Goal: Task Accomplishment & Management: Manage account settings

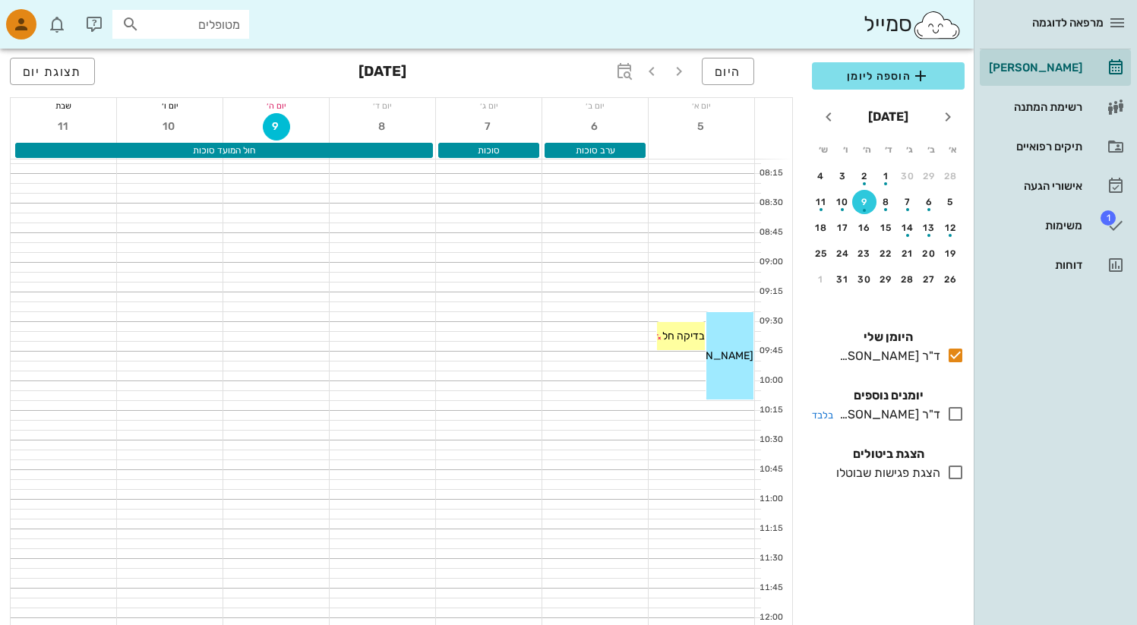
click at [897, 416] on div "ד"ר [PERSON_NAME]" at bounding box center [887, 415] width 107 height 18
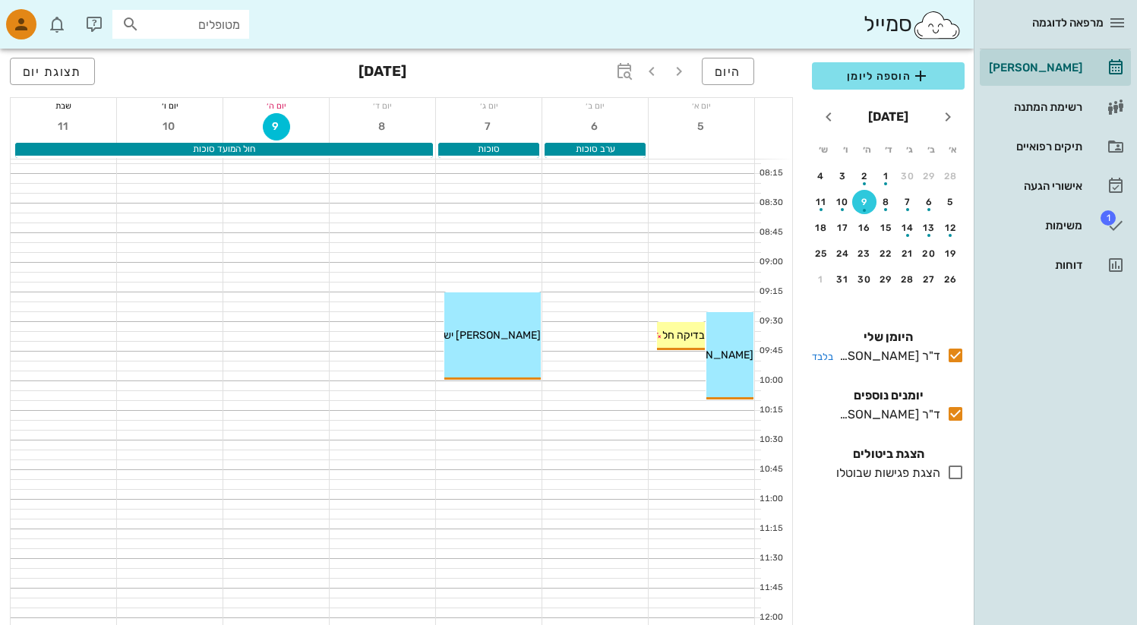
click at [914, 353] on div "ד"ר [PERSON_NAME]" at bounding box center [887, 356] width 107 height 18
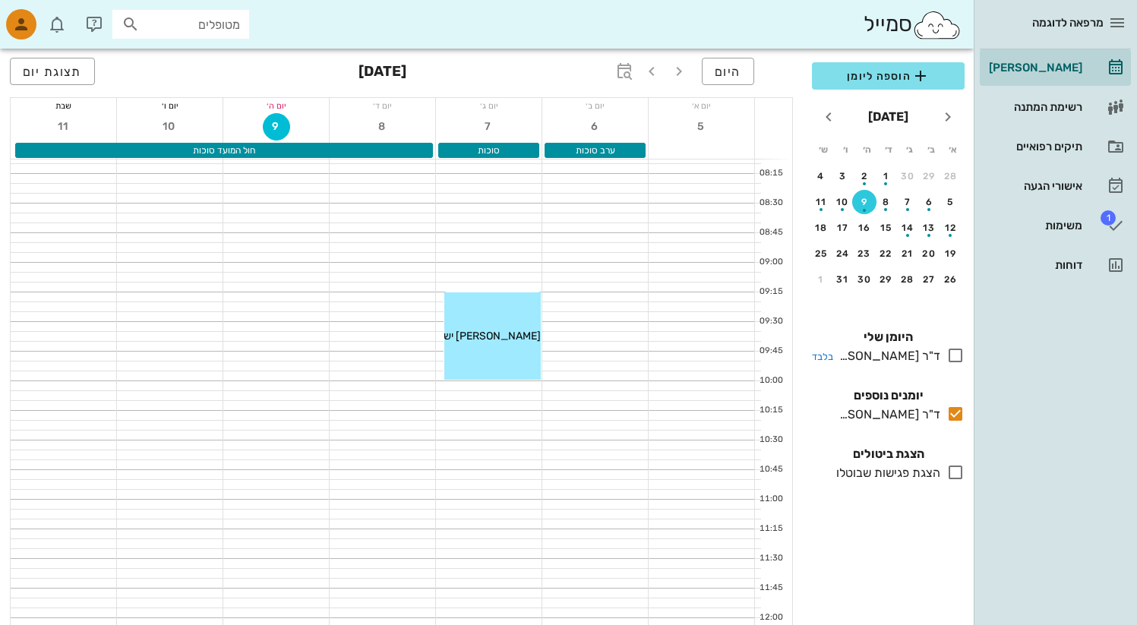
click at [914, 353] on div "ד"ר [PERSON_NAME]" at bounding box center [887, 356] width 107 height 18
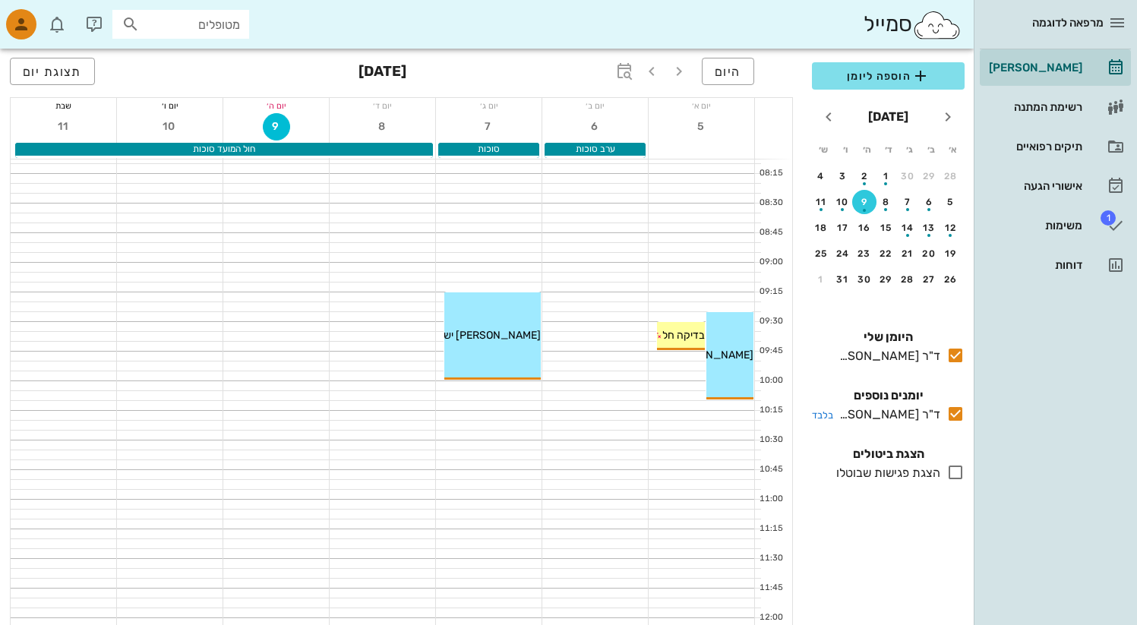
click at [903, 415] on div "ד"ר [PERSON_NAME]" at bounding box center [887, 415] width 107 height 18
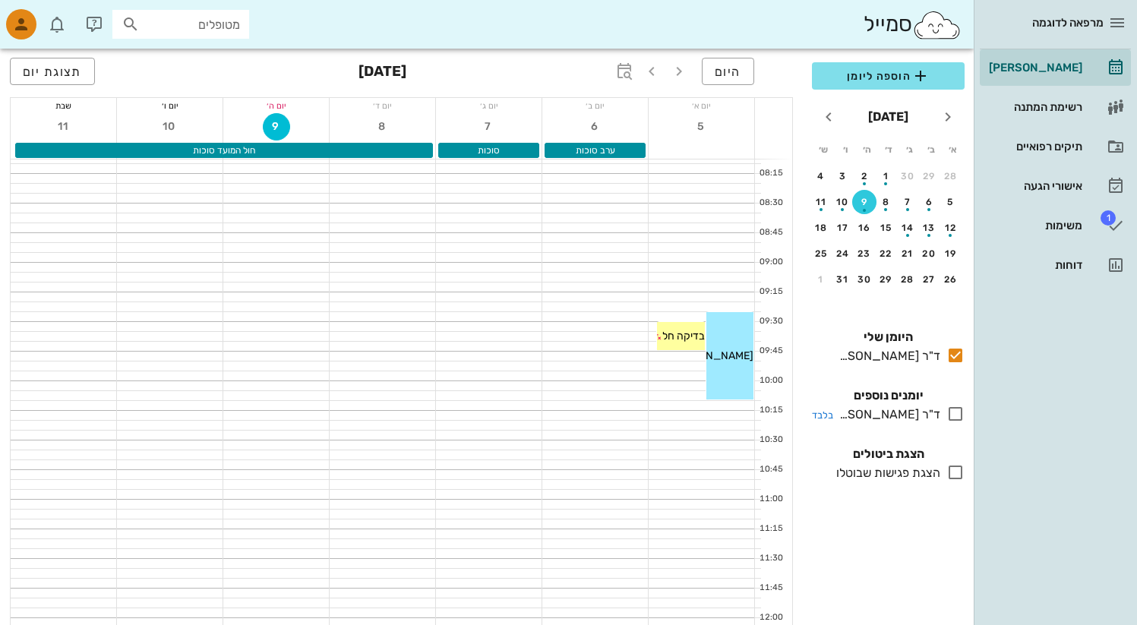
click at [903, 415] on div "ד"ר [PERSON_NAME]" at bounding box center [887, 415] width 107 height 18
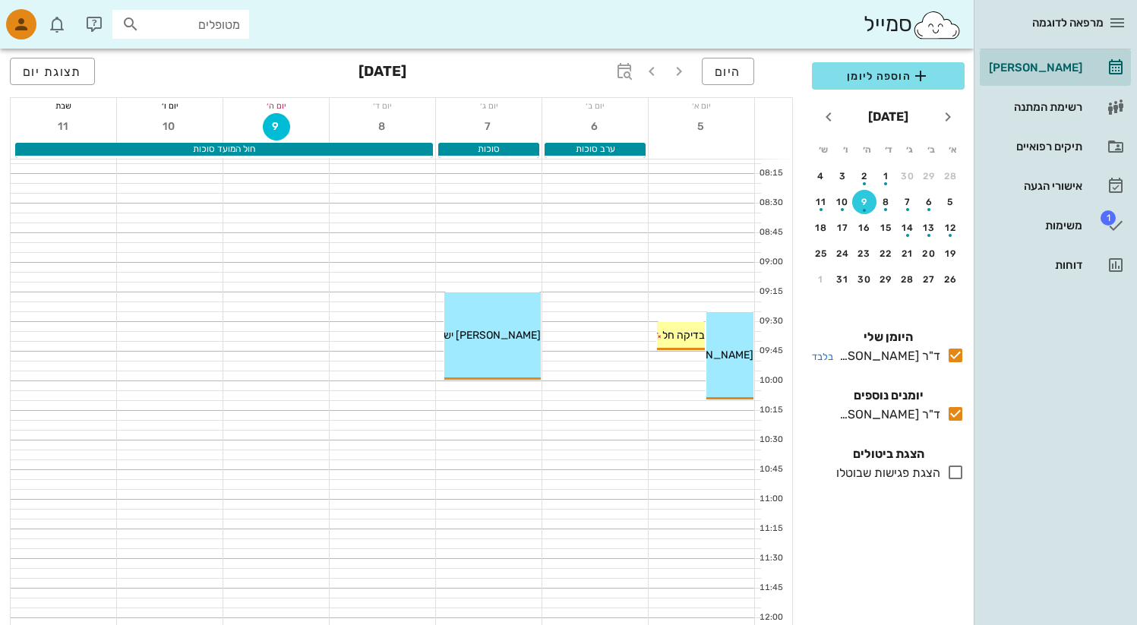
click at [955, 352] on icon at bounding box center [956, 355] width 18 height 18
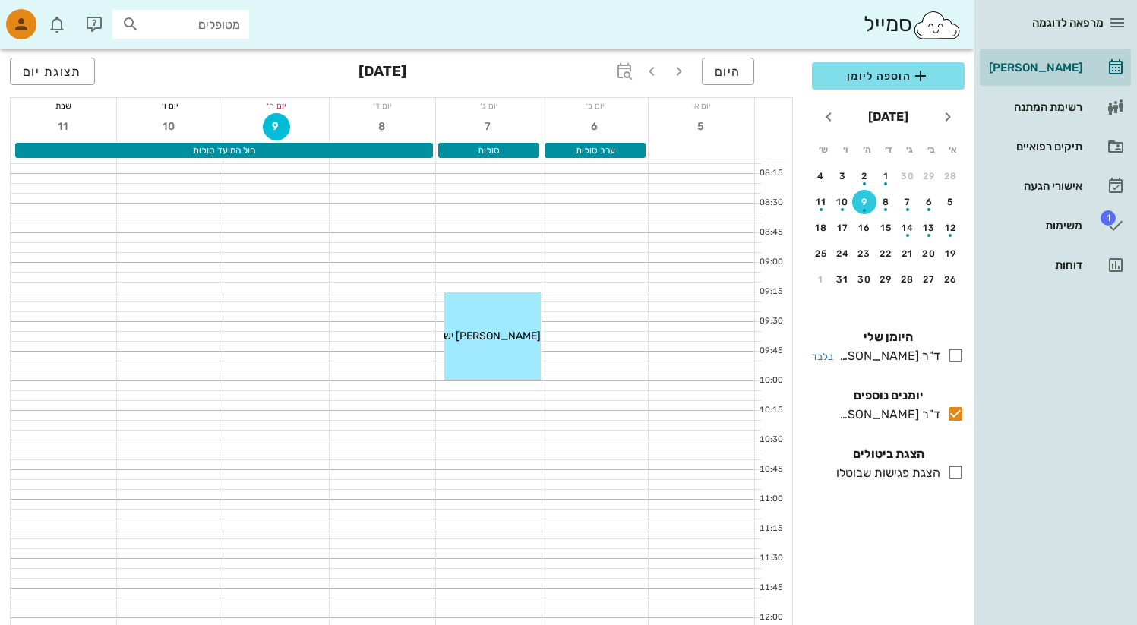
click at [955, 352] on icon at bounding box center [956, 355] width 18 height 18
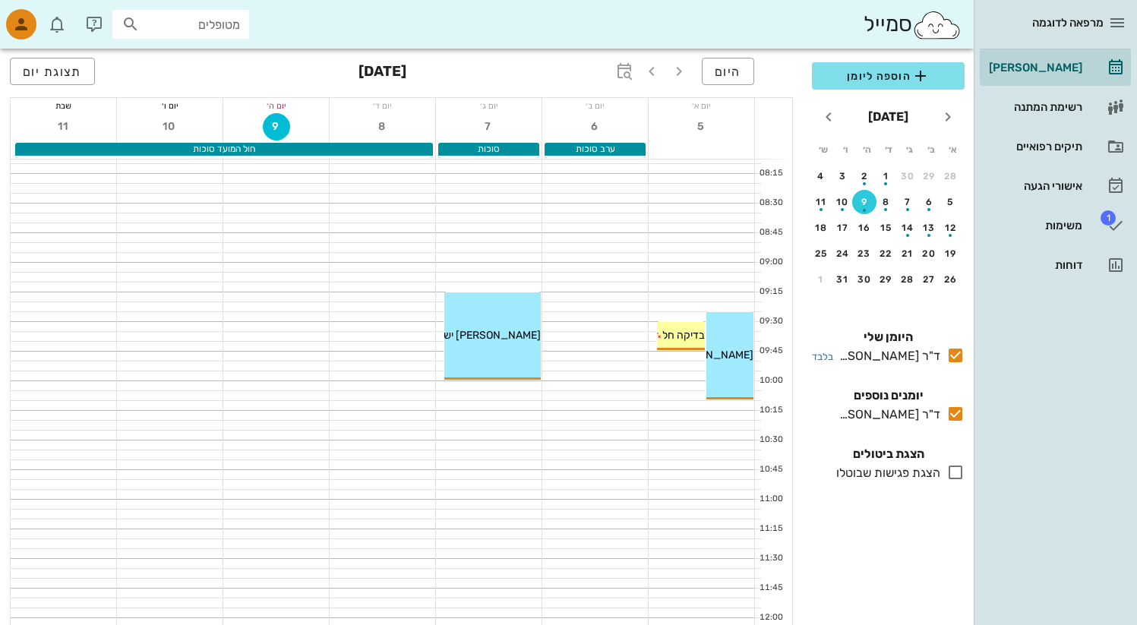
click at [955, 352] on icon at bounding box center [956, 355] width 18 height 18
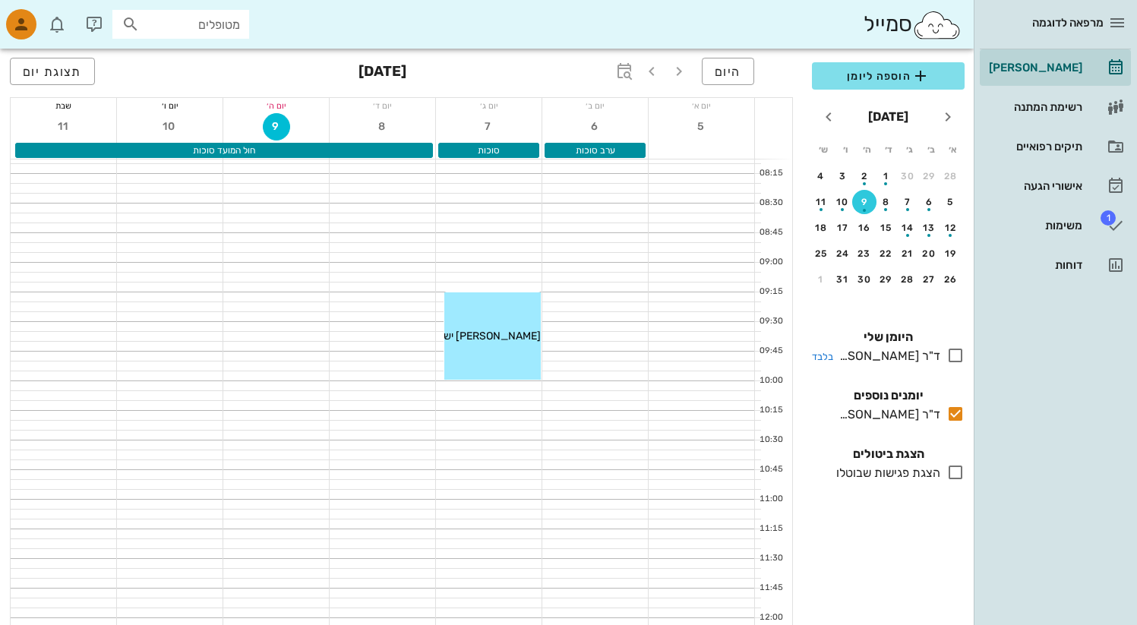
click at [955, 352] on icon at bounding box center [956, 355] width 18 height 18
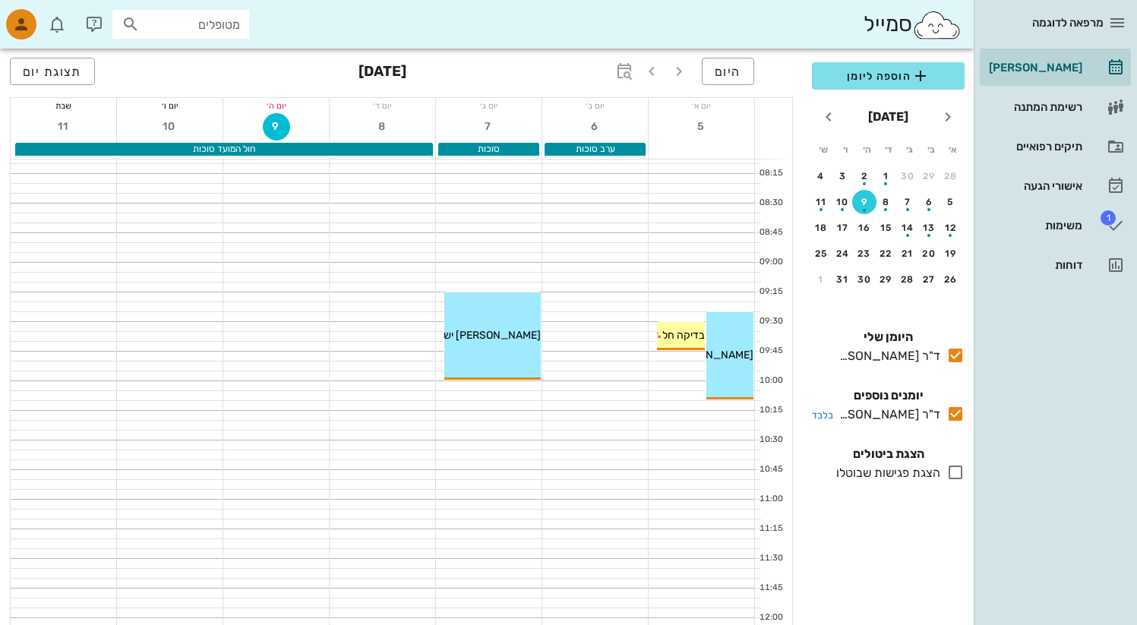
click at [959, 407] on icon at bounding box center [956, 414] width 18 height 18
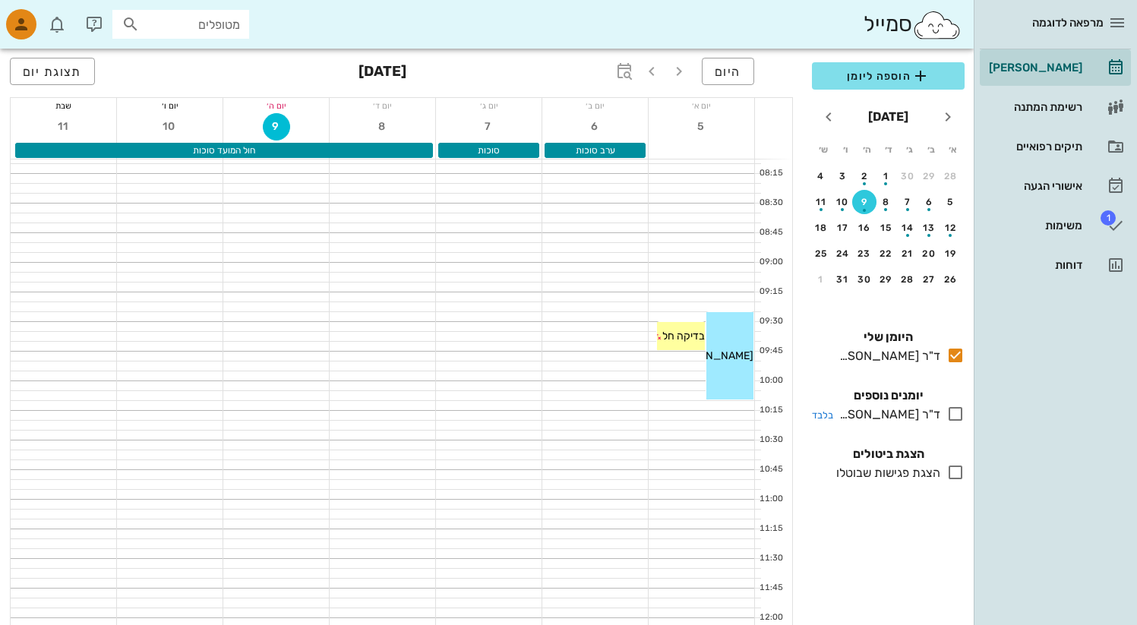
click at [959, 407] on icon at bounding box center [956, 414] width 18 height 18
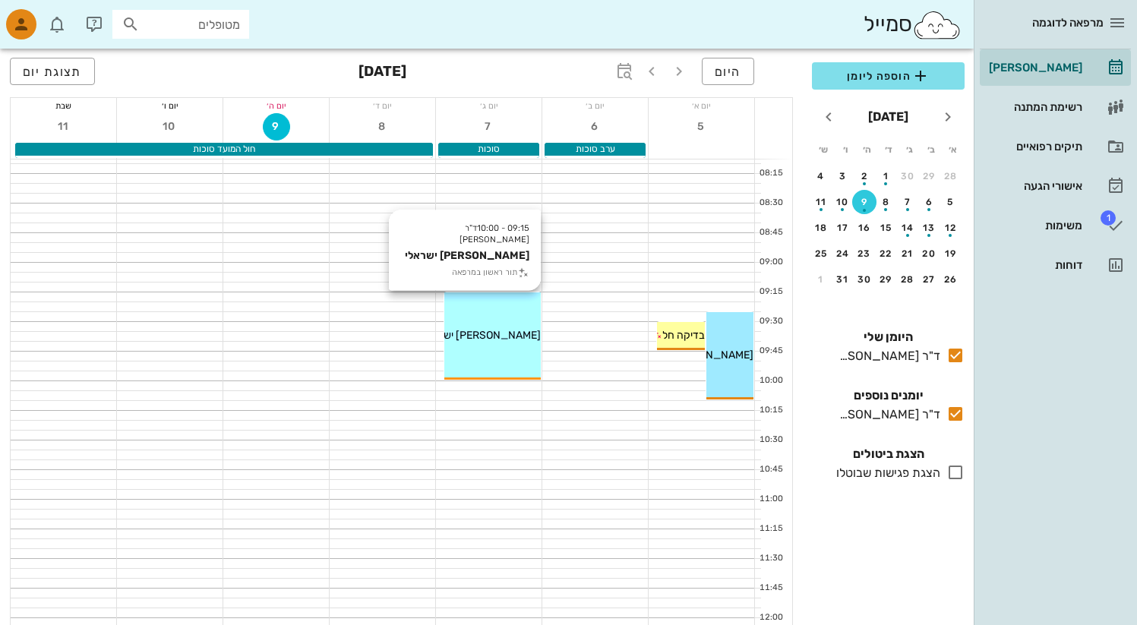
click at [524, 363] on div "09:15 - 10:00 ד"ר רותי ברודו ישראל ישראלי תור ראשון במרפאה ישראל ישראלי" at bounding box center [493, 336] width 96 height 87
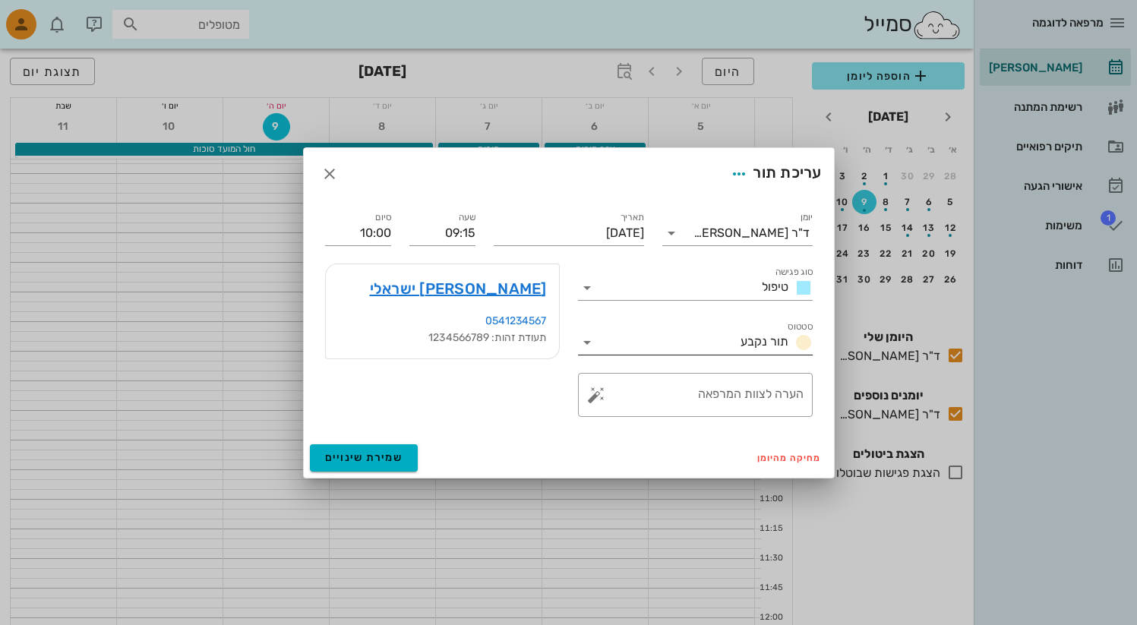
click at [642, 340] on input "סטטוס" at bounding box center [667, 343] width 135 height 24
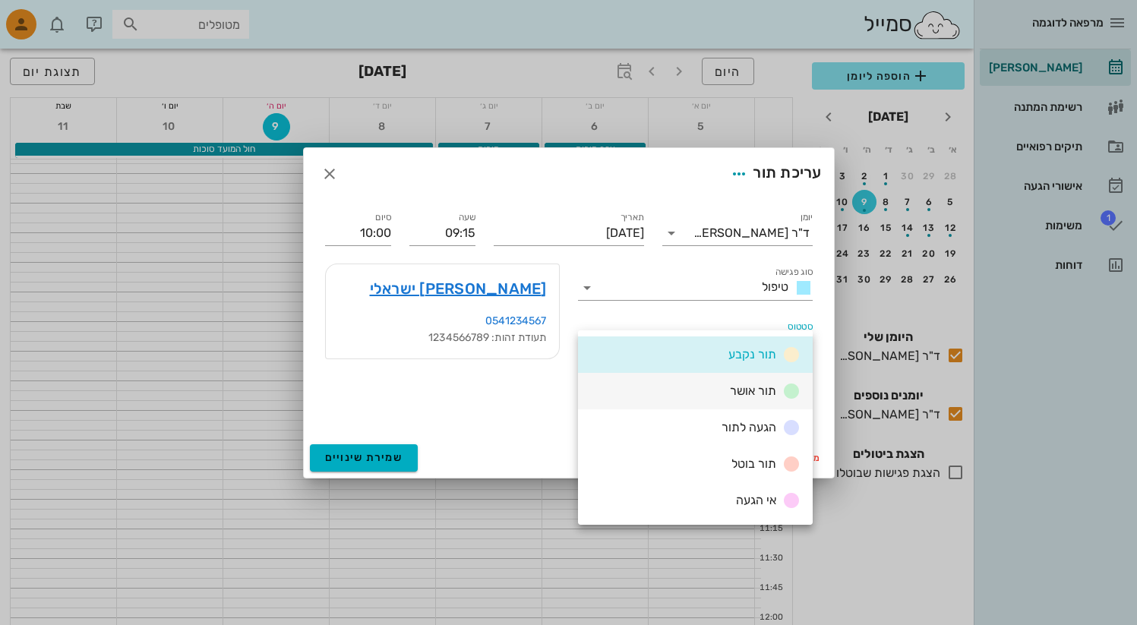
click at [729, 397] on div "תור אושר" at bounding box center [762, 391] width 77 height 19
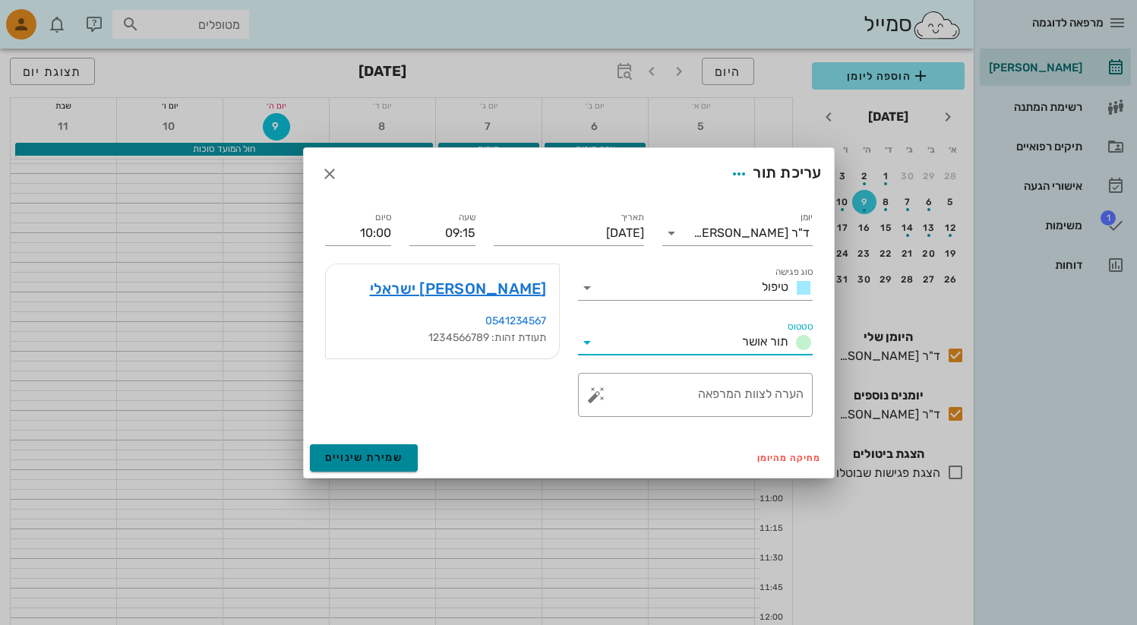
click at [354, 458] on span "שמירת שינויים" at bounding box center [364, 457] width 78 height 13
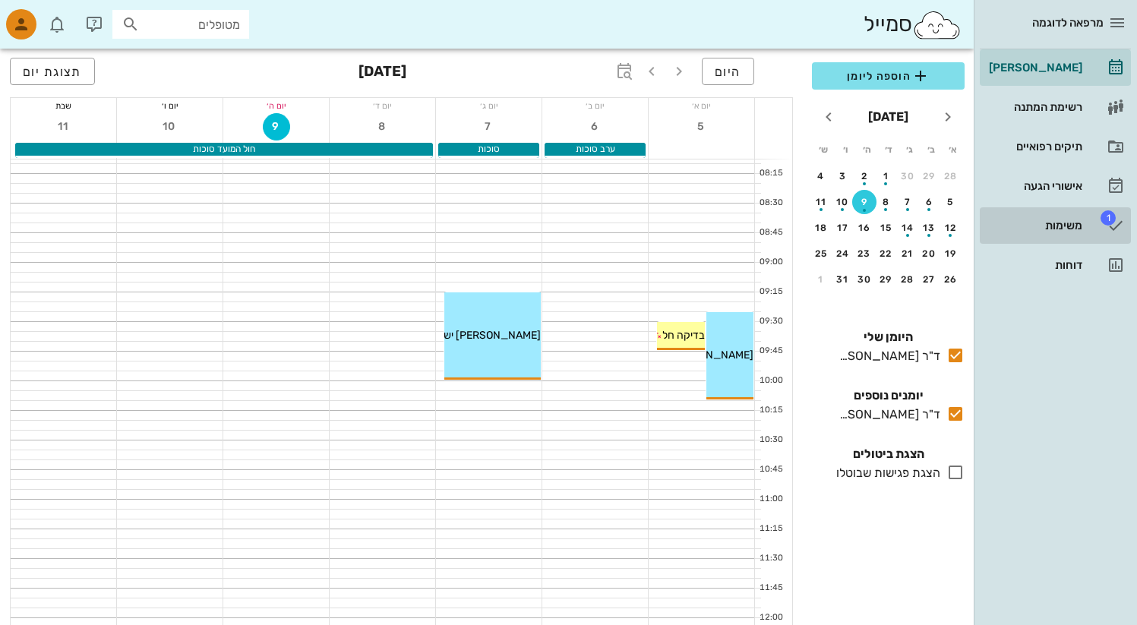
click at [1070, 225] on div "משימות" at bounding box center [1034, 226] width 96 height 12
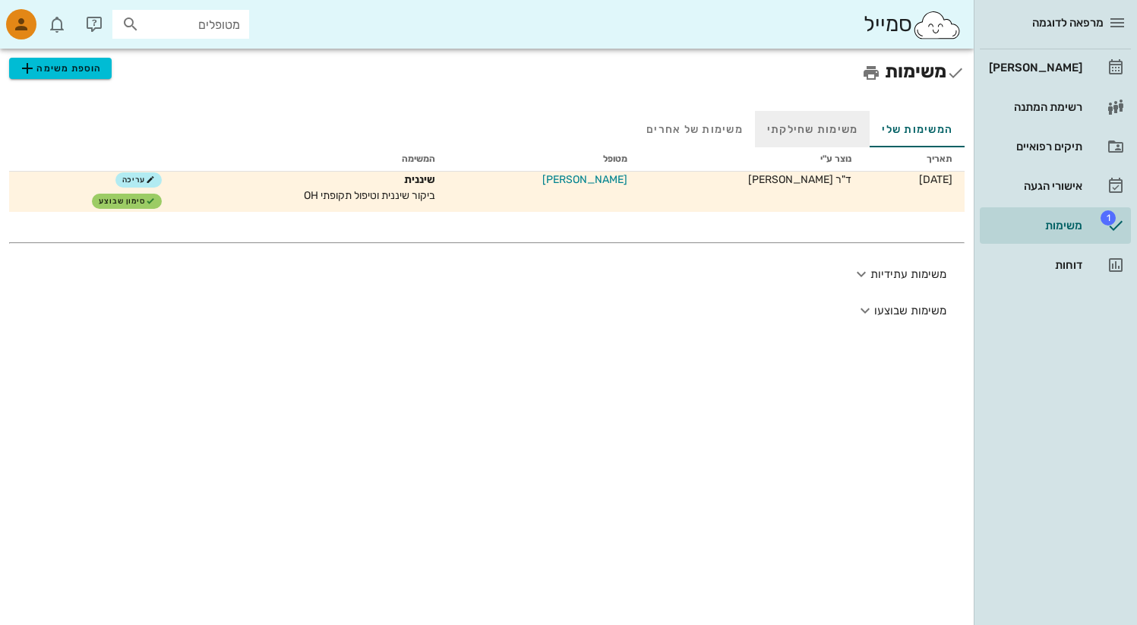
click at [817, 128] on div "משימות שחילקתי" at bounding box center [812, 129] width 115 height 36
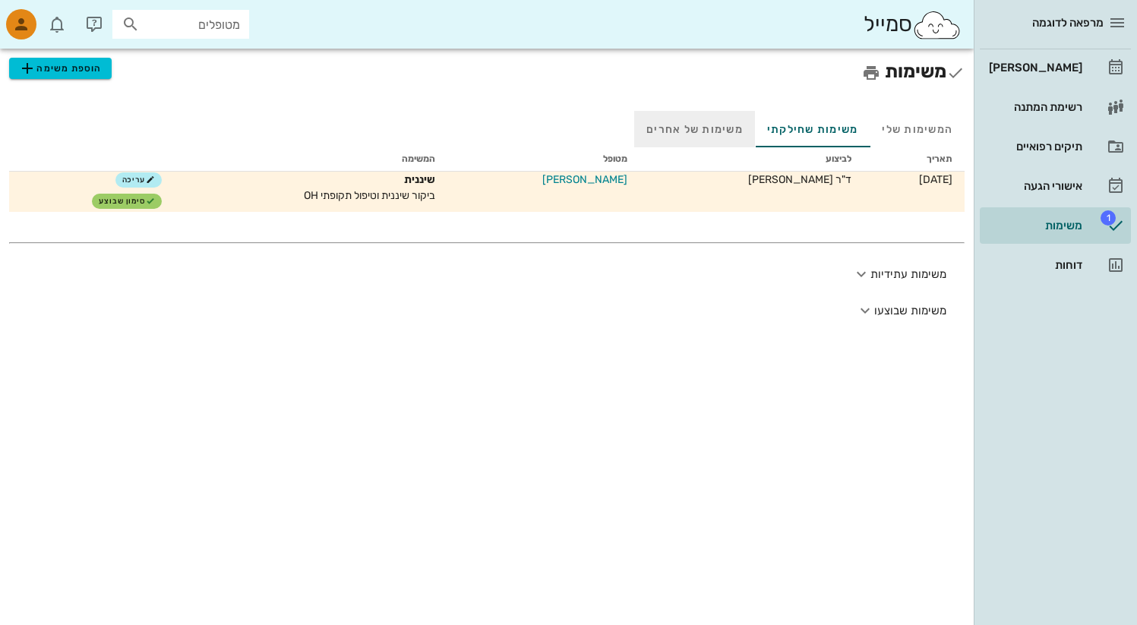
click at [699, 127] on div "משימות של אחרים" at bounding box center [694, 129] width 121 height 36
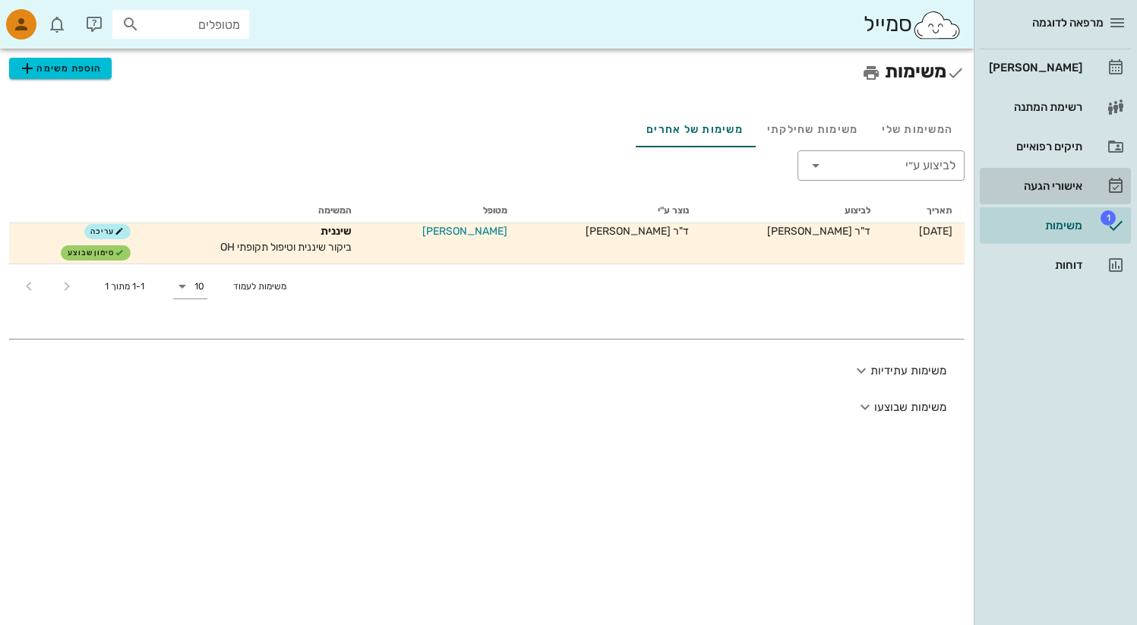
click at [1053, 185] on div "אישורי הגעה" at bounding box center [1034, 186] width 96 height 12
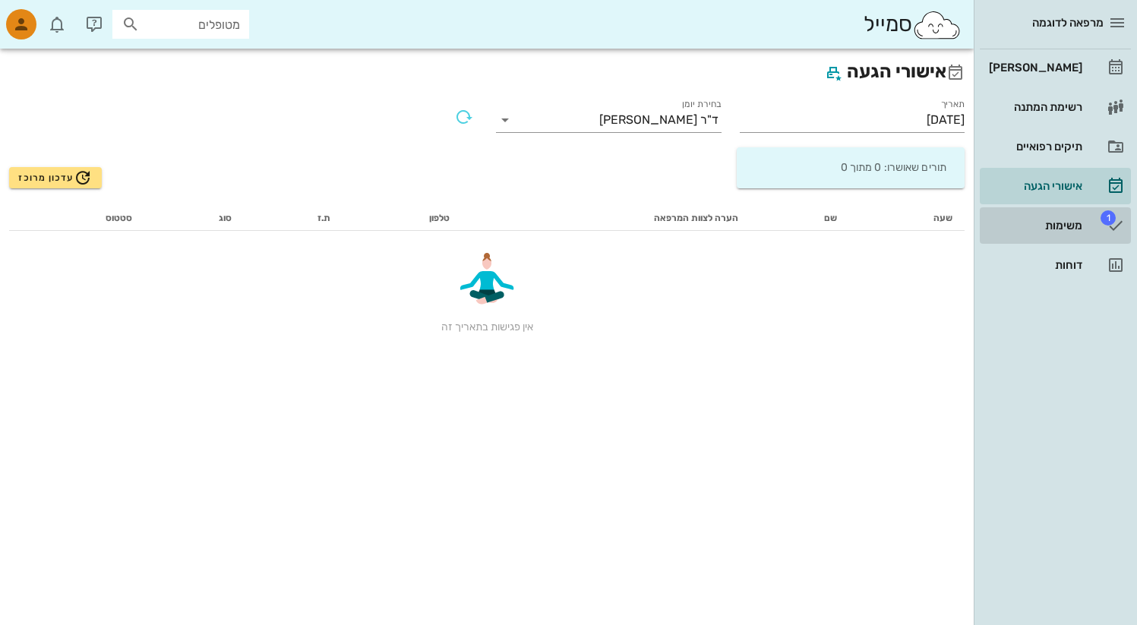
click at [1042, 215] on div "משימות" at bounding box center [1034, 226] width 96 height 24
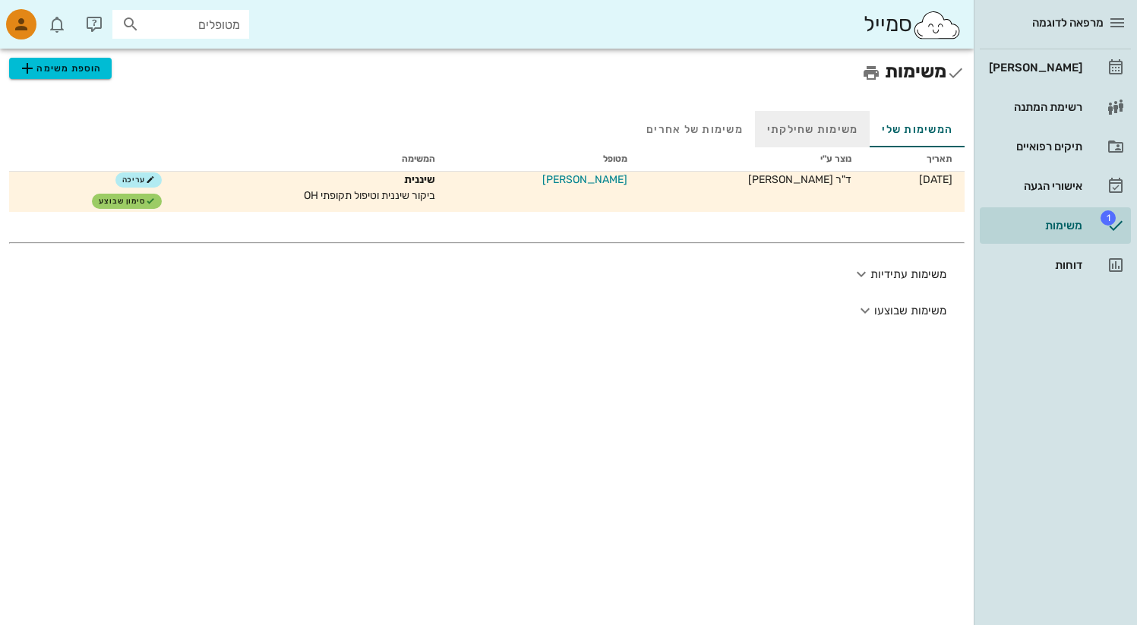
click at [805, 123] on div "משימות שחילקתי" at bounding box center [812, 129] width 115 height 36
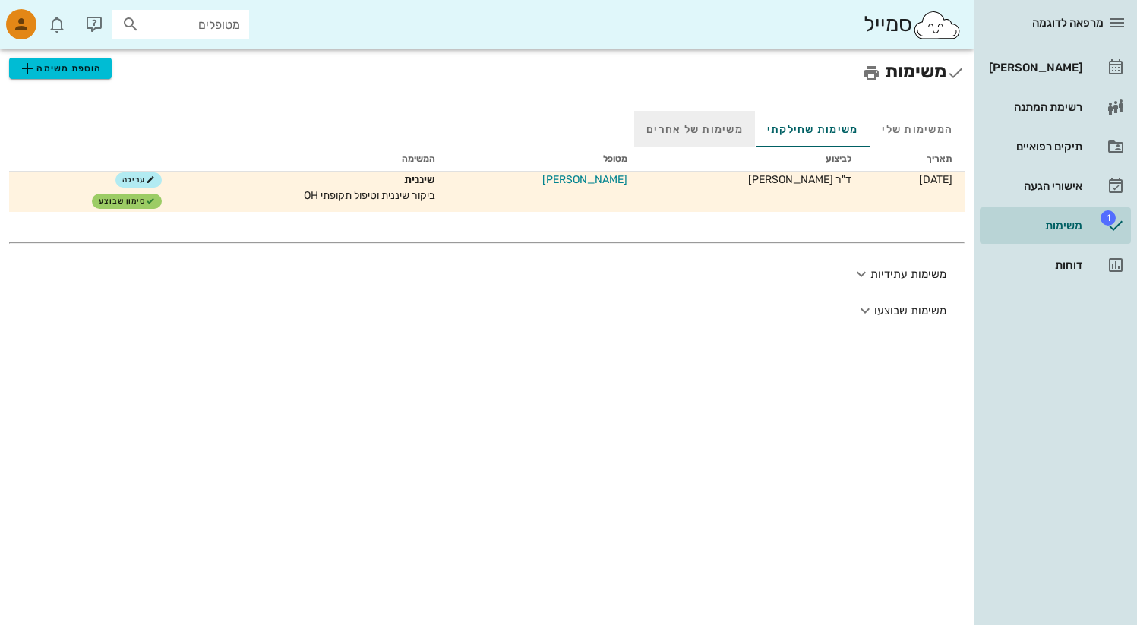
click at [665, 116] on div "משימות של אחרים" at bounding box center [694, 129] width 121 height 36
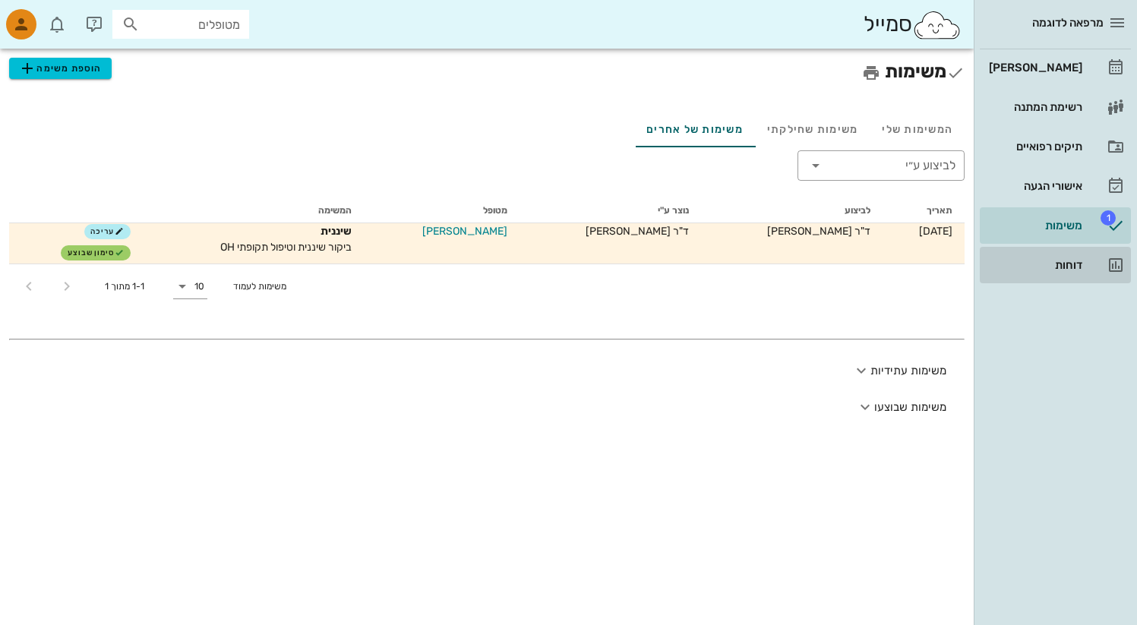
click at [1049, 262] on div "דוחות" at bounding box center [1034, 265] width 96 height 12
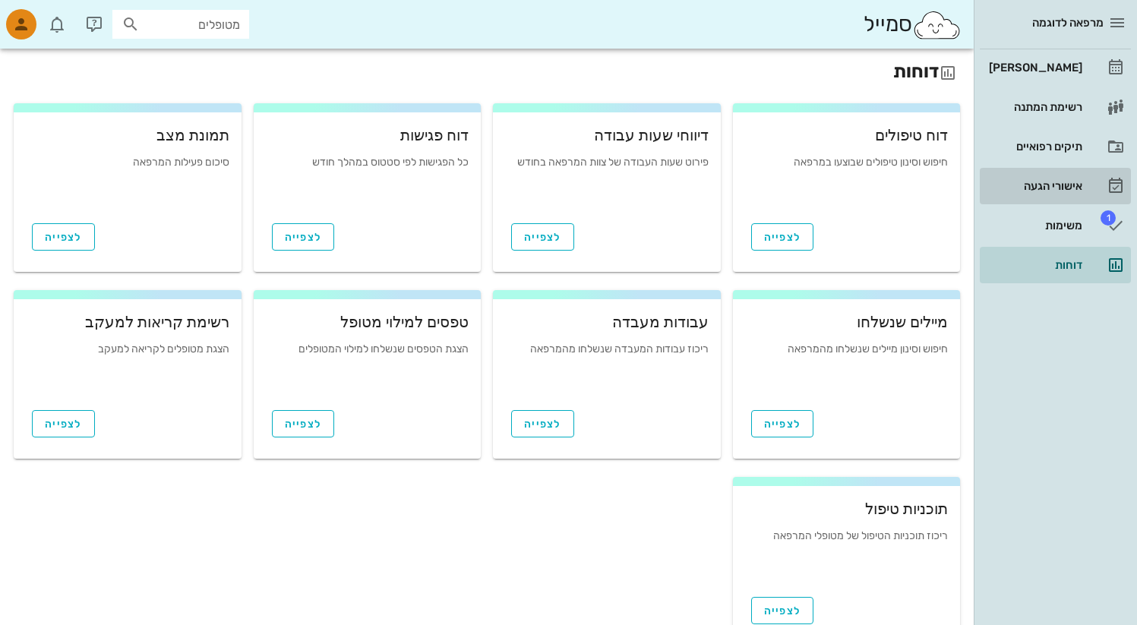
click at [1070, 185] on div "אישורי הגעה" at bounding box center [1034, 186] width 96 height 12
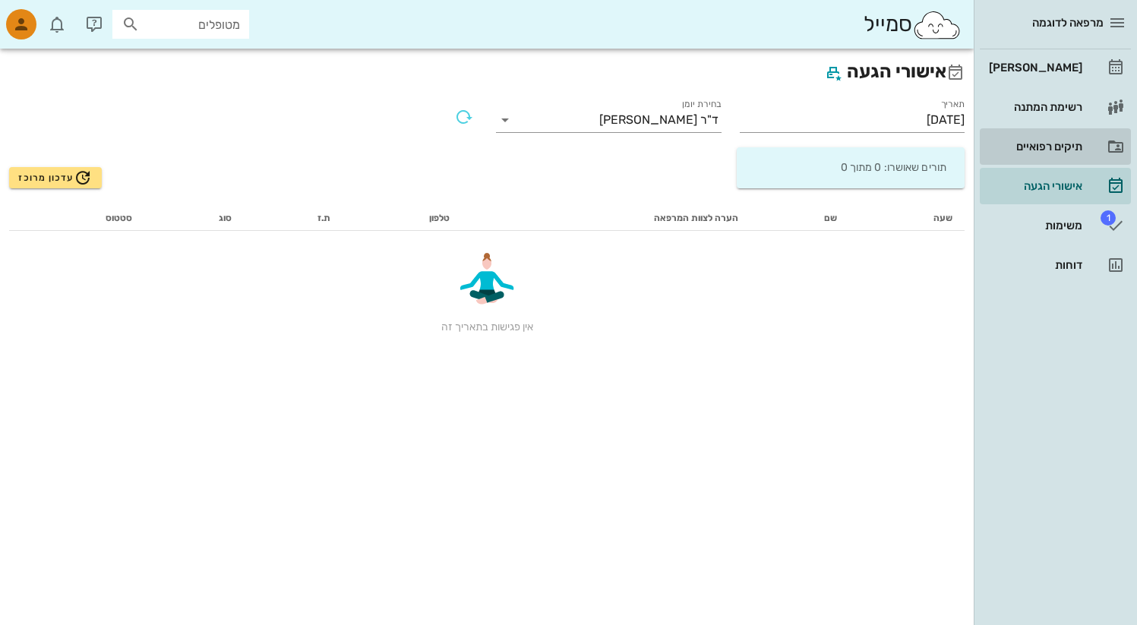
click at [1049, 137] on div "תיקים רפואיים" at bounding box center [1034, 146] width 96 height 24
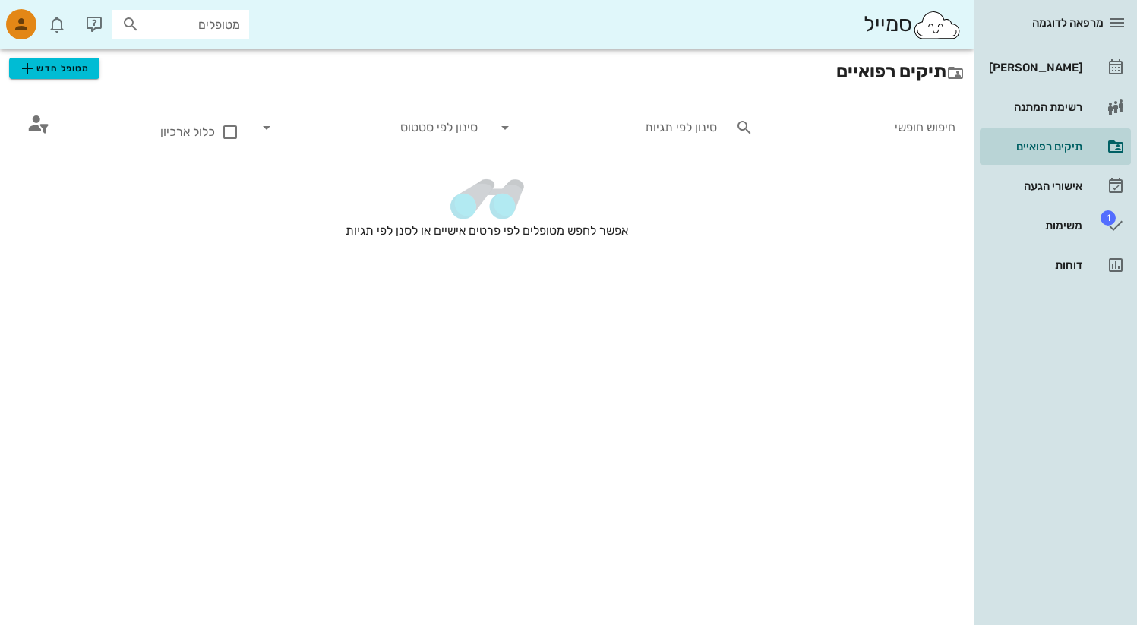
click at [158, 30] on input "מטופלים" at bounding box center [191, 24] width 97 height 20
click at [27, 21] on icon "button" at bounding box center [21, 24] width 18 height 18
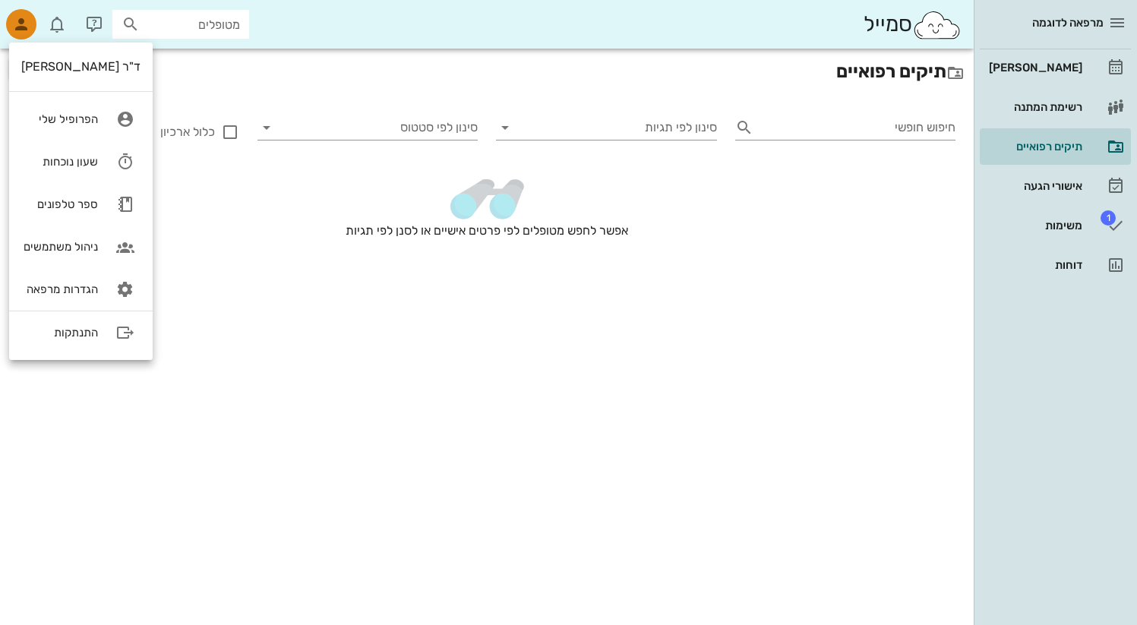
click at [565, 334] on div "תיקים רפואיים מטופל חדש חיפוש חופשי סינון לפי תגיות סינון לפי סטטוס כלול ארכיון…" at bounding box center [487, 337] width 974 height 577
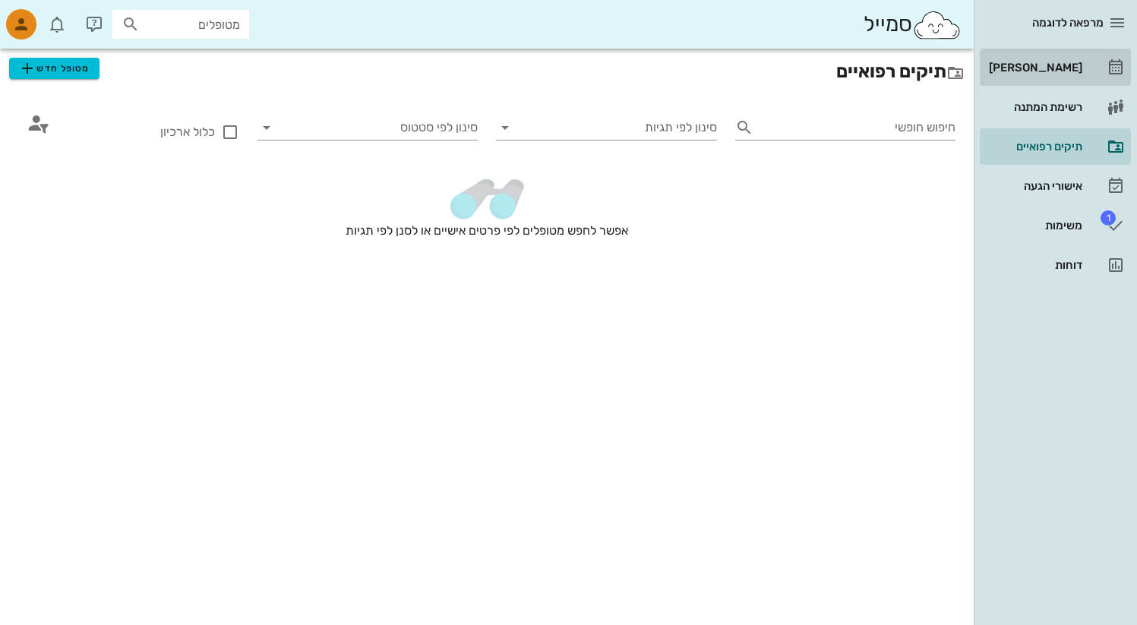
click at [1089, 63] on link "[PERSON_NAME]" at bounding box center [1055, 67] width 151 height 36
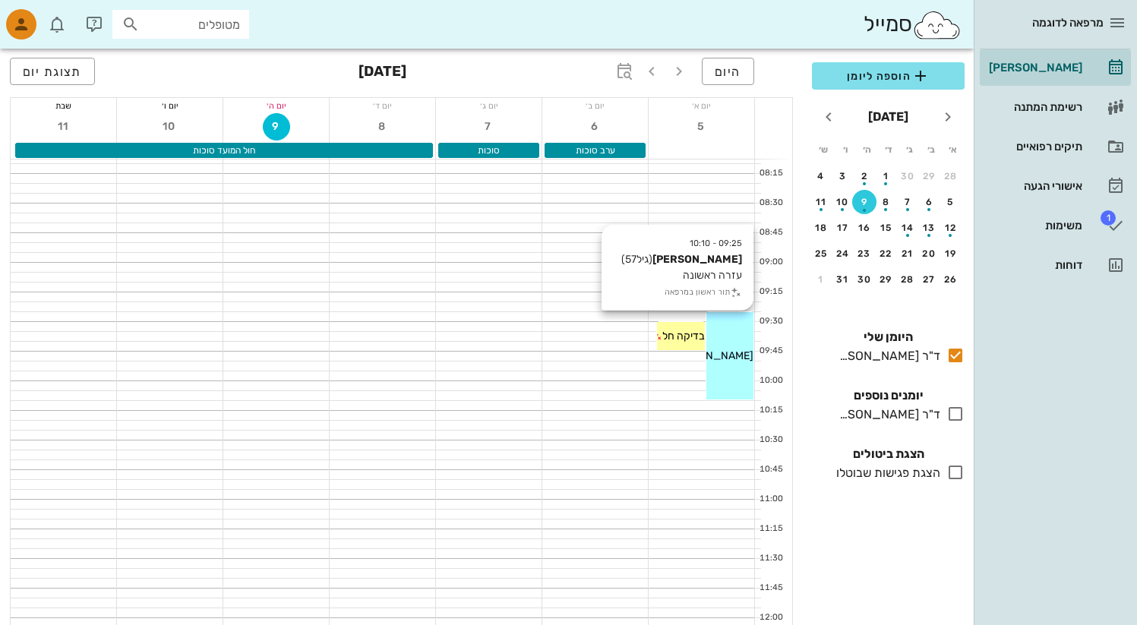
click at [733, 341] on div "09:25 - 10:10 יאיר כהן (גיל 57 ) עזרה ראשונה תור ראשון במרפאה יאיר כהן" at bounding box center [731, 355] width 48 height 87
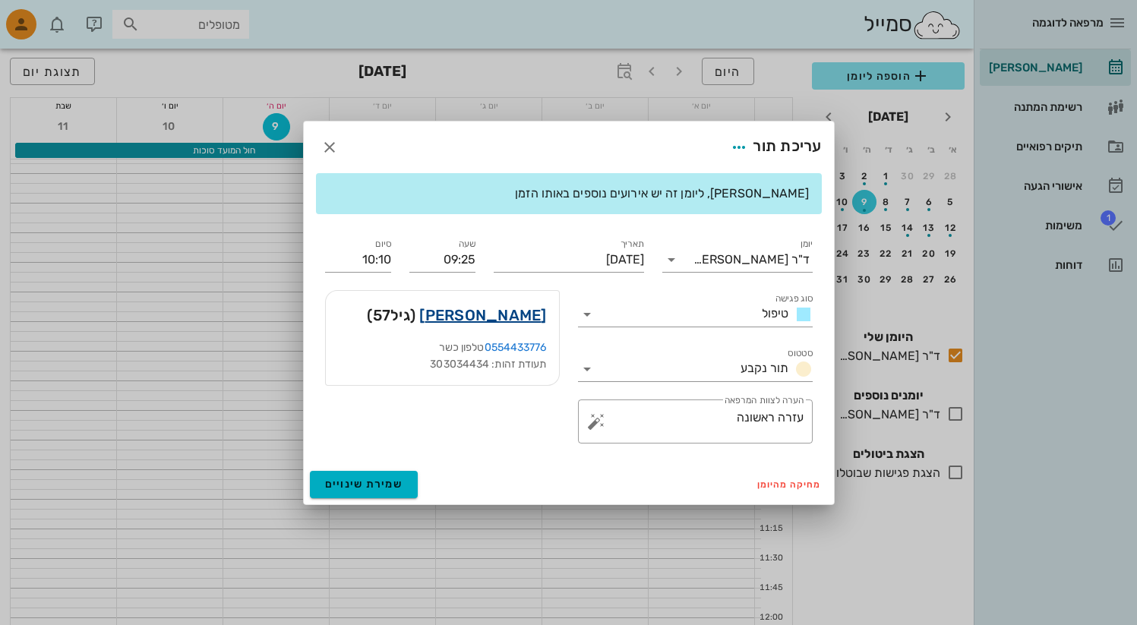
click at [530, 320] on link "יאיר כהן" at bounding box center [482, 315] width 127 height 24
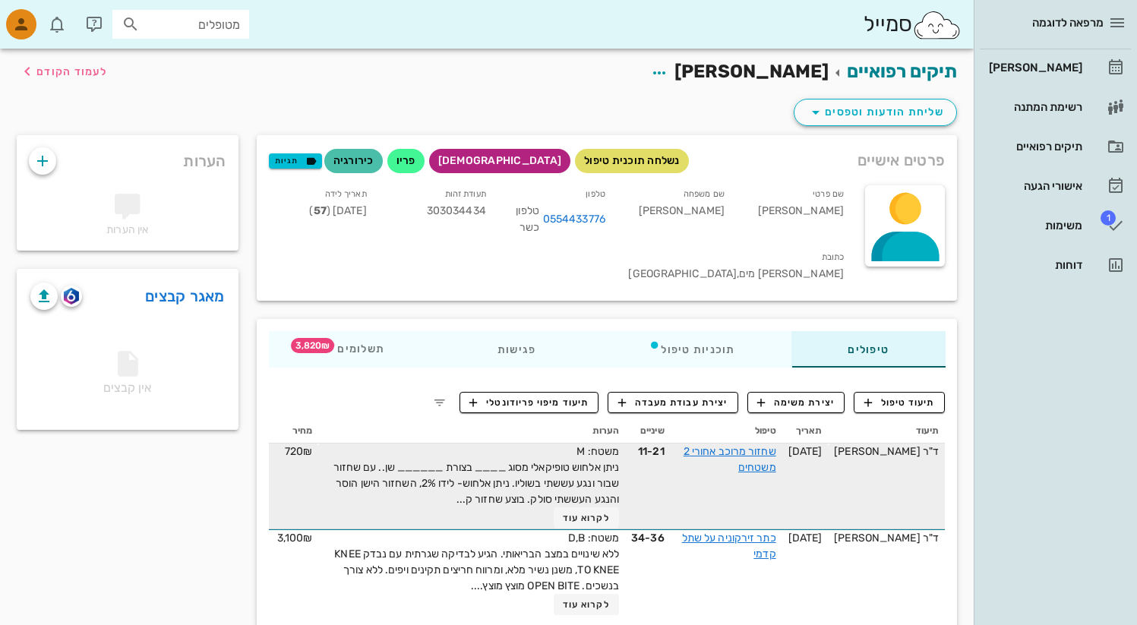
scroll to position [4, 0]
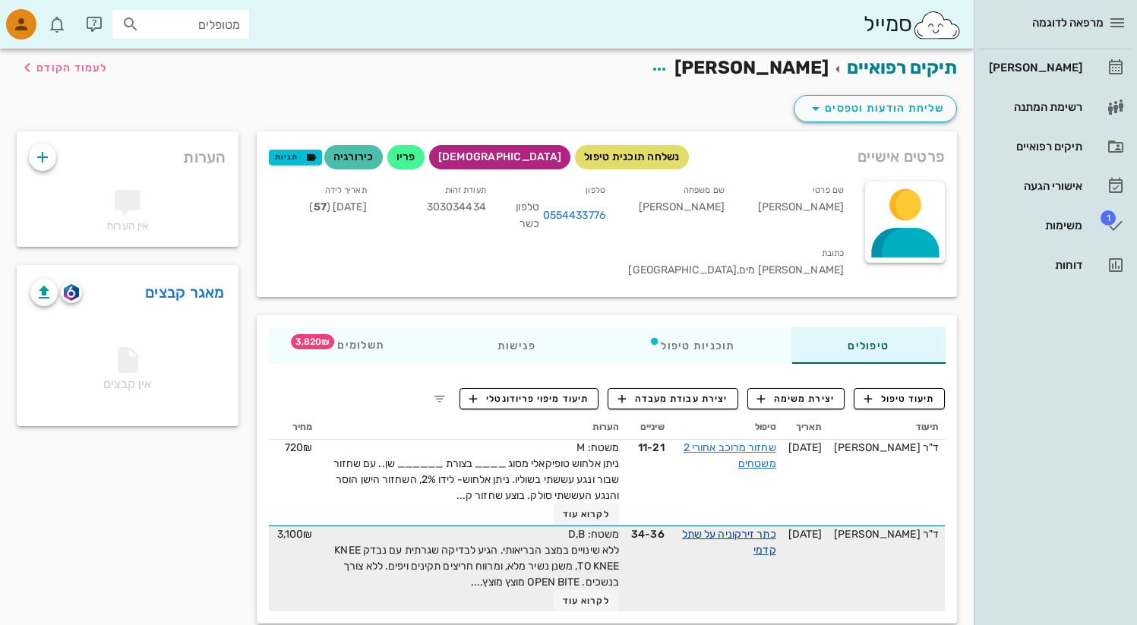
click at [770, 528] on link "כתר זירקוניה על שתל קדמי" at bounding box center [729, 542] width 94 height 29
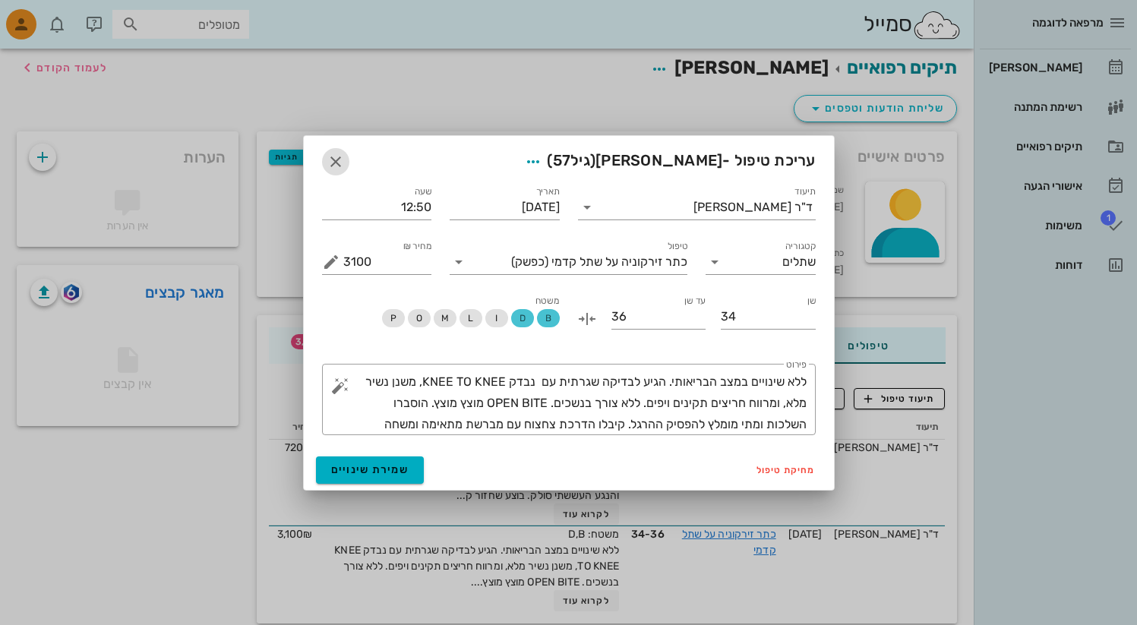
click at [330, 165] on icon "button" at bounding box center [336, 162] width 18 height 18
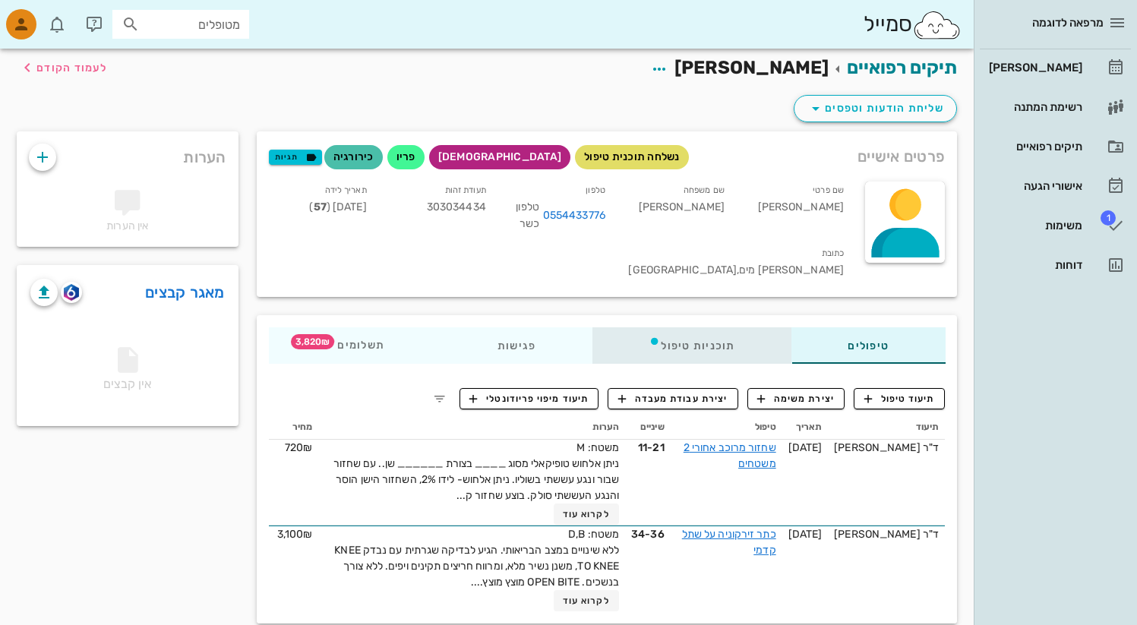
click at [674, 327] on div "תוכניות טיפול" at bounding box center [691, 345] width 199 height 36
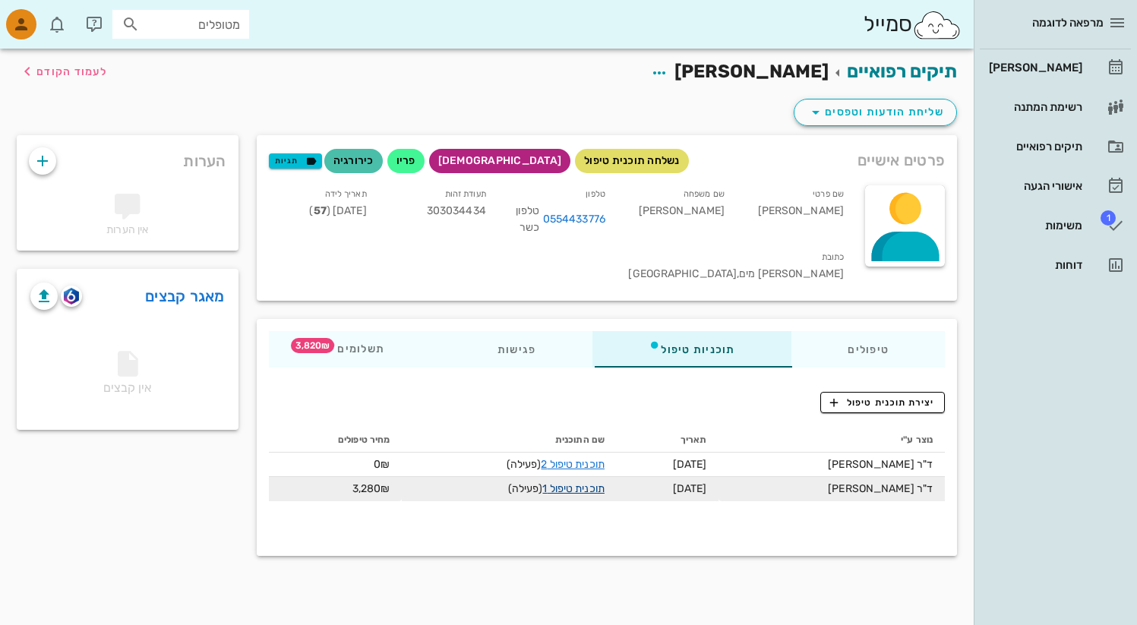
click at [599, 482] on link "תוכנית טיפול 1" at bounding box center [574, 488] width 62 height 13
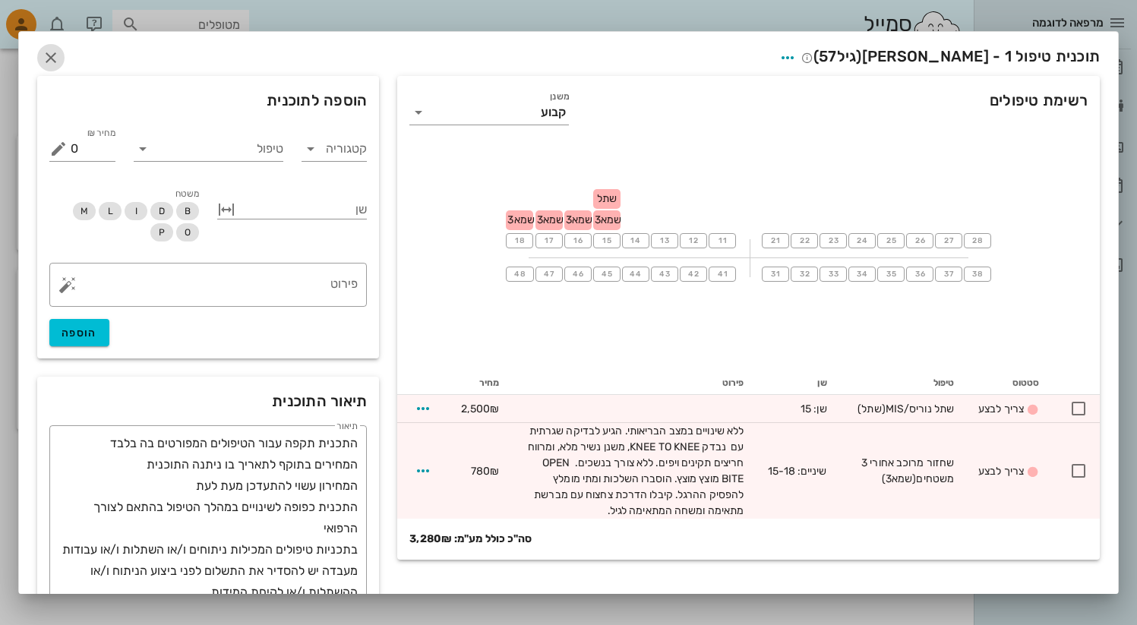
click at [60, 55] on icon "button" at bounding box center [51, 58] width 18 height 18
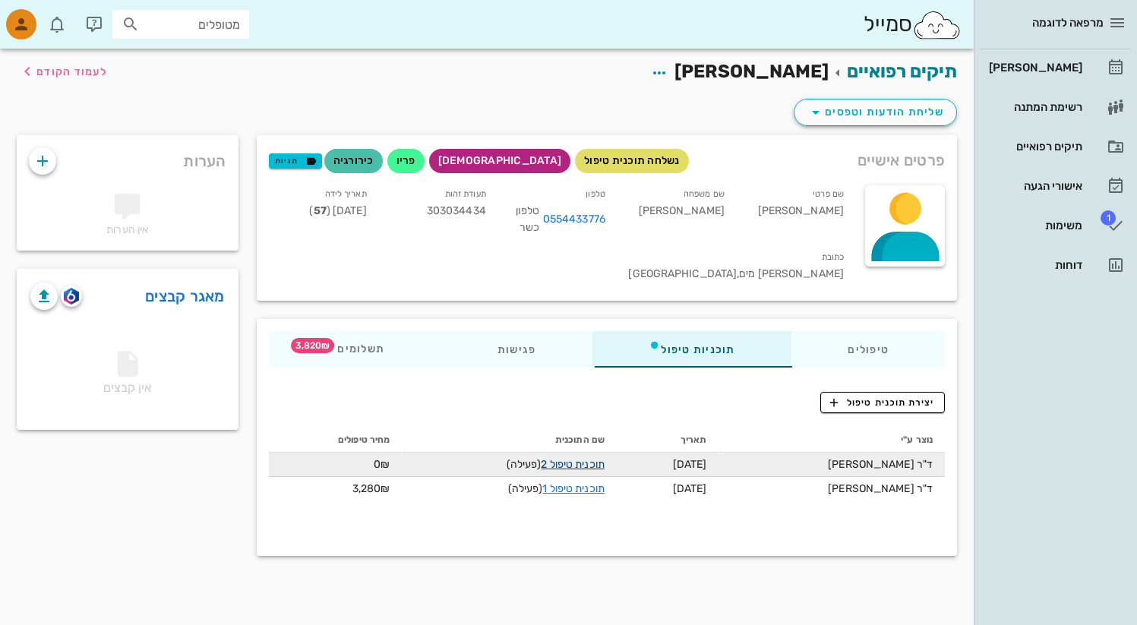
click at [596, 458] on link "תוכנית טיפול 2" at bounding box center [572, 464] width 63 height 13
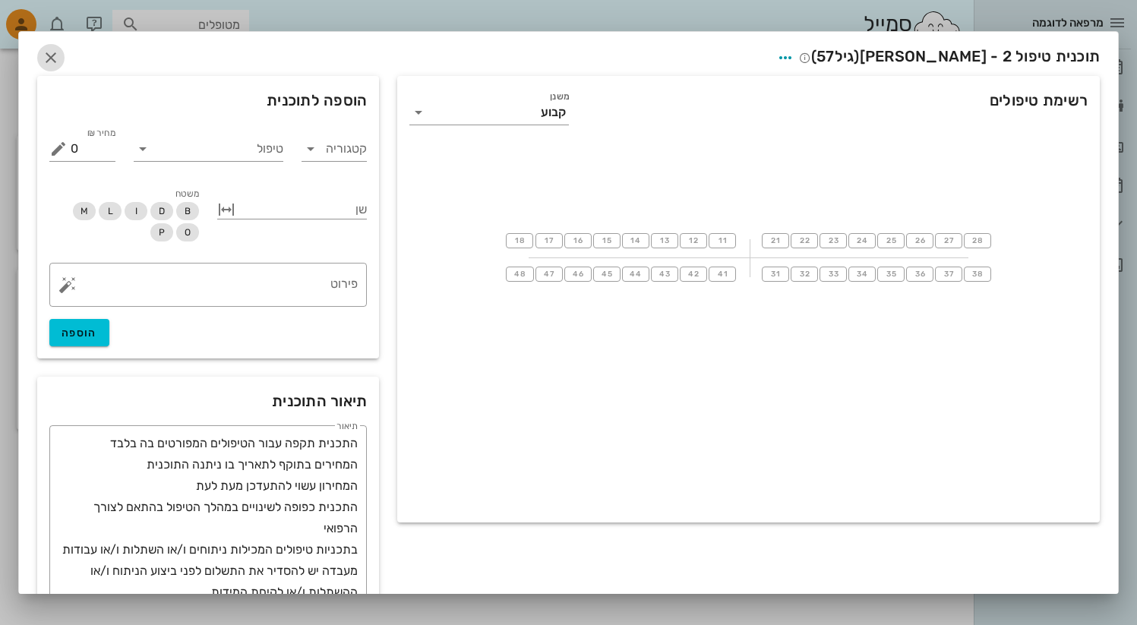
click at [60, 56] on icon "button" at bounding box center [51, 58] width 18 height 18
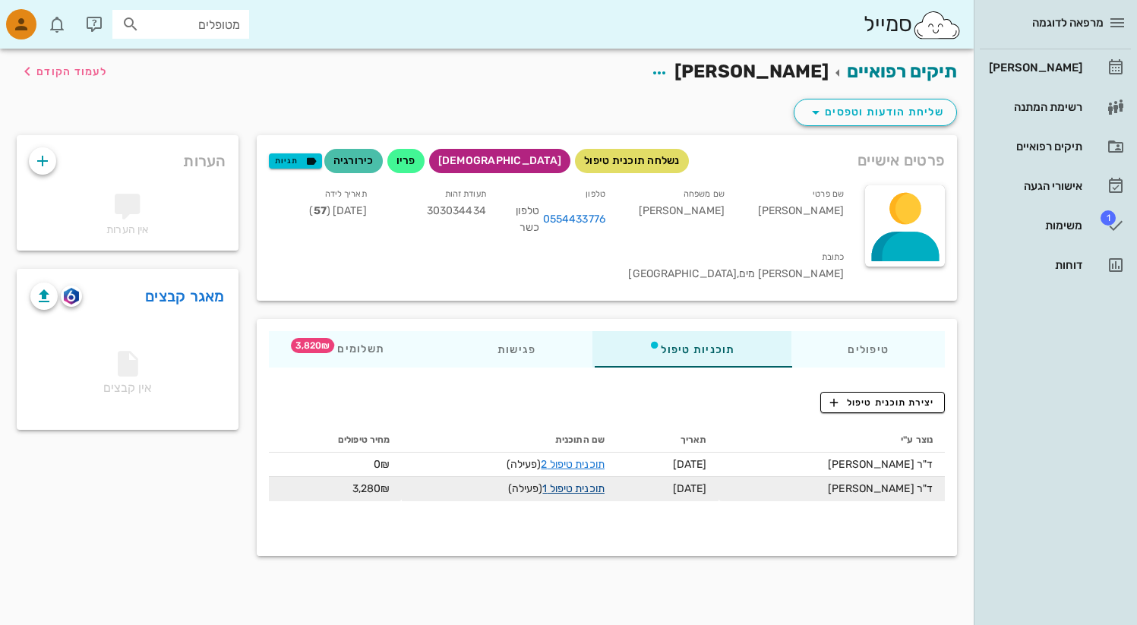
click at [595, 482] on link "תוכנית טיפול 1" at bounding box center [574, 488] width 62 height 13
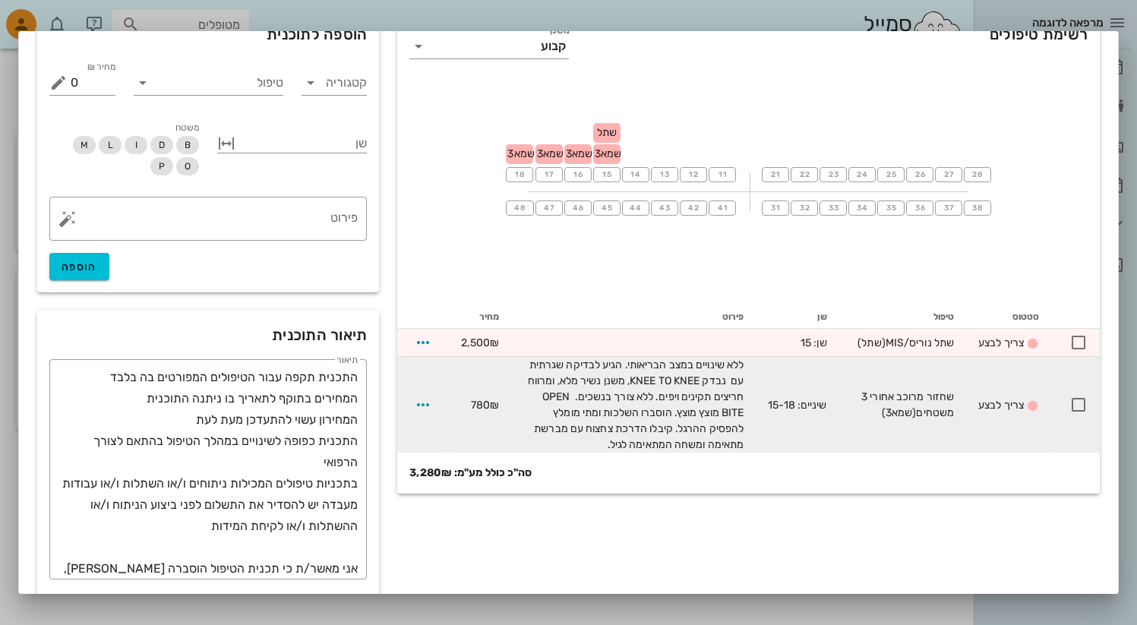
scroll to position [86, 0]
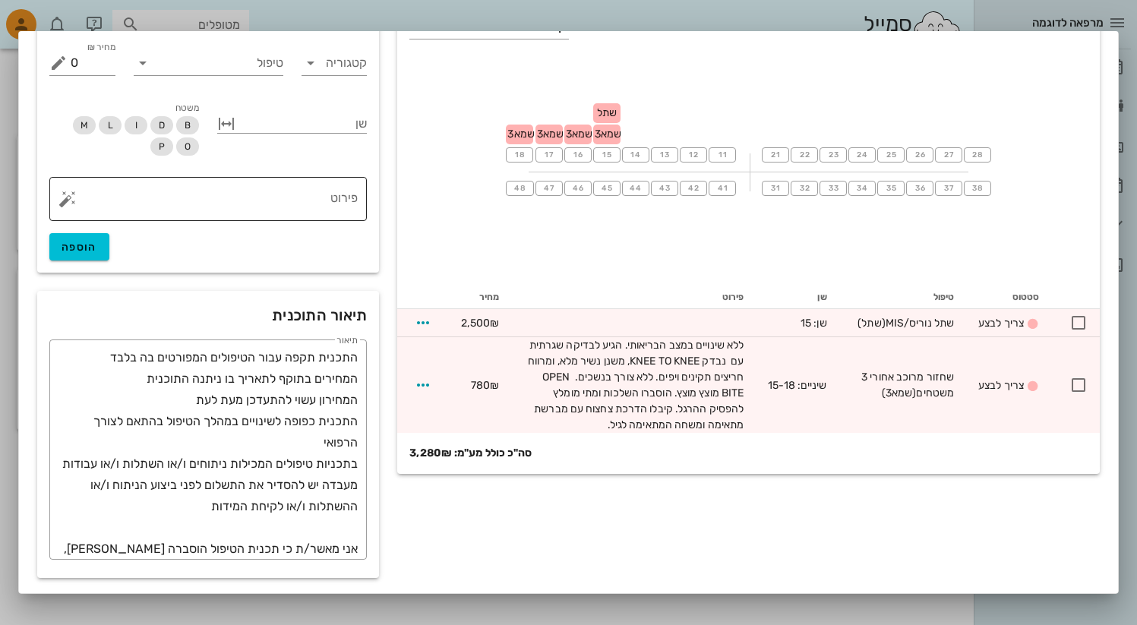
click at [324, 194] on textarea "פירוט" at bounding box center [214, 203] width 287 height 36
click at [77, 200] on button "button" at bounding box center [68, 199] width 18 height 18
click at [111, 78] on div "שחזור מרוכב" at bounding box center [106, 77] width 72 height 30
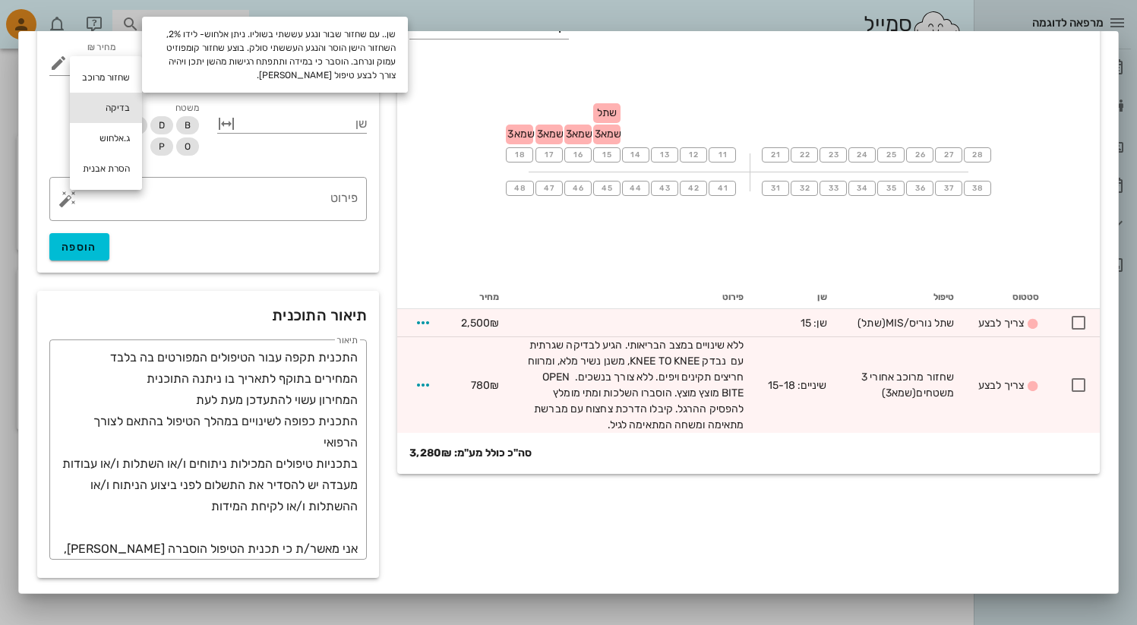
click at [118, 110] on div "בדיקה" at bounding box center [106, 108] width 72 height 30
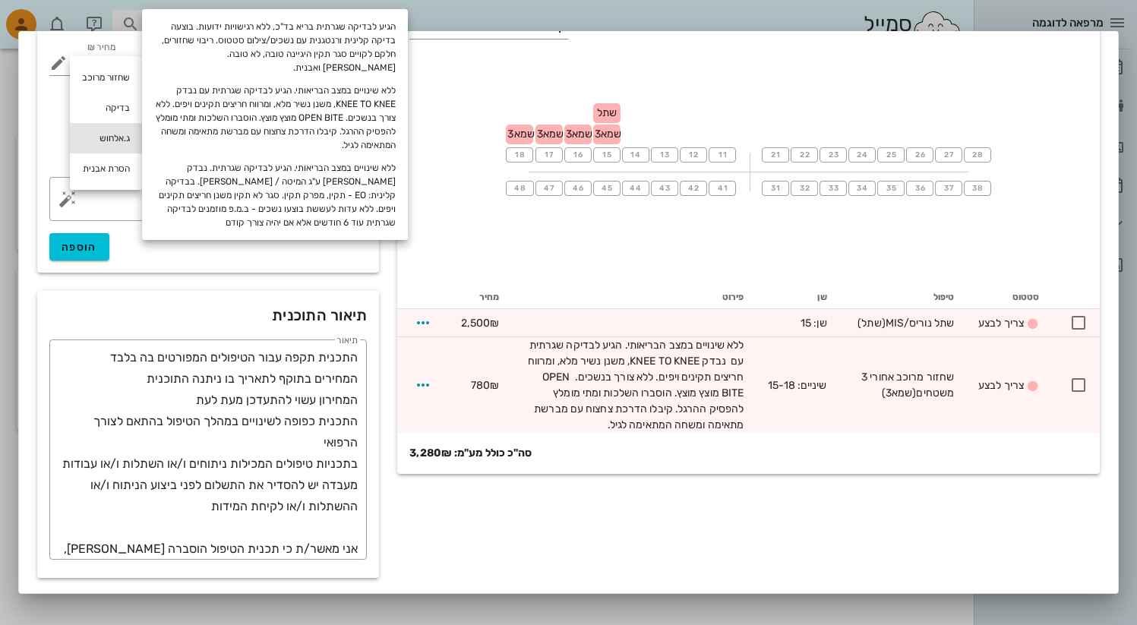
click at [123, 138] on div "ג.אלחוש" at bounding box center [106, 138] width 72 height 30
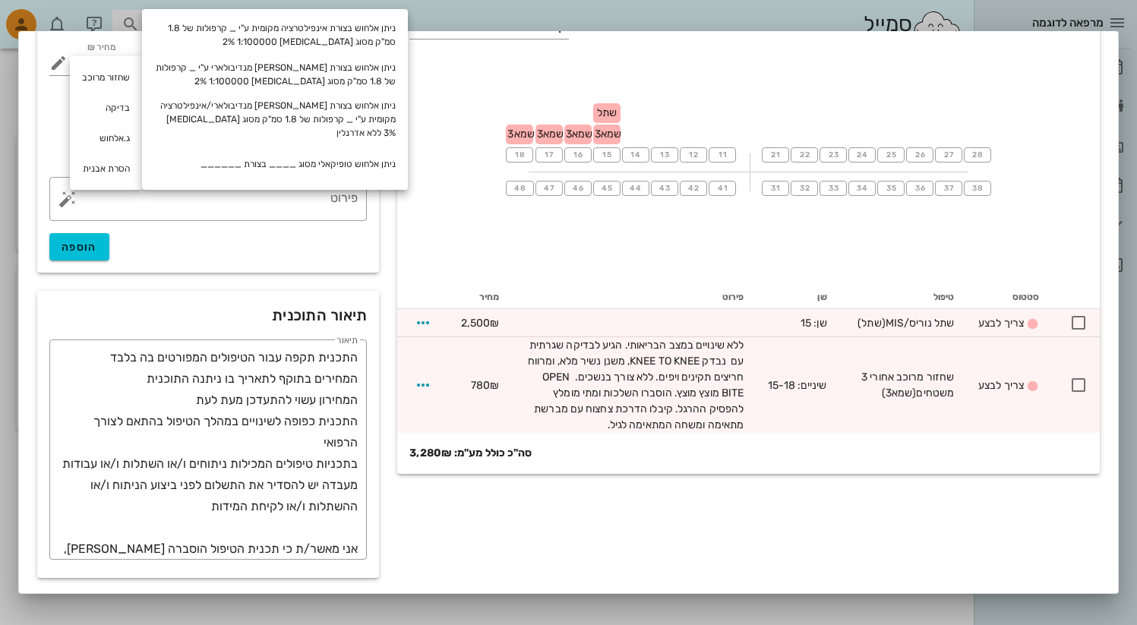
click at [236, 266] on div "​ פירוט הוספה" at bounding box center [208, 219] width 336 height 102
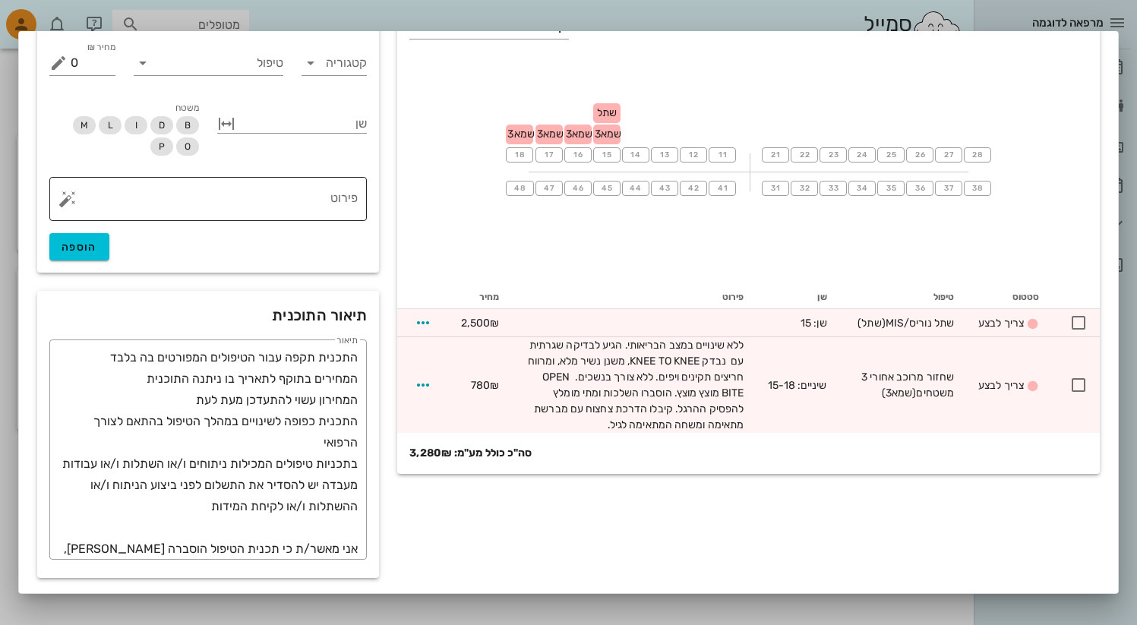
click at [76, 207] on button "button" at bounding box center [68, 199] width 18 height 18
click at [439, 7] on div at bounding box center [568, 312] width 1137 height 625
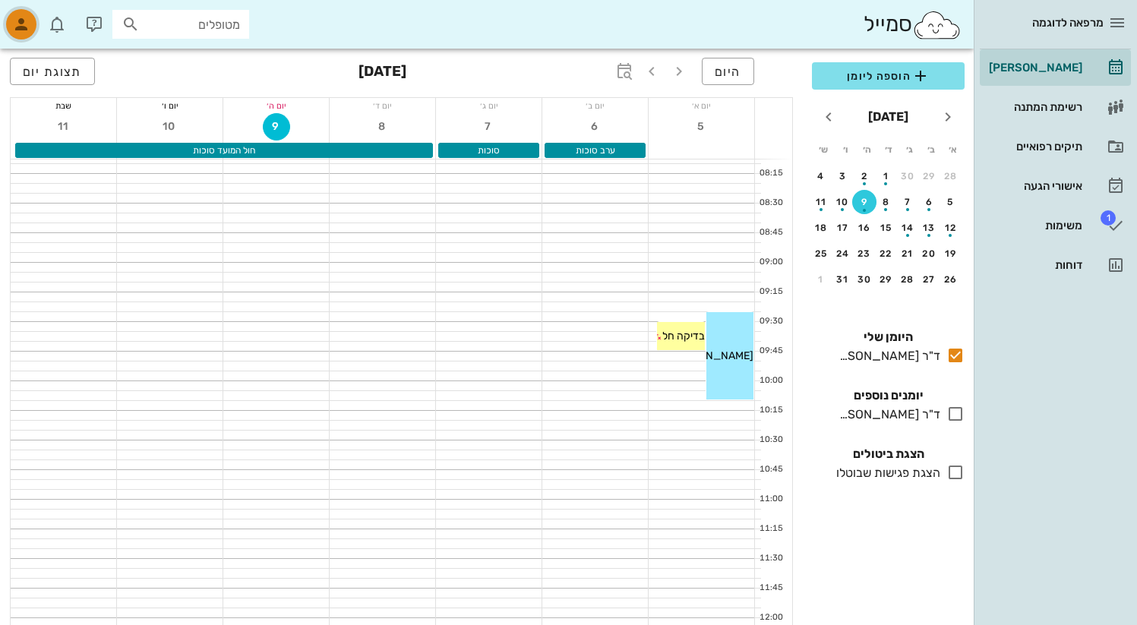
click at [24, 23] on icon "button" at bounding box center [21, 24] width 18 height 18
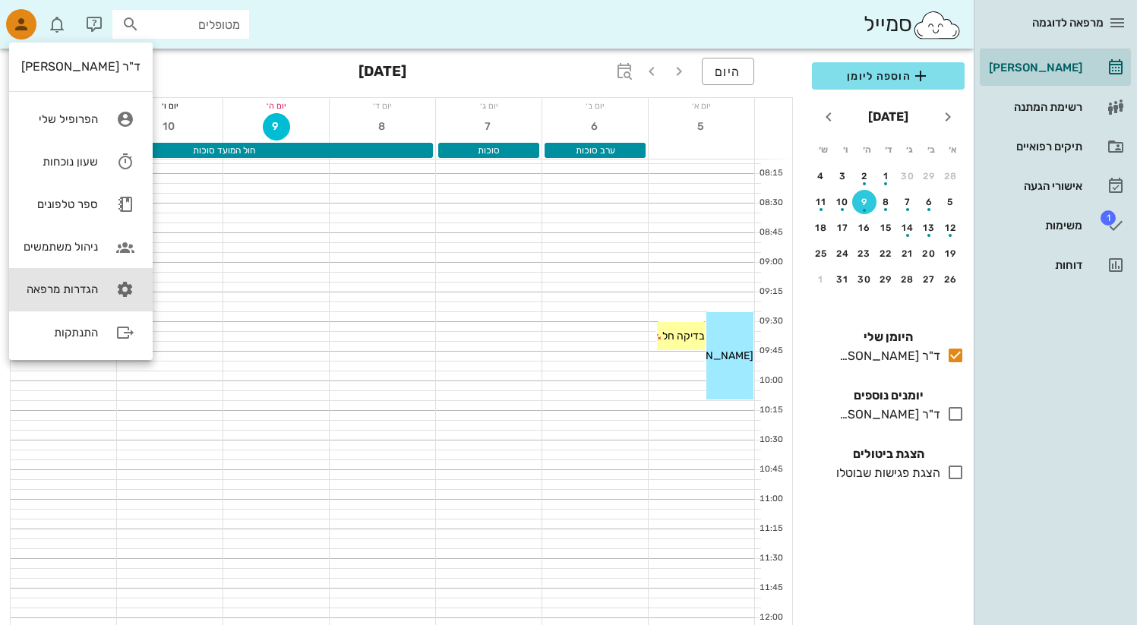
click at [103, 306] on link "הגדרות מרפאה" at bounding box center [81, 289] width 144 height 43
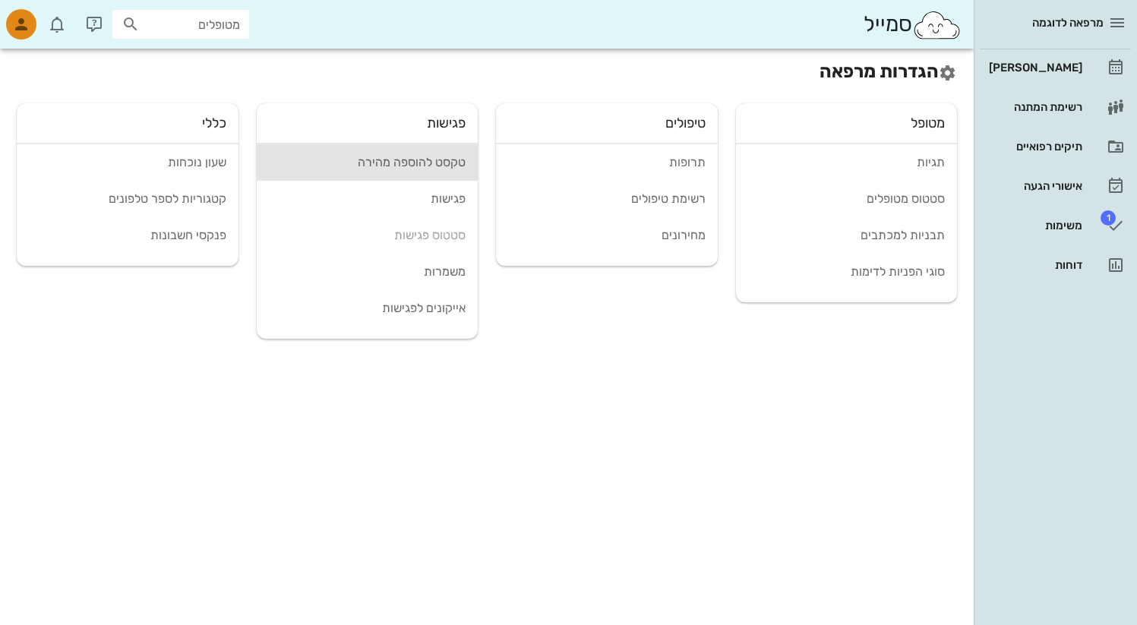
click at [455, 160] on div "טקסט להוספה מהירה" at bounding box center [368, 162] width 198 height 14
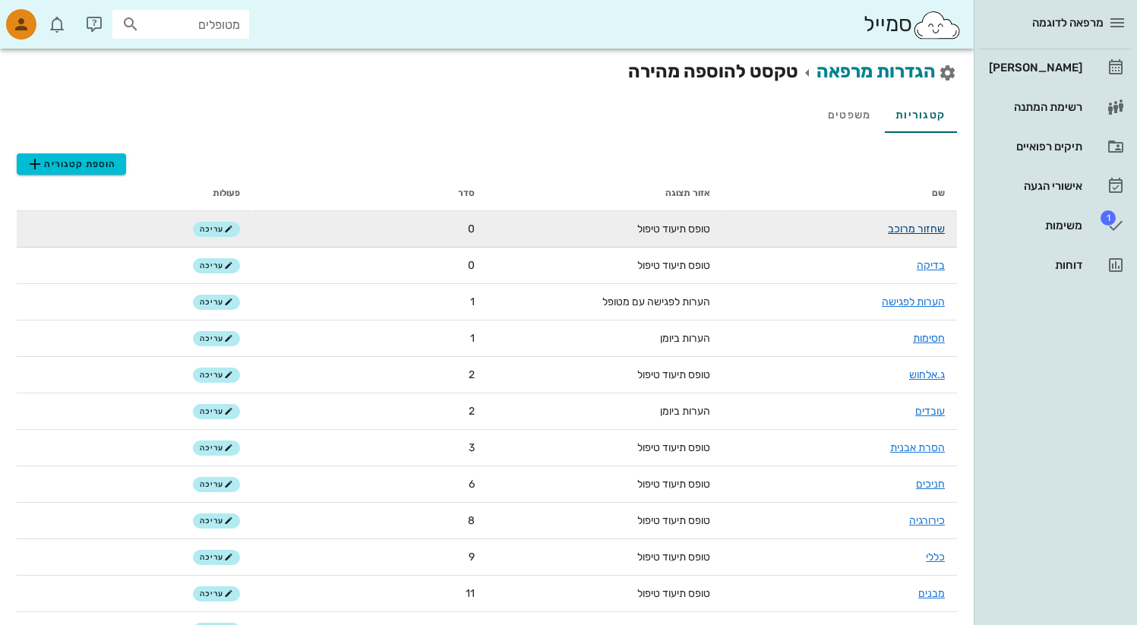
click at [910, 231] on link "שחזור מרוכב" at bounding box center [916, 229] width 57 height 13
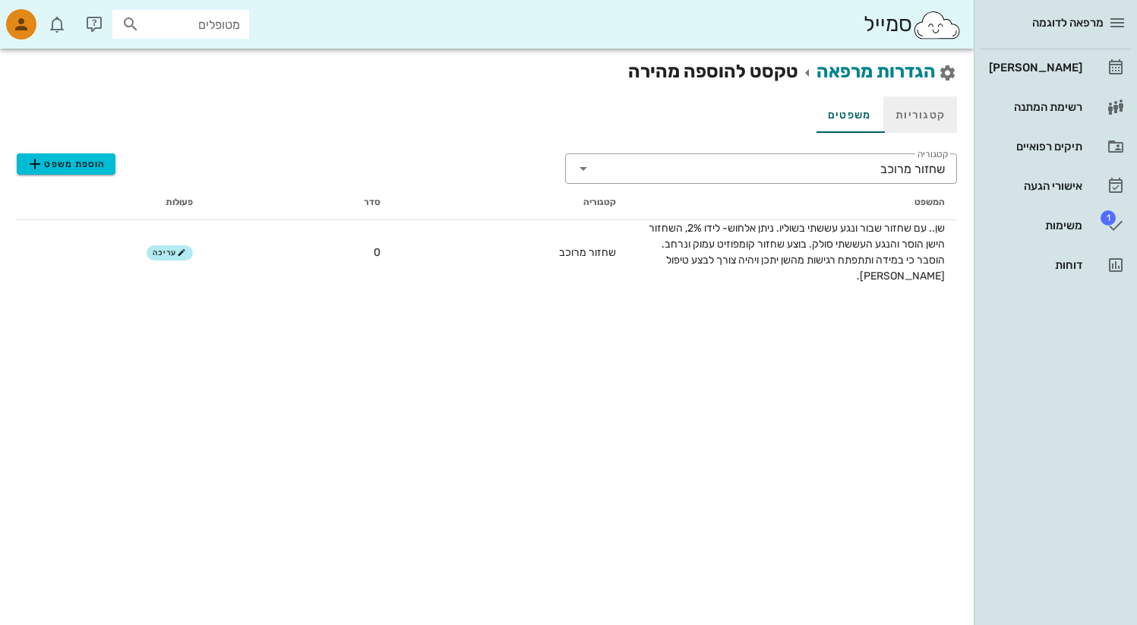
click at [919, 112] on link "קטגוריות" at bounding box center [921, 114] width 74 height 36
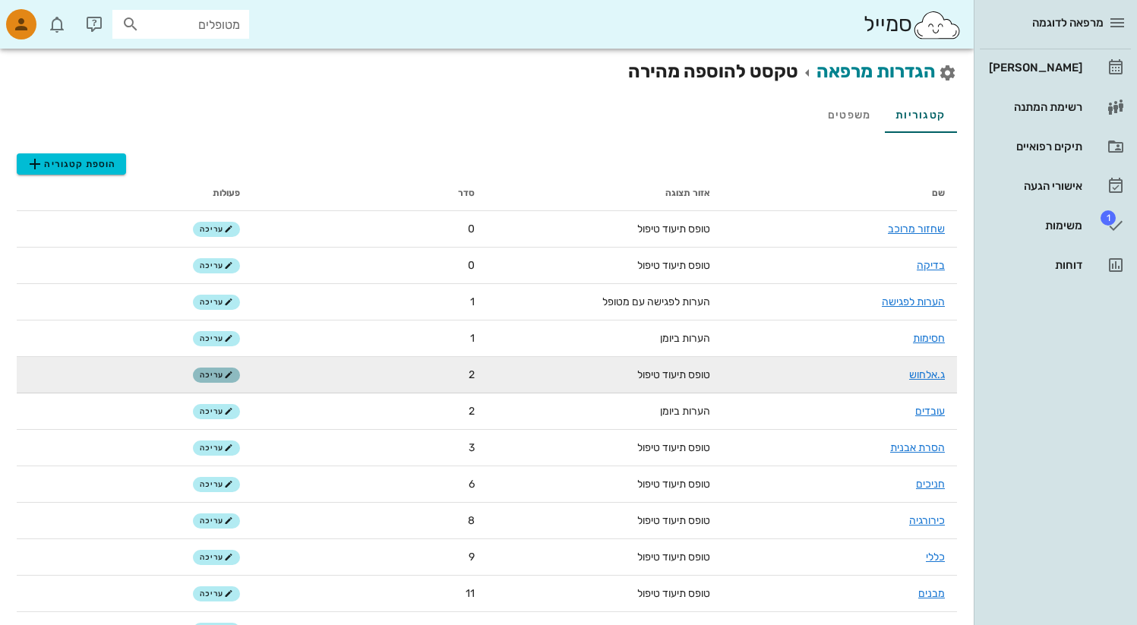
click at [221, 376] on span "עריכה" at bounding box center [216, 375] width 33 height 9
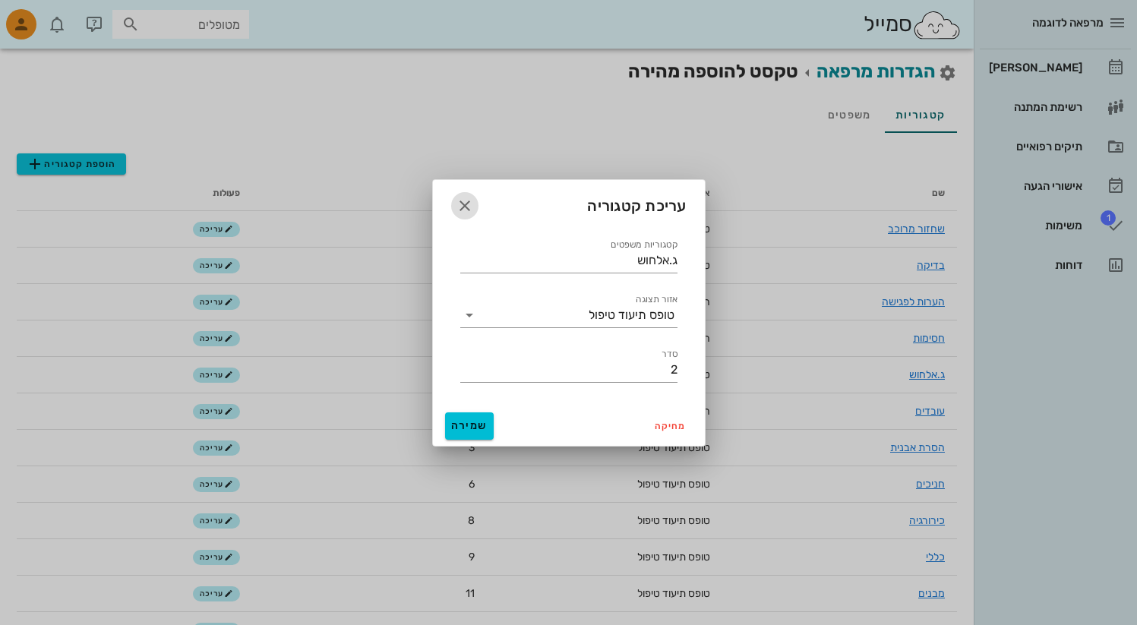
click at [457, 210] on icon "button" at bounding box center [465, 206] width 18 height 18
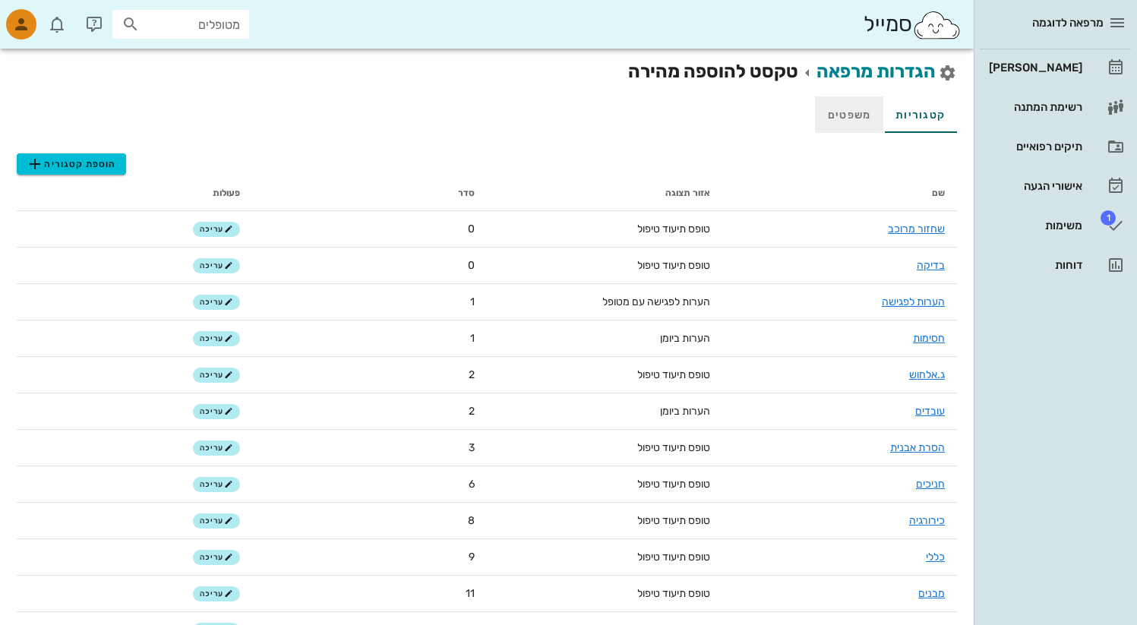
click at [841, 117] on link "משפטים" at bounding box center [849, 114] width 68 height 36
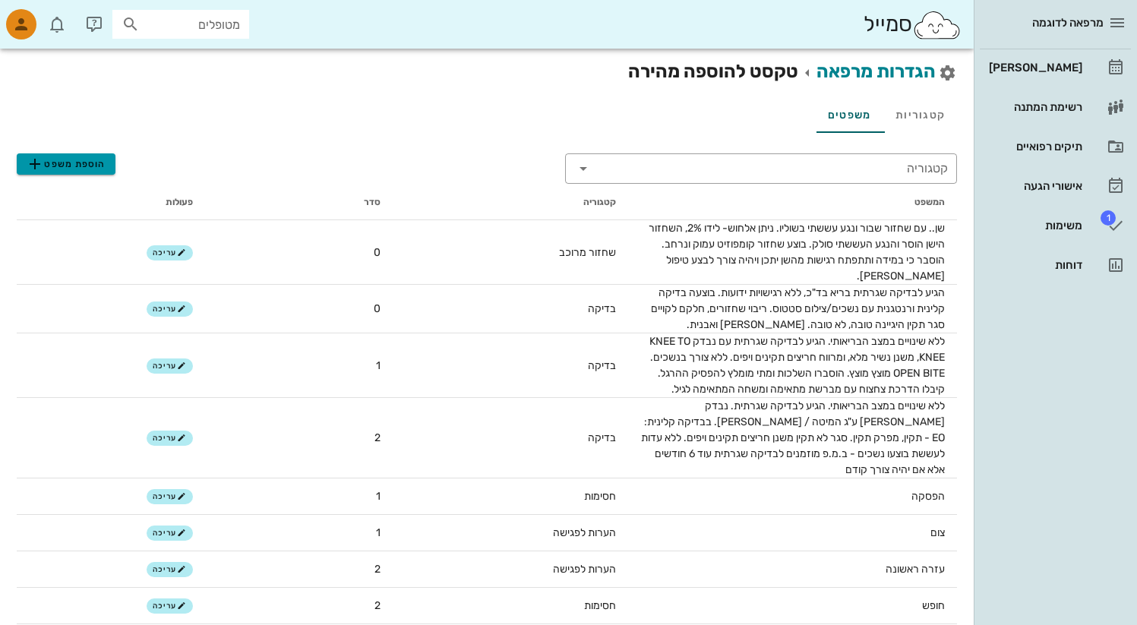
click at [74, 163] on span "הוספת משפט" at bounding box center [66, 164] width 80 height 18
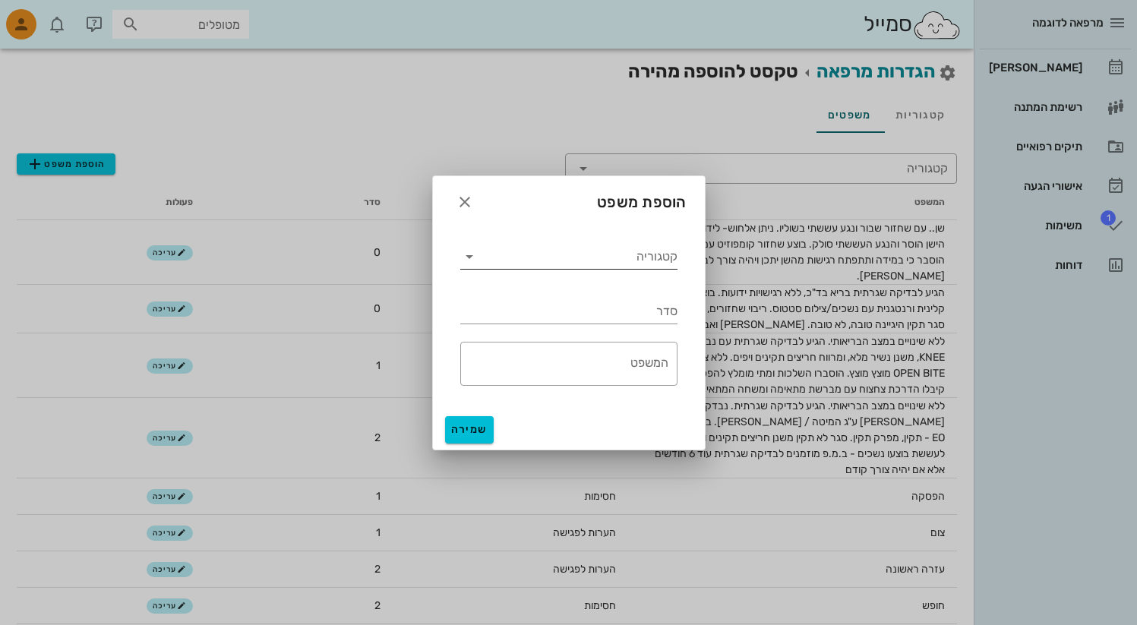
click at [545, 265] on input "קטגוריה" at bounding box center [580, 257] width 196 height 24
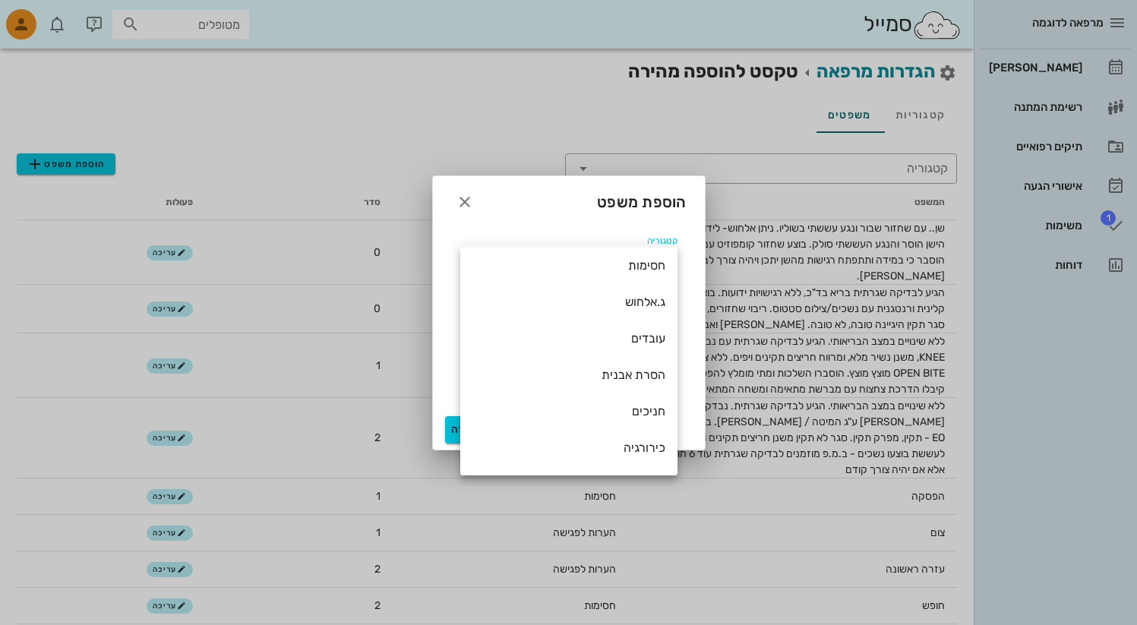
scroll to position [255, 0]
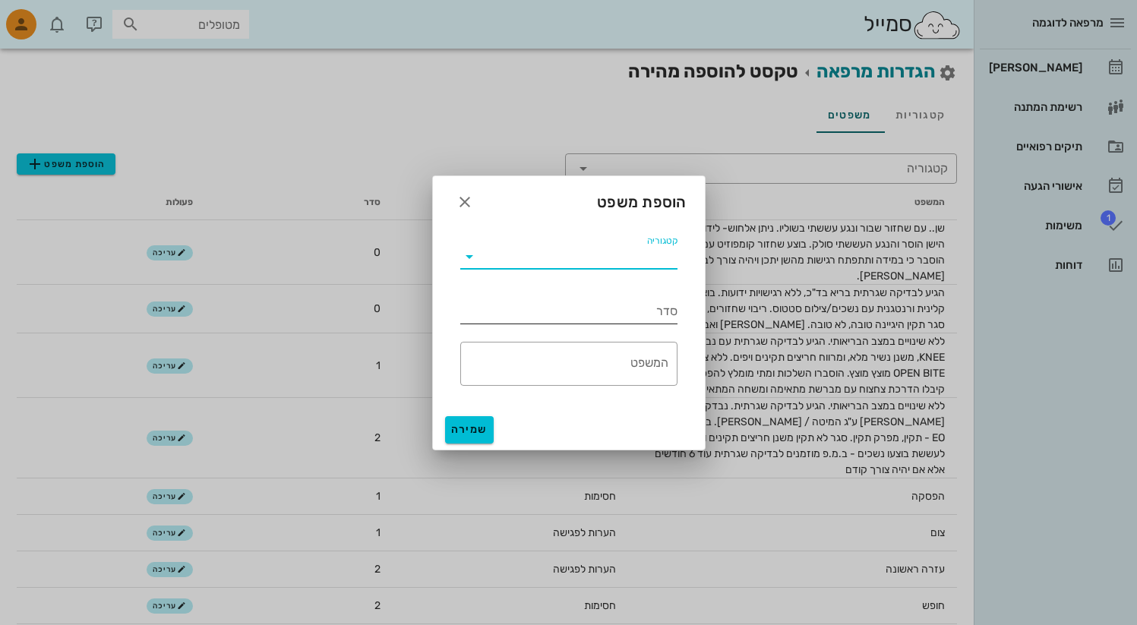
click at [618, 312] on input "סדר" at bounding box center [568, 311] width 217 height 24
type input "3"
click at [596, 365] on textarea "המשפט" at bounding box center [564, 368] width 208 height 36
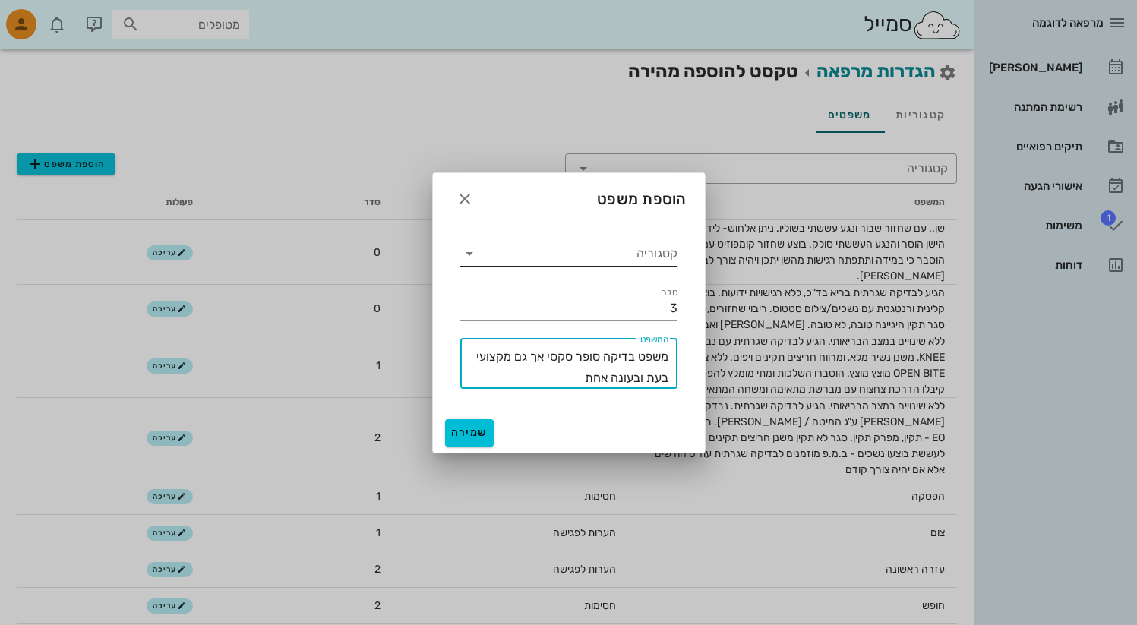
type textarea "משפט בדיקה סופר סקסי אך גם מקצועי בעת ובעונה אחת"
click at [635, 248] on input "קטגוריה" at bounding box center [580, 254] width 196 height 24
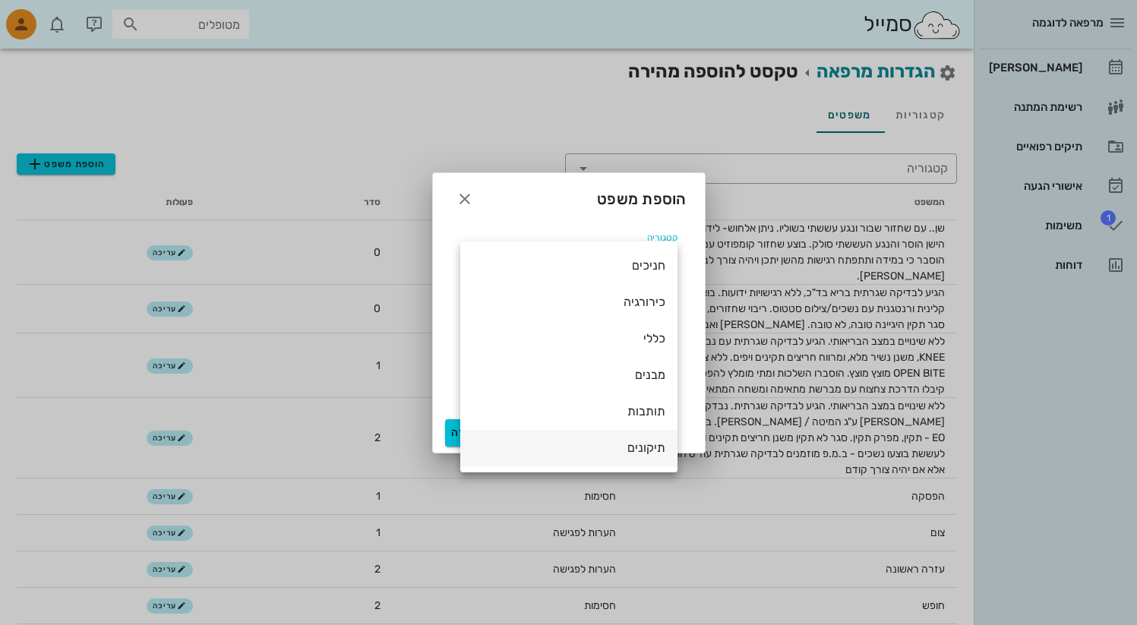
click at [639, 452] on div "תיקונים" at bounding box center [569, 448] width 193 height 14
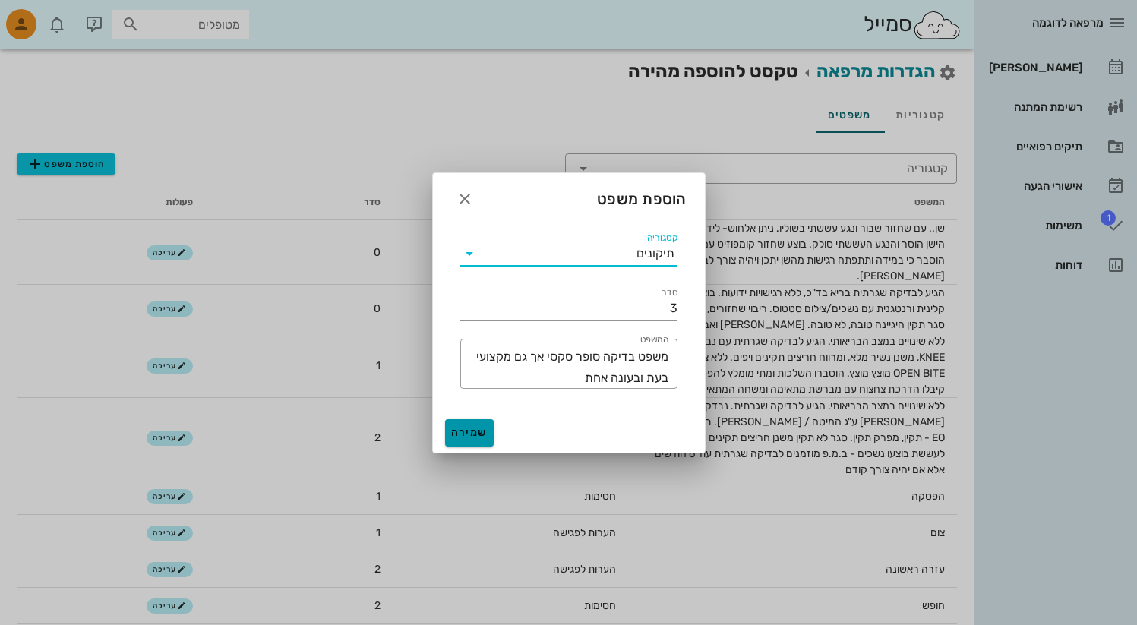
click at [457, 433] on span "שמירה" at bounding box center [469, 432] width 36 height 13
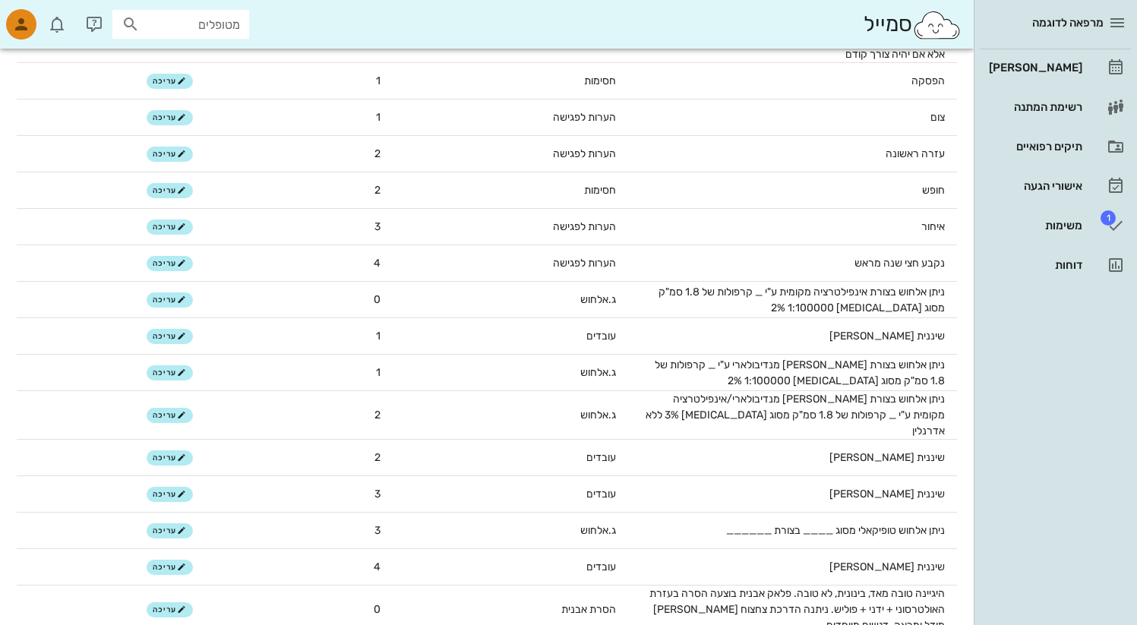
scroll to position [442, 0]
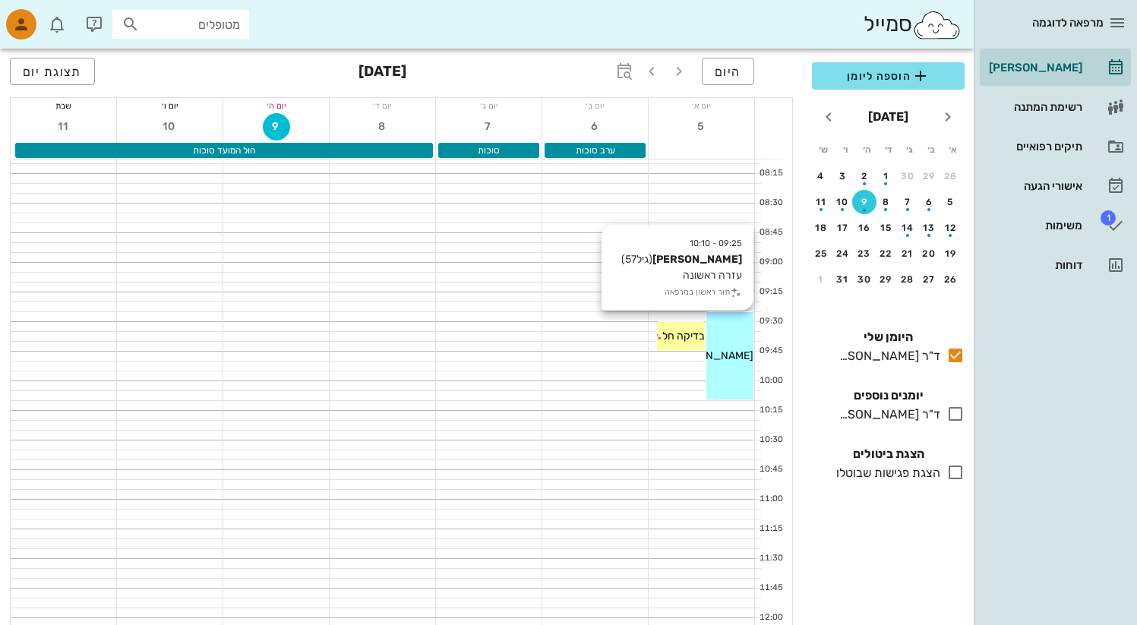
click at [734, 351] on span "[PERSON_NAME]" at bounding box center [711, 356] width 85 height 13
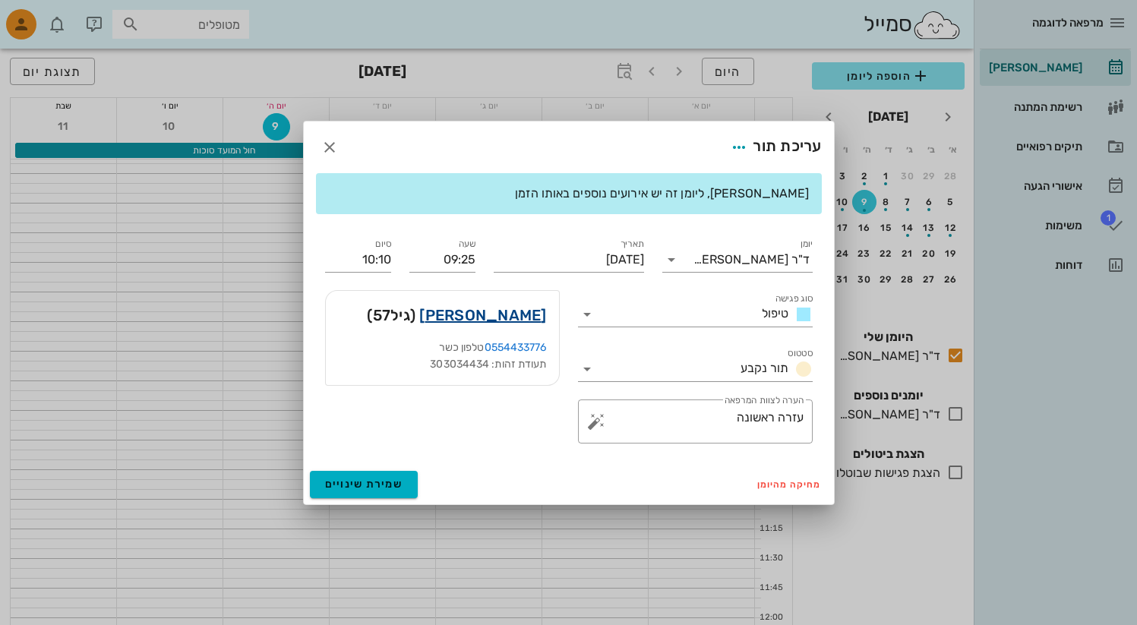
click at [526, 313] on link "יאיר כהן" at bounding box center [482, 315] width 127 height 24
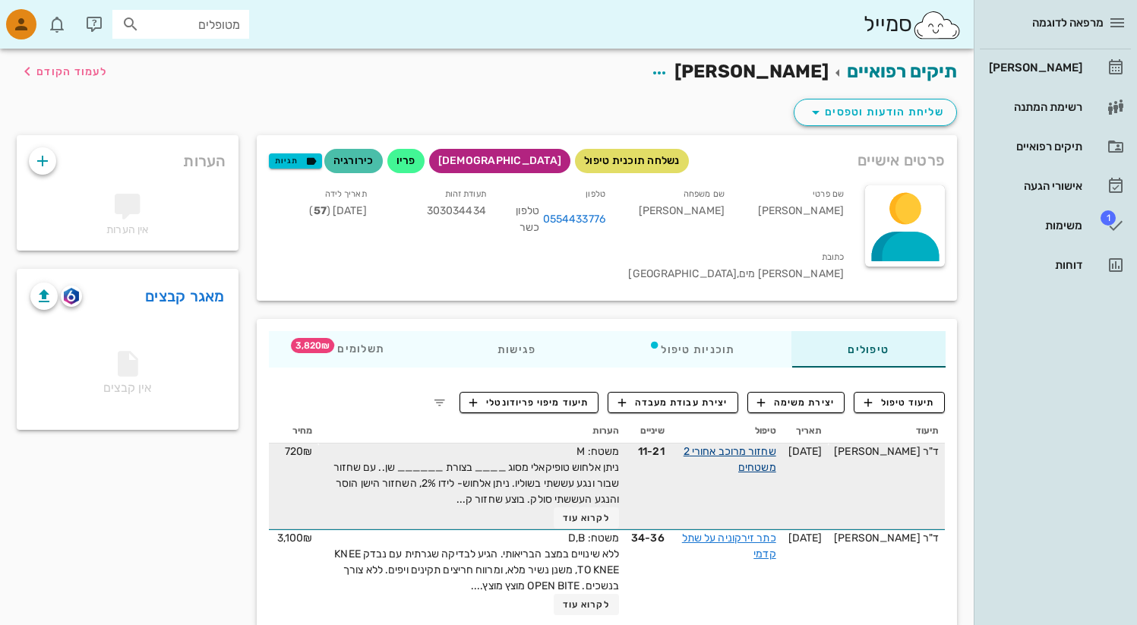
click at [761, 445] on link "שחזור מרוכב אחורי 2 משטחים" at bounding box center [730, 459] width 93 height 29
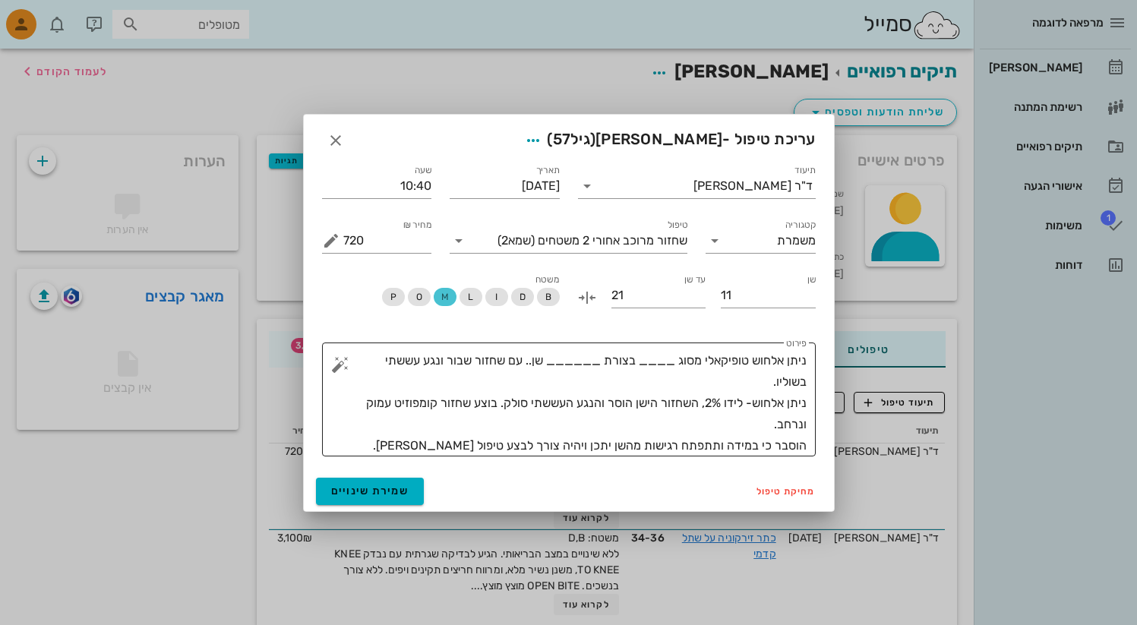
click at [340, 373] on button "button" at bounding box center [340, 365] width 18 height 18
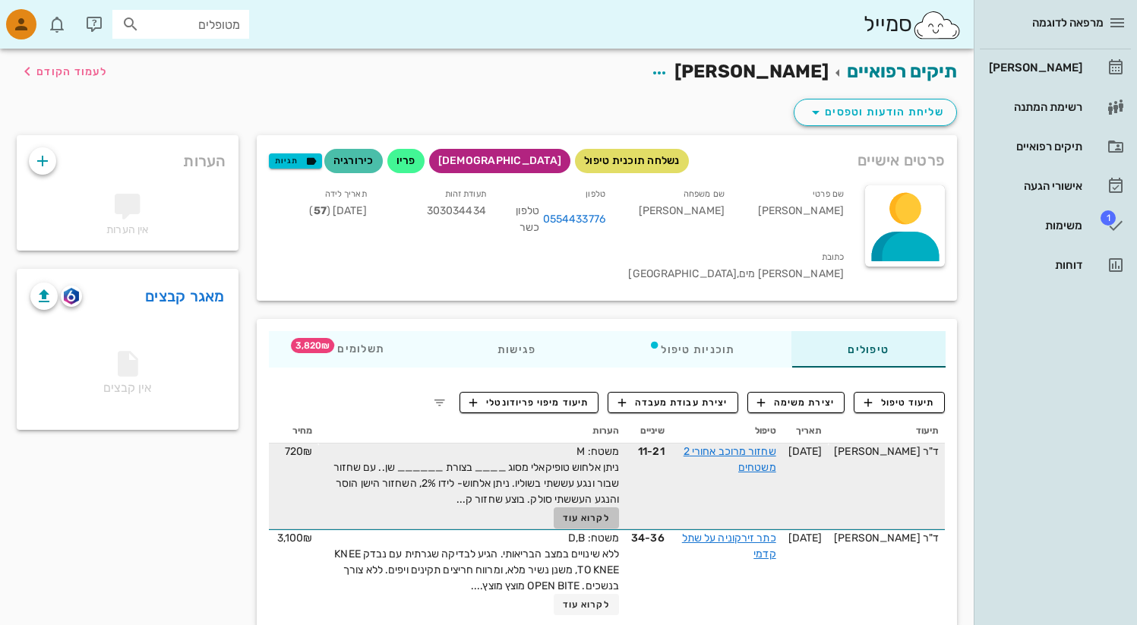
click at [602, 513] on span "לקרוא עוד" at bounding box center [586, 518] width 47 height 11
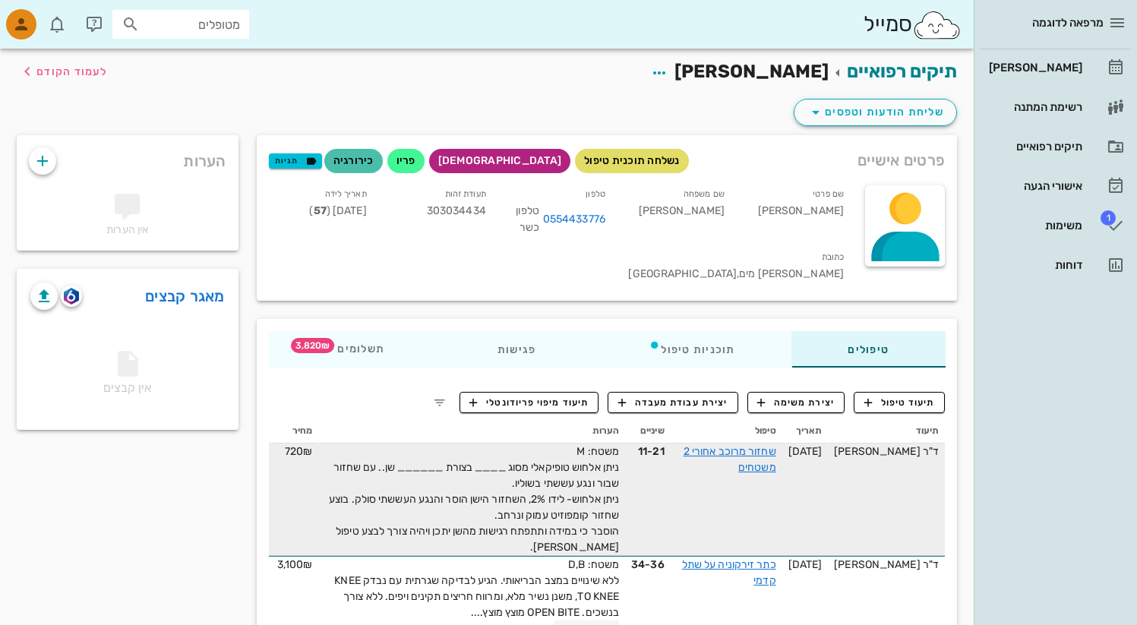
scroll to position [30, 0]
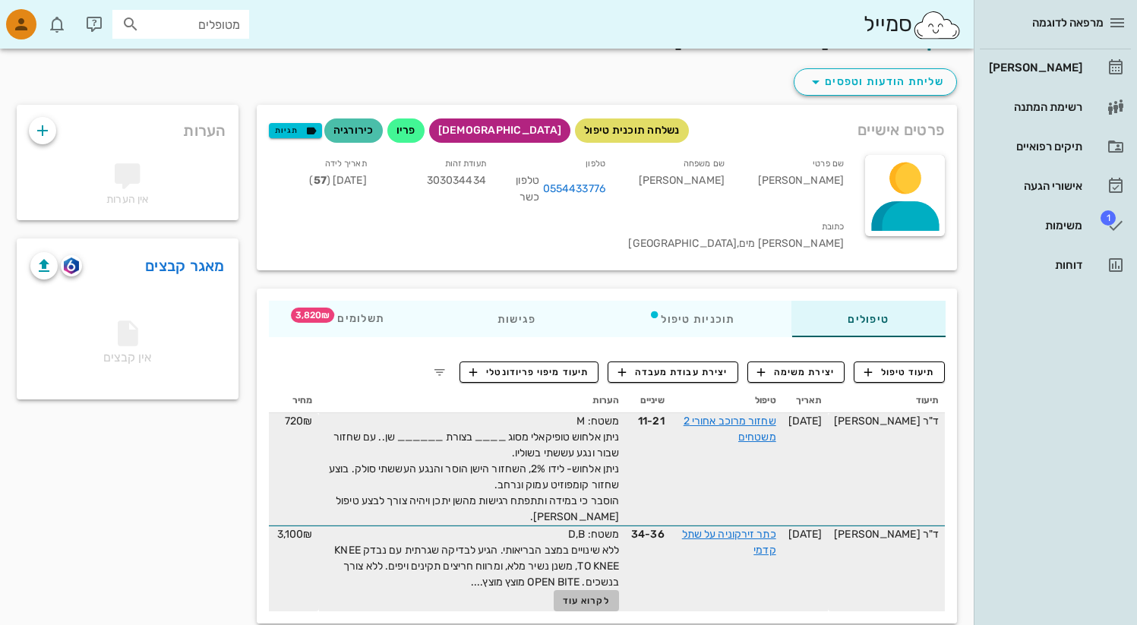
click at [596, 596] on span "לקרוא עוד" at bounding box center [586, 601] width 47 height 11
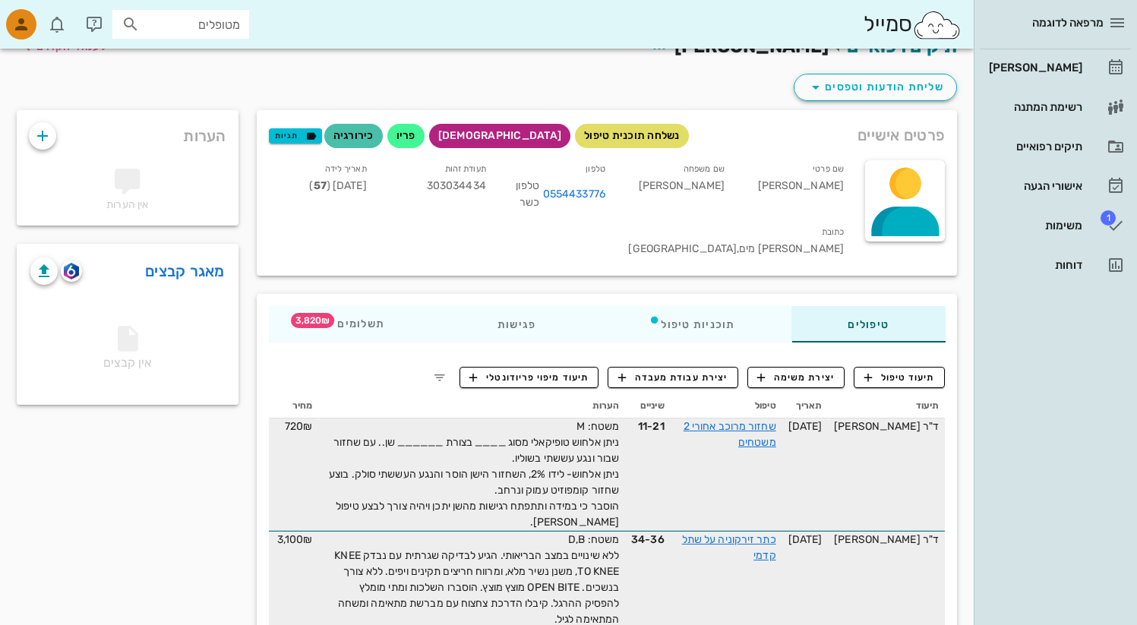
click at [174, 175] on div "אין הערות" at bounding box center [128, 189] width 216 height 65
click at [46, 138] on icon "button" at bounding box center [42, 136] width 18 height 18
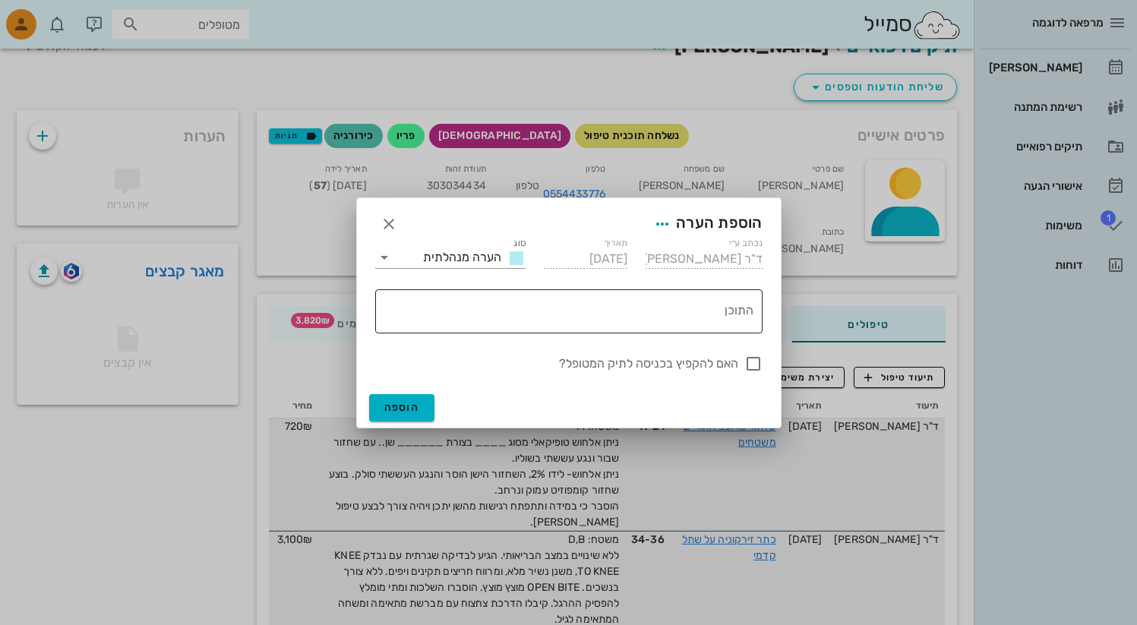
click at [446, 304] on textarea "התוכן" at bounding box center [565, 315] width 375 height 36
click at [391, 258] on icon at bounding box center [384, 257] width 18 height 18
click at [391, 258] on div "הערה מנהלתית" at bounding box center [450, 270] width 151 height 30
click at [390, 220] on icon "button" at bounding box center [389, 224] width 18 height 18
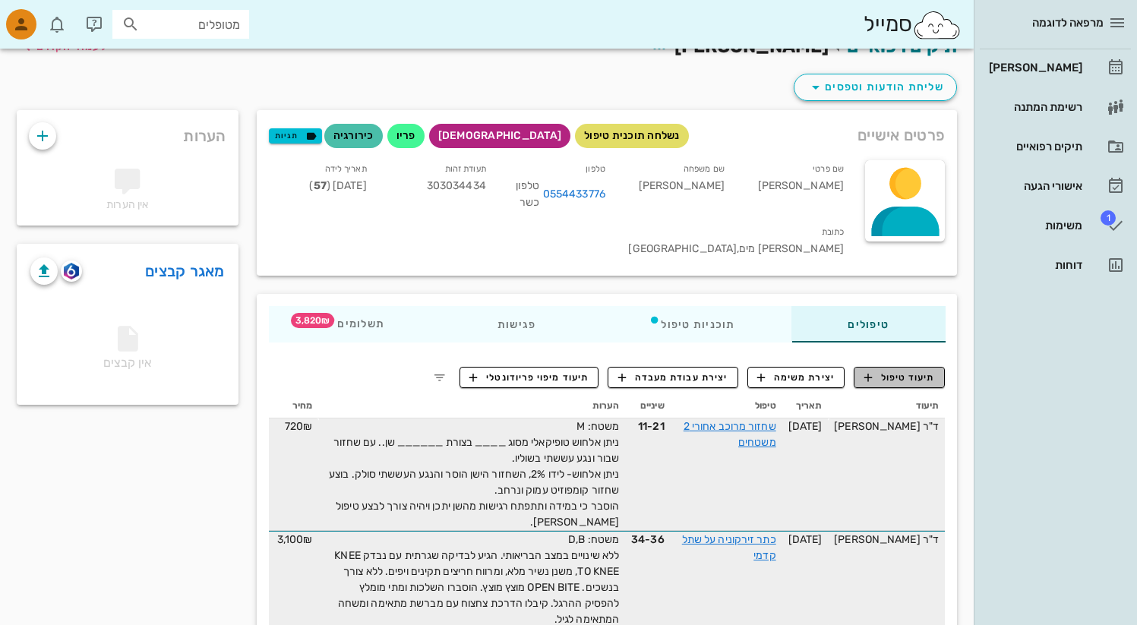
click at [912, 371] on span "תיעוד טיפול" at bounding box center [900, 378] width 71 height 14
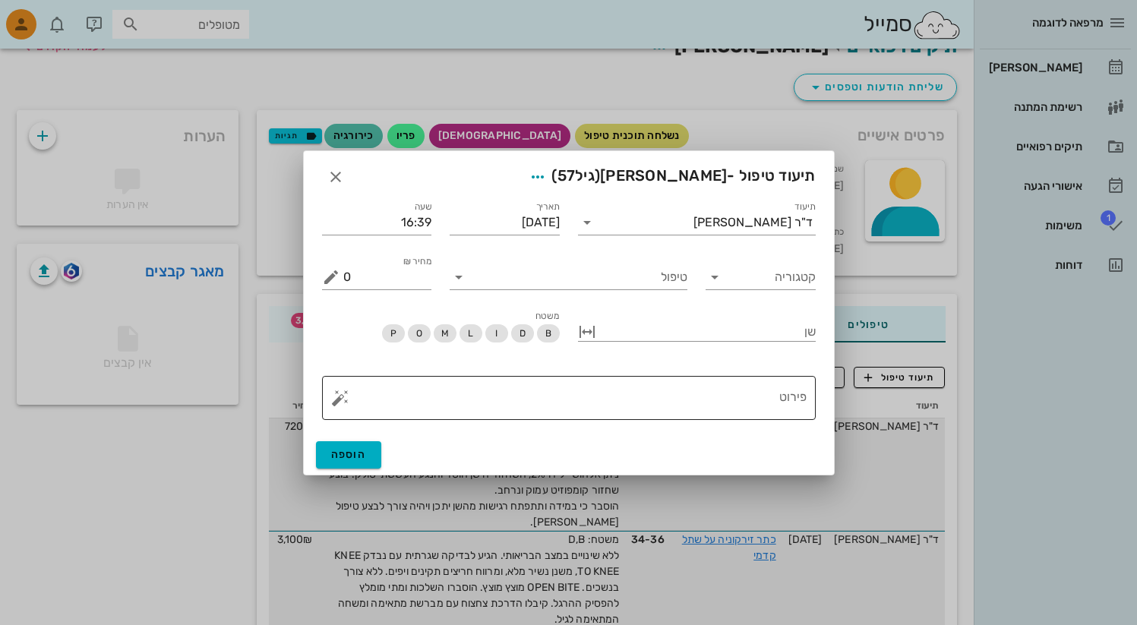
click at [340, 400] on button "button" at bounding box center [340, 398] width 18 height 18
click at [389, 368] on div "תיקונים" at bounding box center [367, 368] width 72 height 30
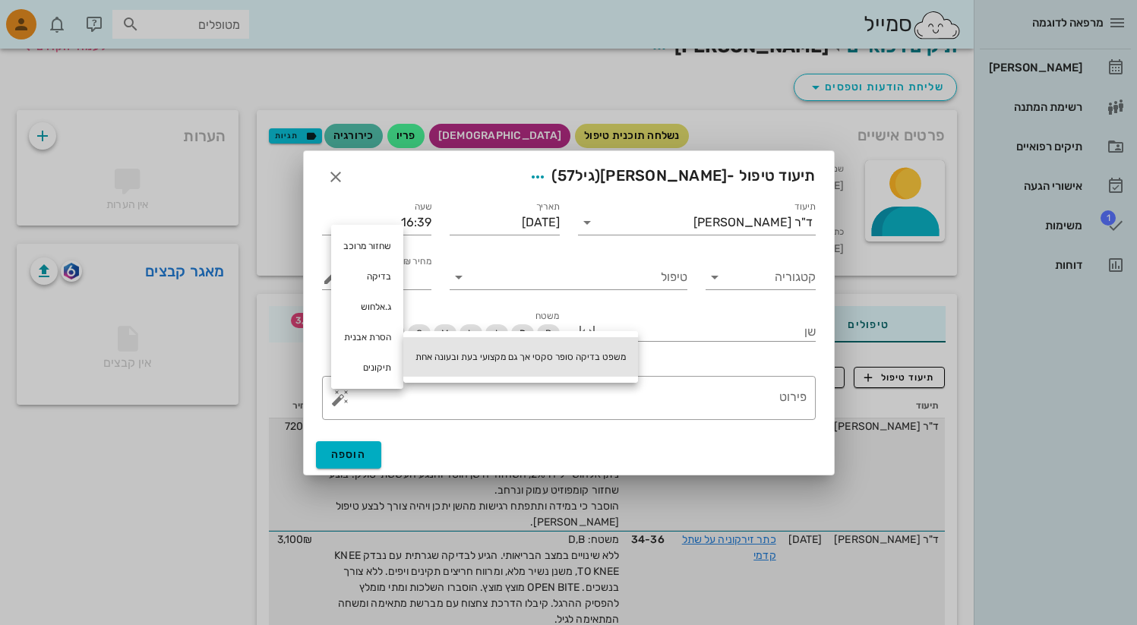
click at [520, 359] on div "משפט בדיקה סופר סקסי אך גם מקצועי בעת ובעונה אחת" at bounding box center [520, 357] width 235 height 40
type textarea "משפט בדיקה סופר סקסי אך גם מקצועי בעת ובעונה אחת"
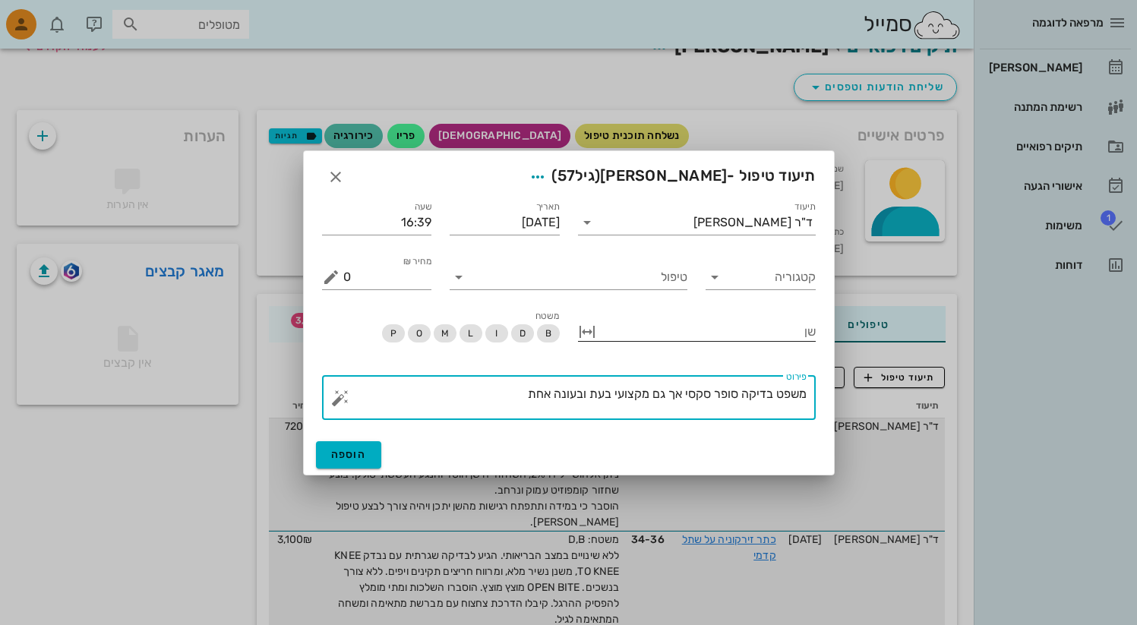
click at [589, 333] on button "button" at bounding box center [587, 332] width 18 height 18
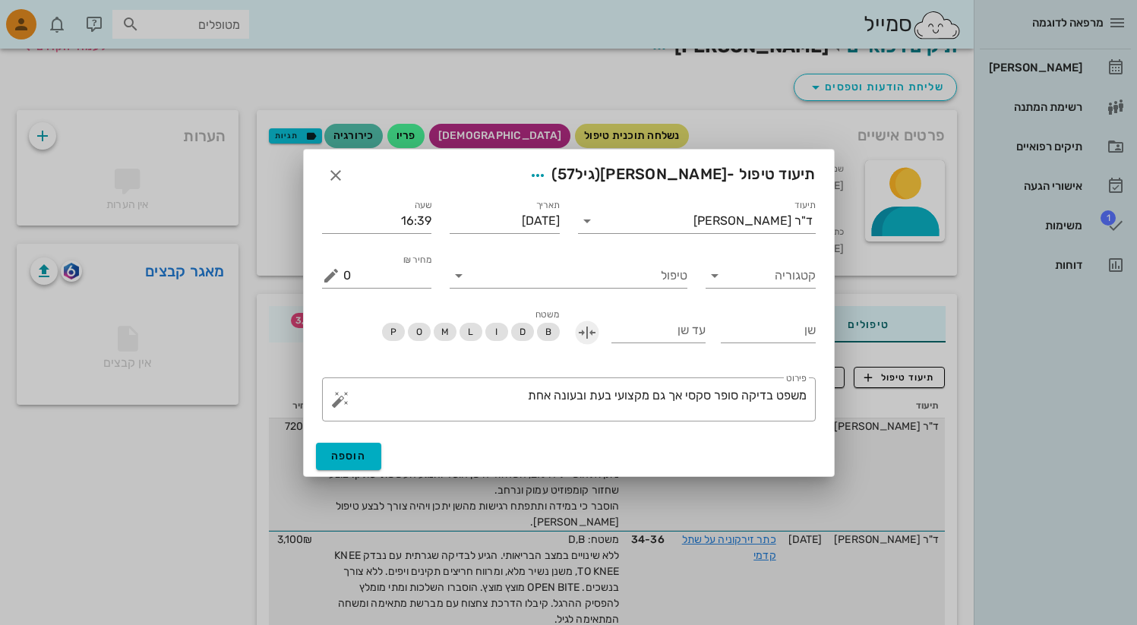
click at [587, 334] on button "button" at bounding box center [587, 333] width 18 height 18
click at [739, 325] on div at bounding box center [708, 331] width 217 height 20
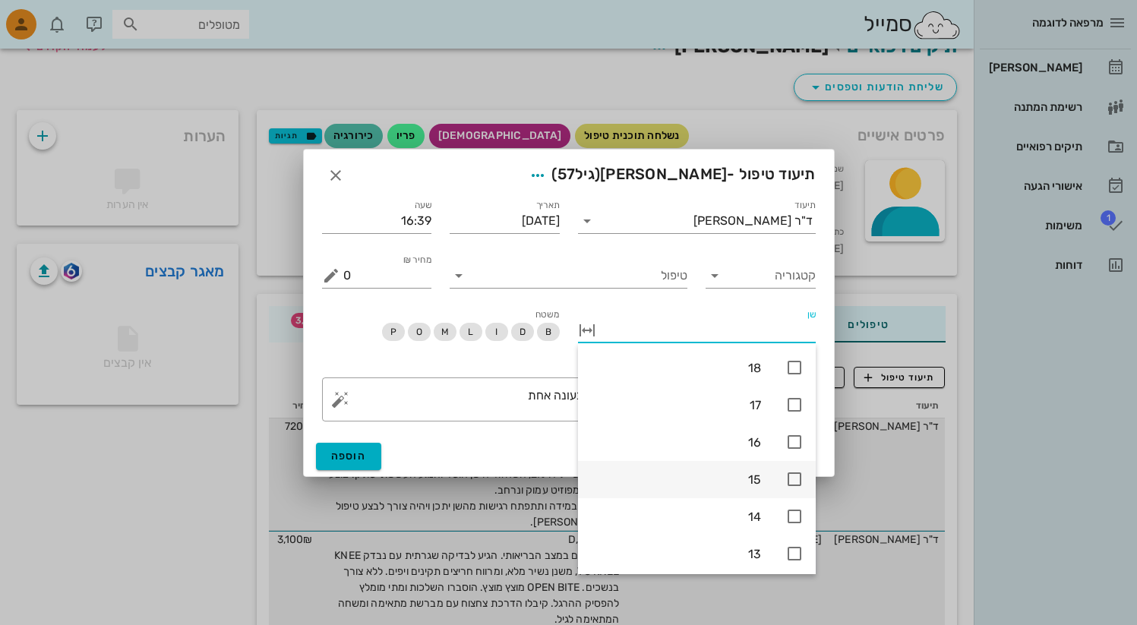
click at [800, 483] on icon at bounding box center [795, 479] width 18 height 18
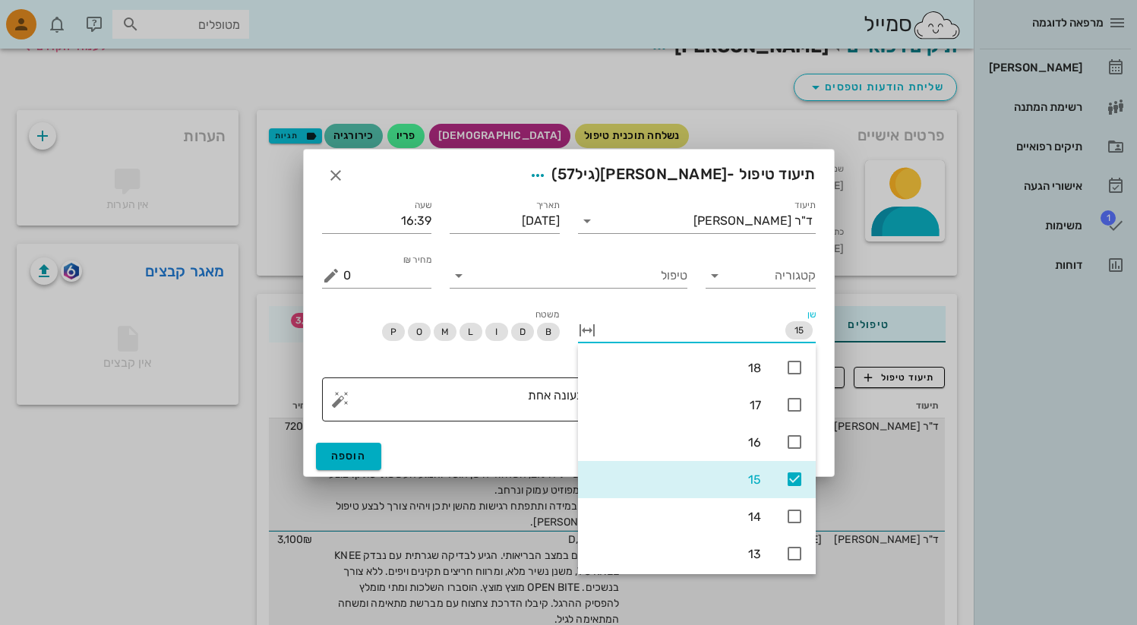
click at [497, 384] on div "פירוט משפט בדיקה סופר סקסי אך גם מקצועי בעת ובעונה אחת" at bounding box center [575, 400] width 464 height 44
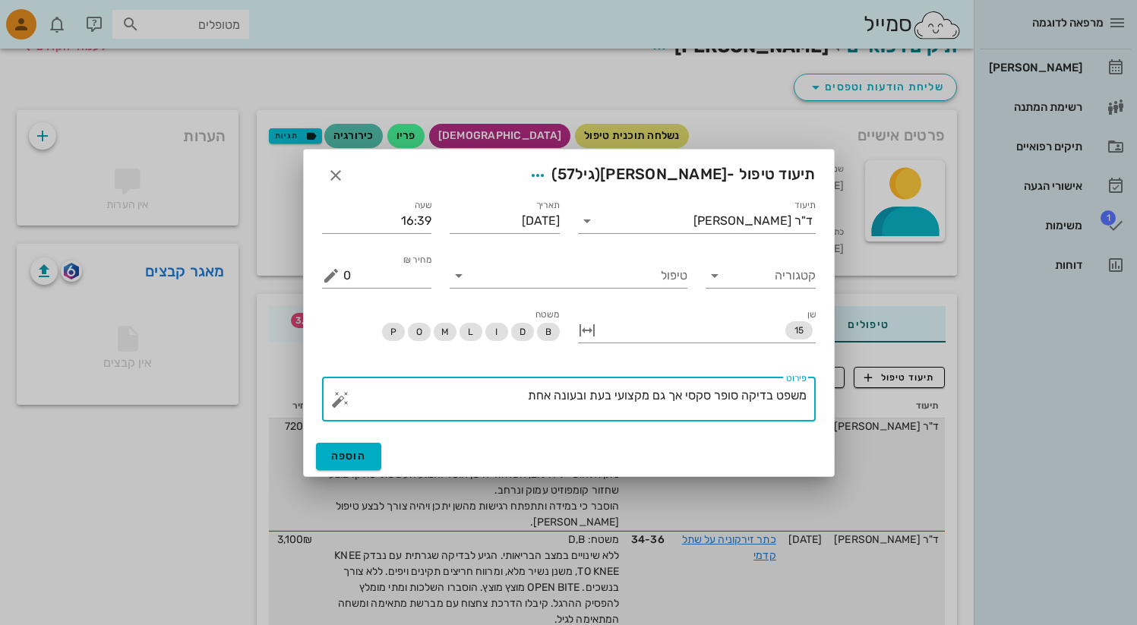
click at [344, 403] on button "button" at bounding box center [340, 400] width 18 height 18
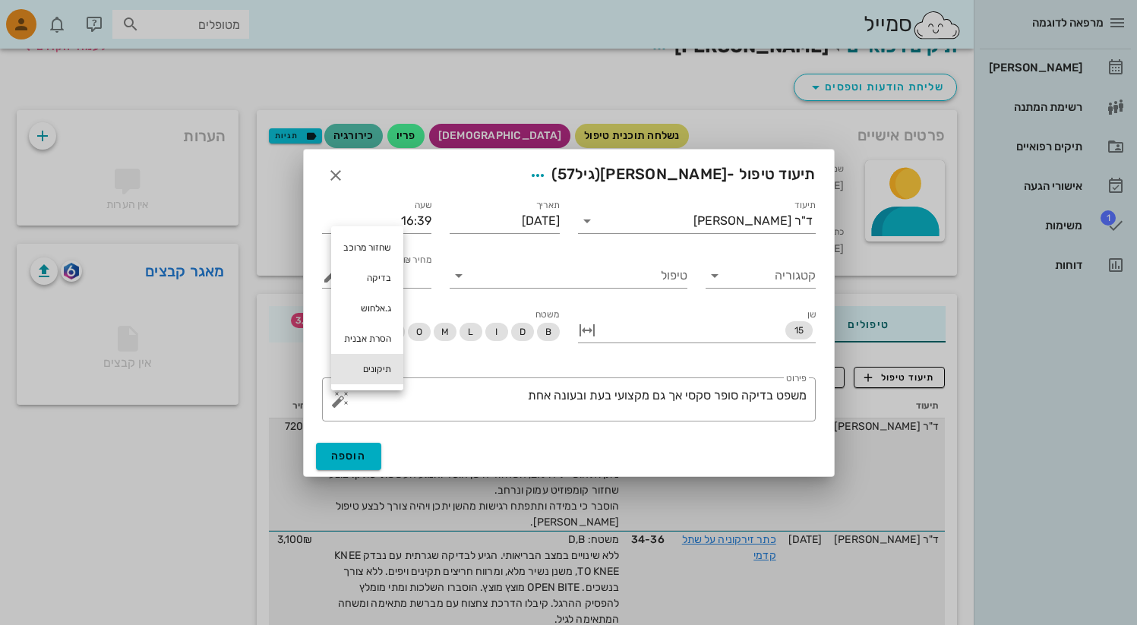
click at [384, 375] on div "תיקונים" at bounding box center [367, 369] width 72 height 30
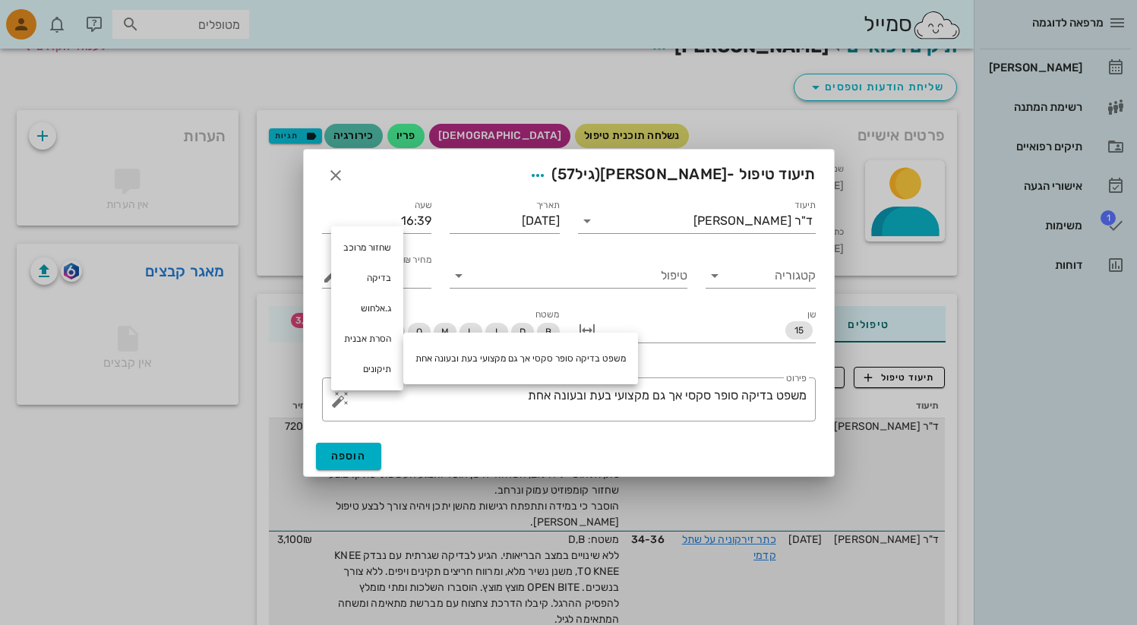
click at [27, 21] on div at bounding box center [568, 312] width 1137 height 625
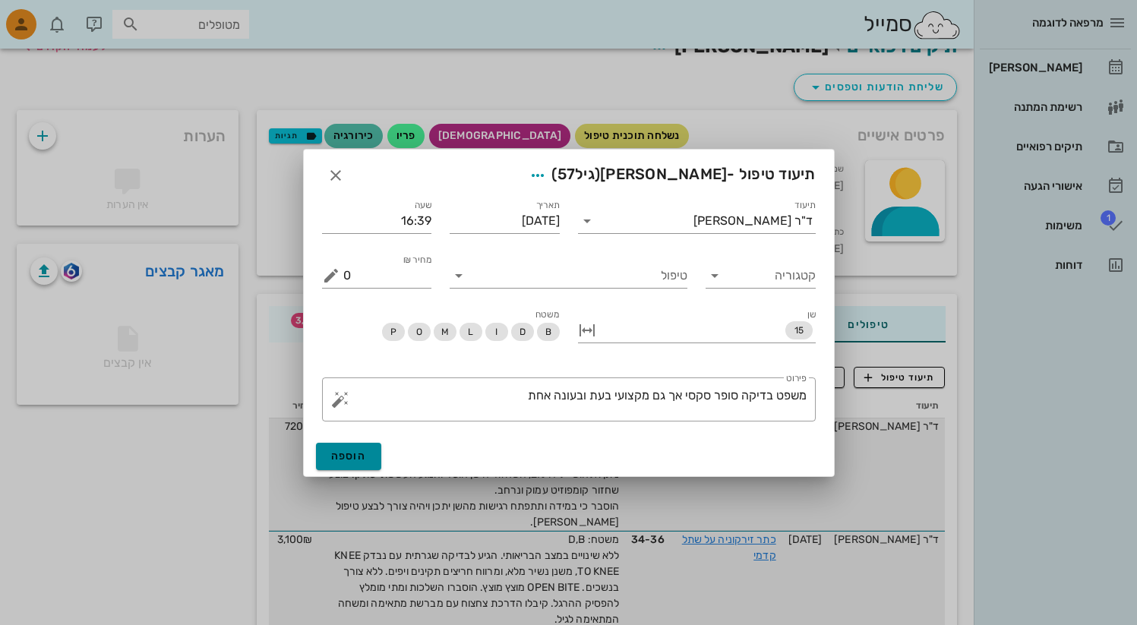
click at [357, 461] on span "הוספה" at bounding box center [349, 456] width 36 height 13
click at [504, 277] on input "טיפול" at bounding box center [579, 276] width 217 height 24
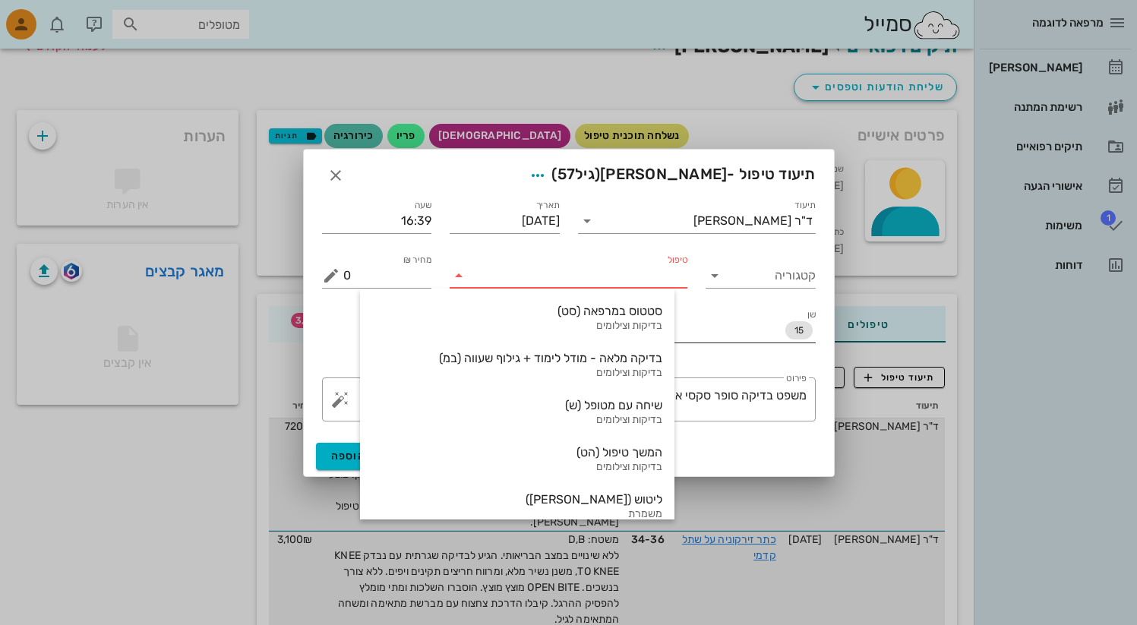
click at [726, 333] on div "15" at bounding box center [708, 330] width 217 height 24
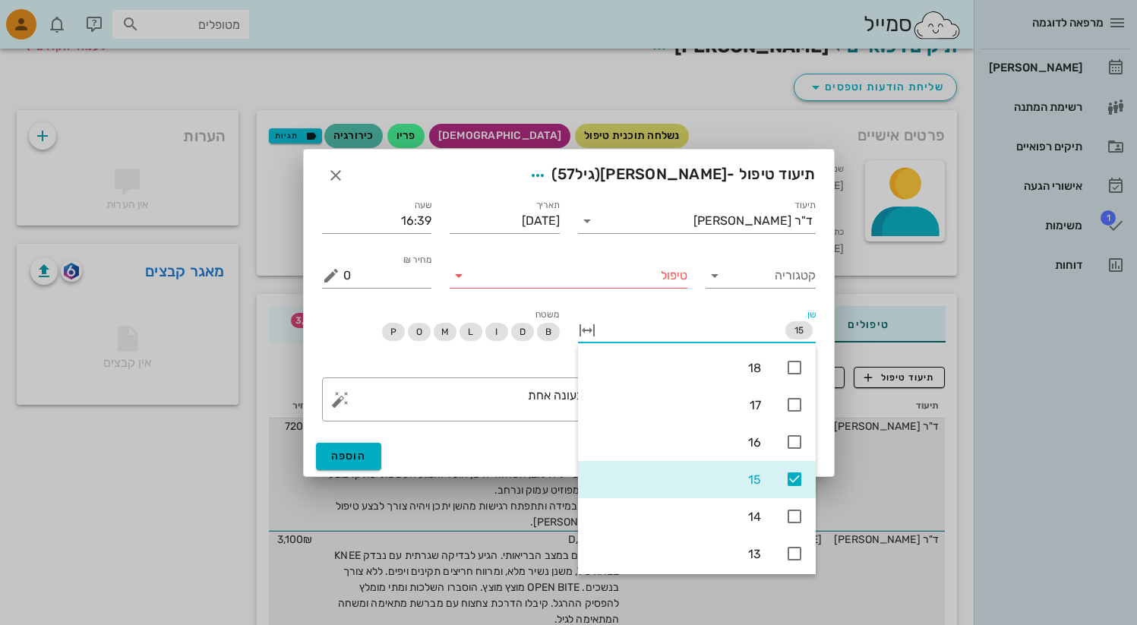
click at [823, 278] on div "קטגוריה" at bounding box center [761, 269] width 128 height 55
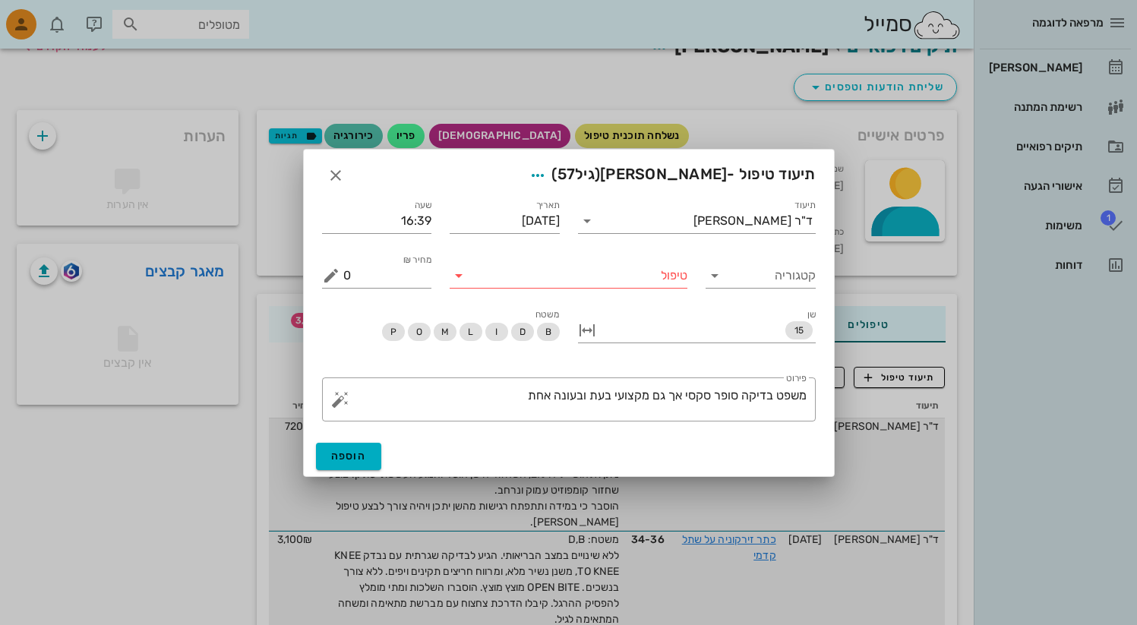
click at [459, 275] on icon at bounding box center [459, 276] width 18 height 18
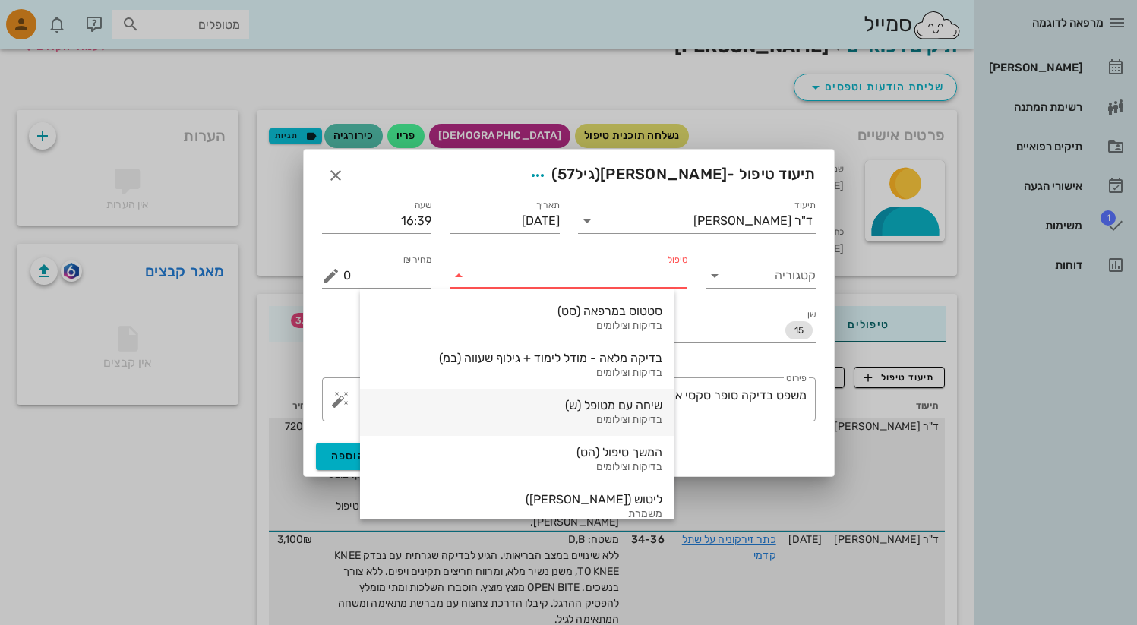
click at [643, 389] on div "שיחה עם מטופל (ש) בדיקות וצילומים" at bounding box center [517, 412] width 290 height 47
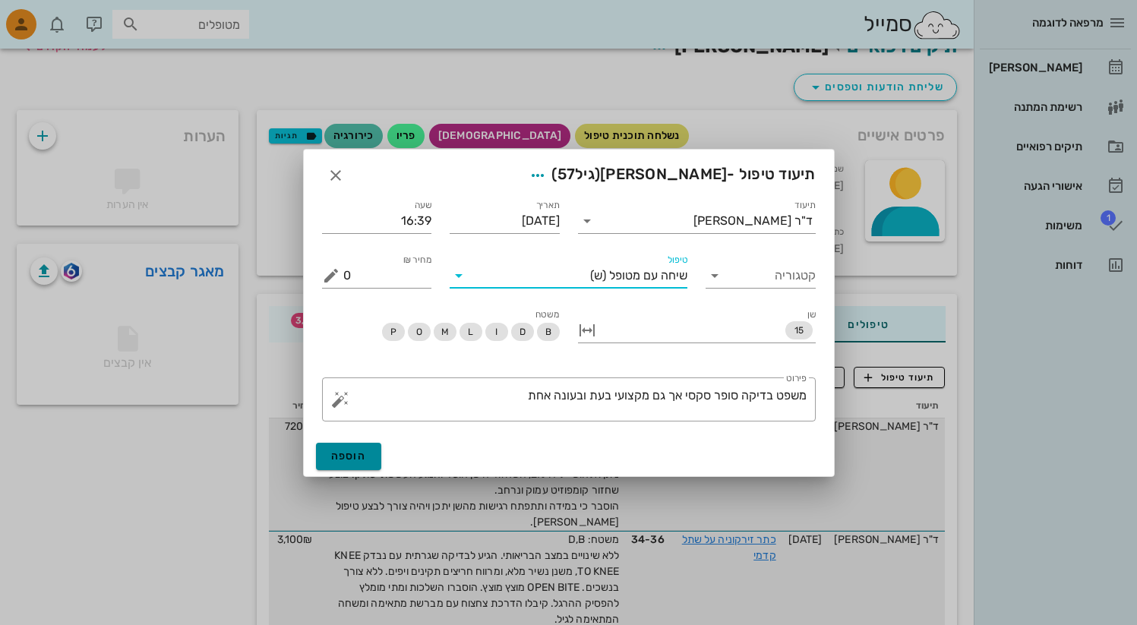
click at [354, 457] on span "הוספה" at bounding box center [349, 456] width 36 height 13
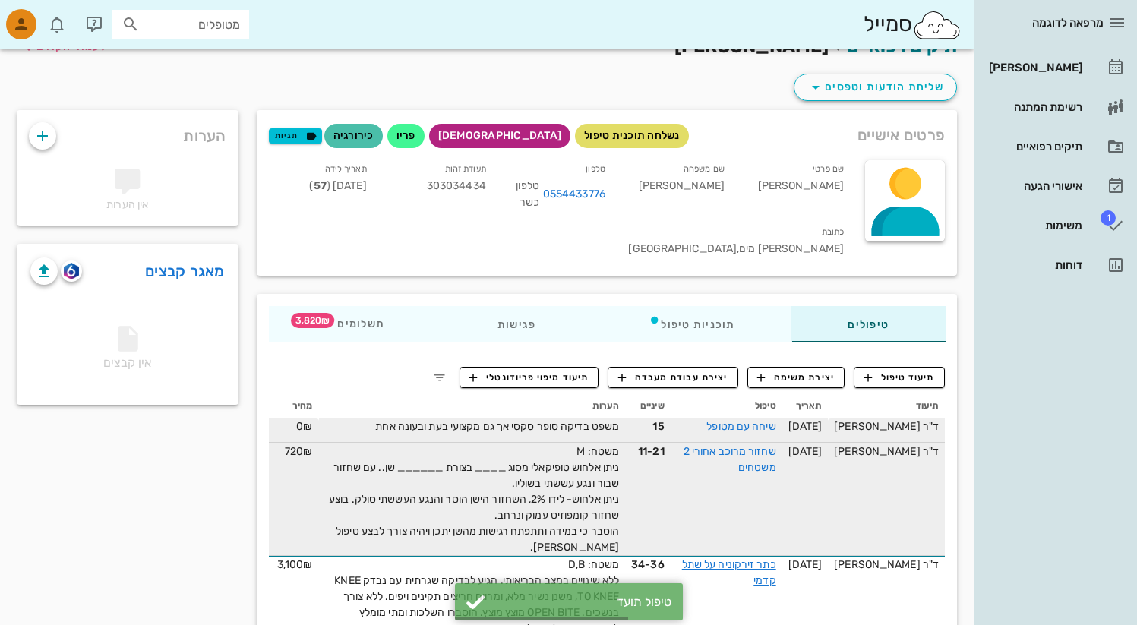
scroll to position [50, 0]
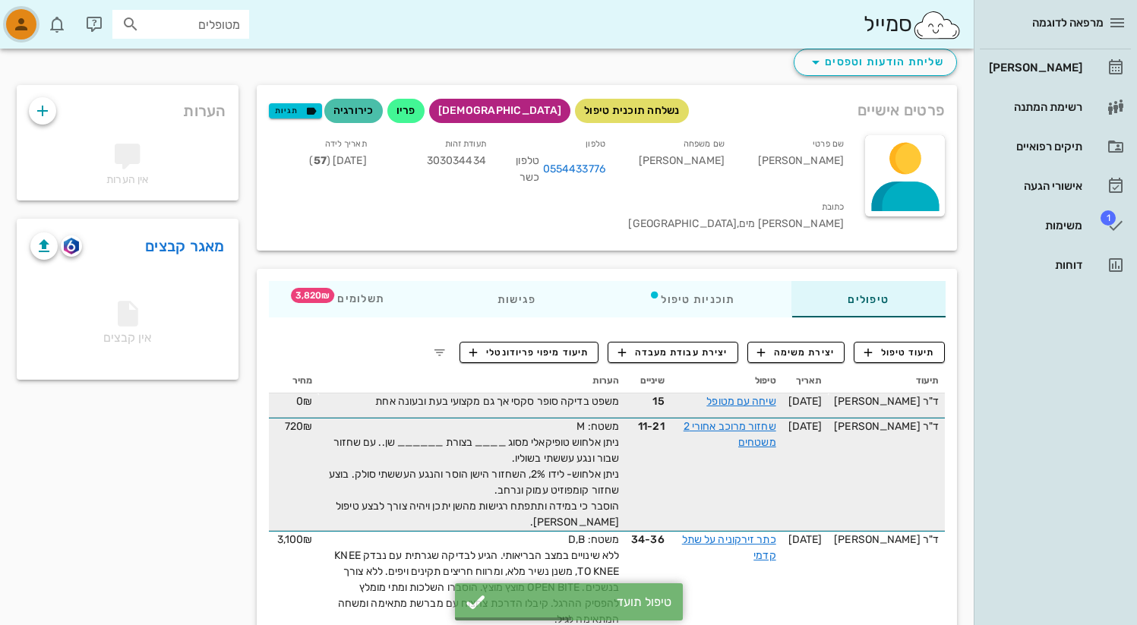
click at [27, 27] on icon "button" at bounding box center [21, 24] width 18 height 18
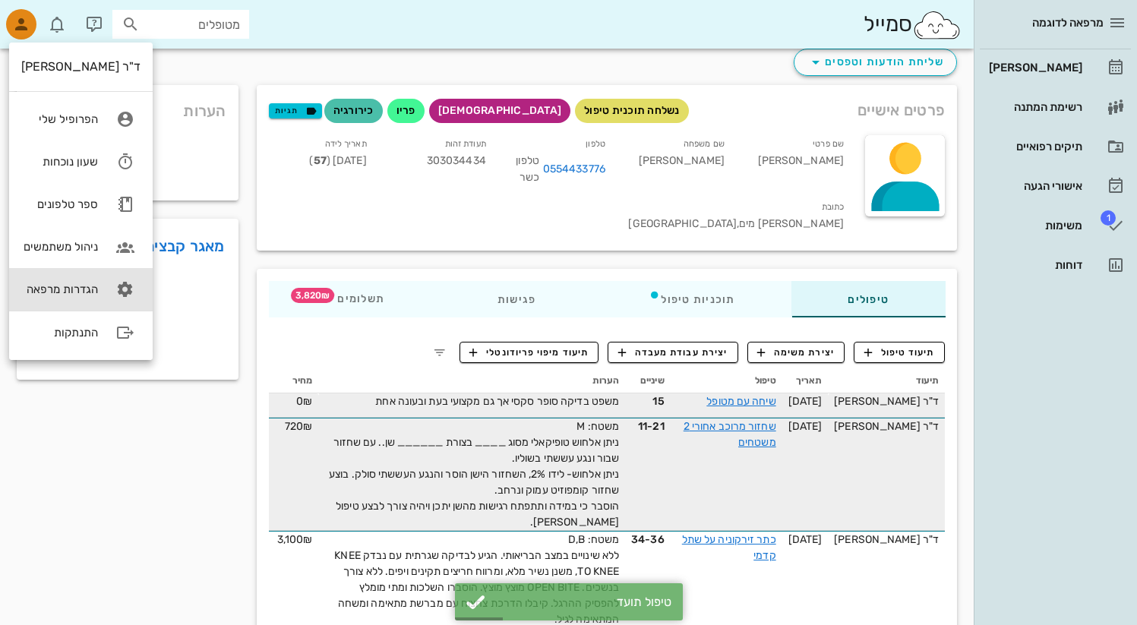
click at [81, 293] on div "הגדרות מרפאה" at bounding box center [59, 290] width 77 height 14
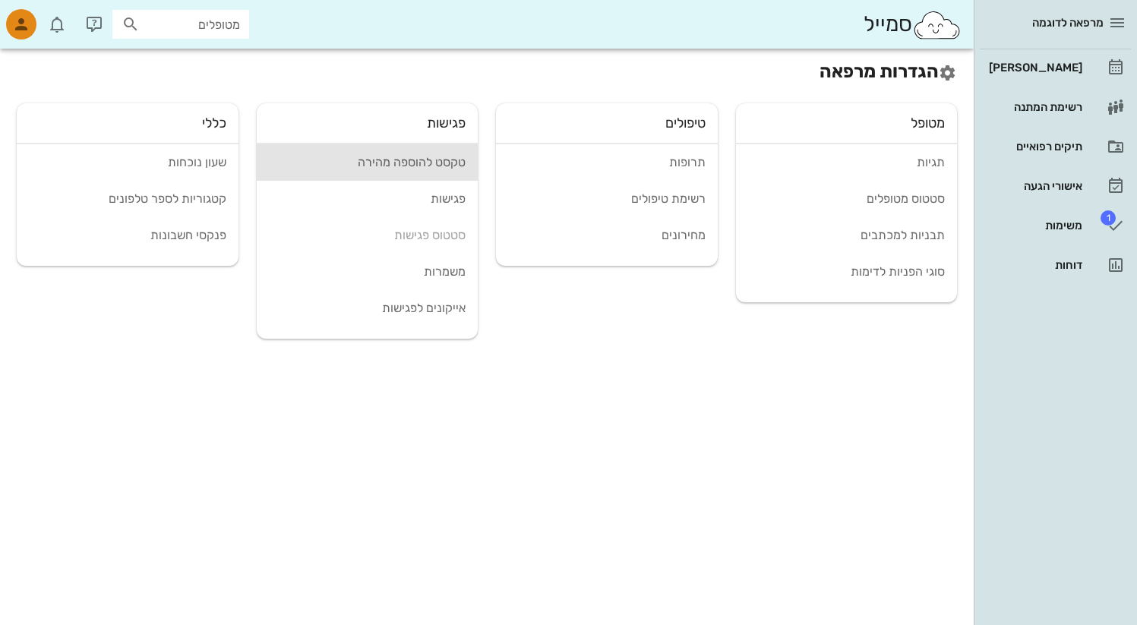
click at [460, 166] on div "טקסט להוספה מהירה" at bounding box center [368, 162] width 198 height 14
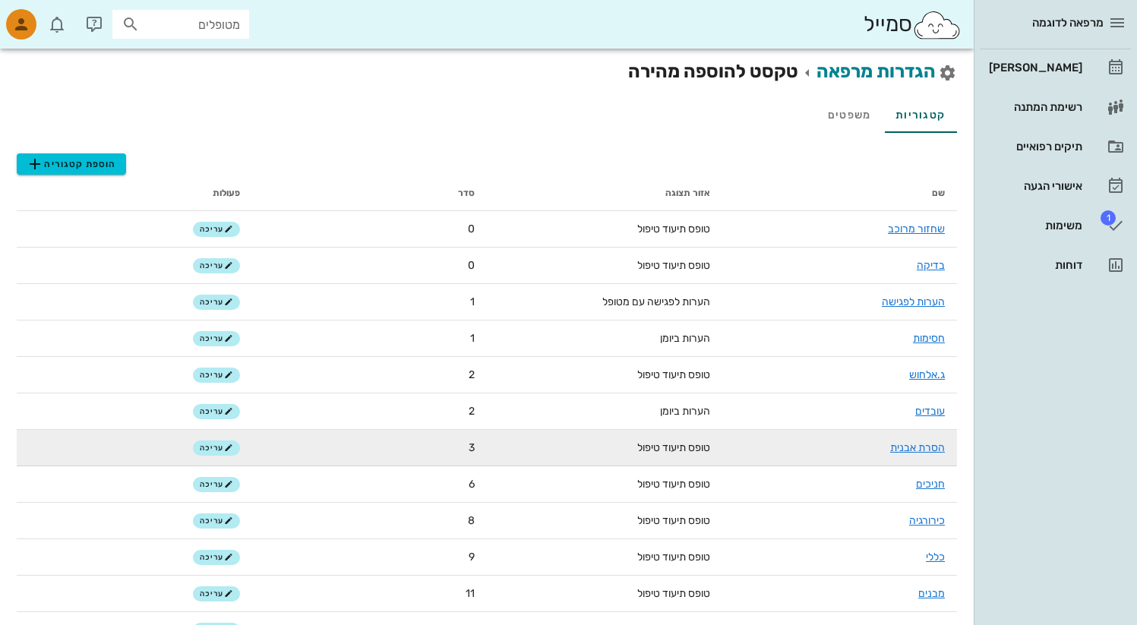
scroll to position [69, 0]
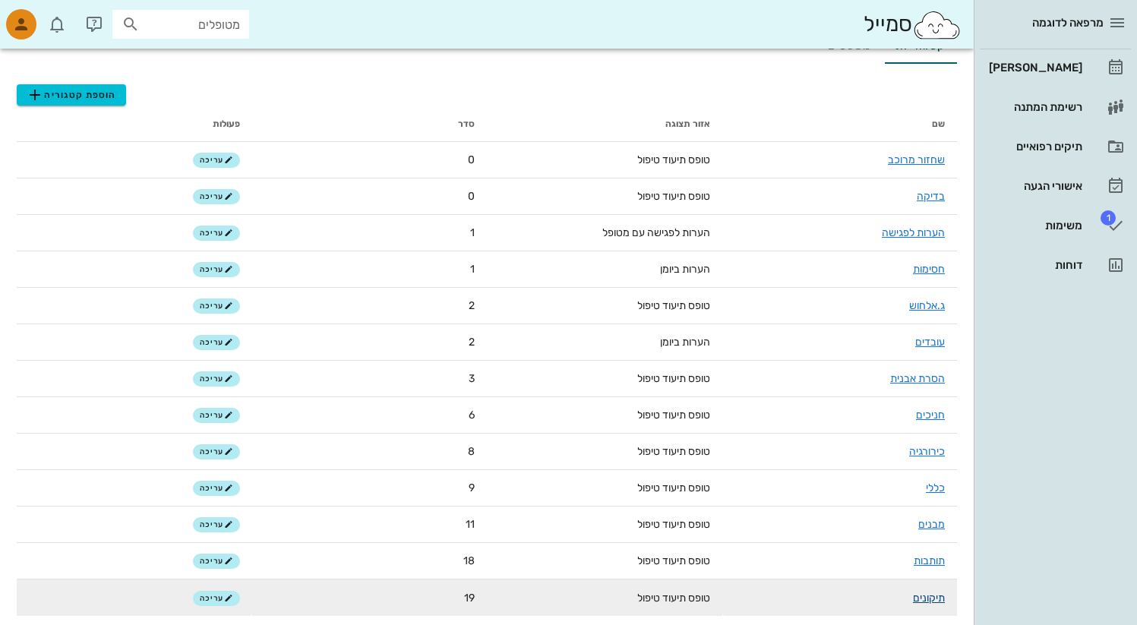
click at [929, 602] on link "תיקונים" at bounding box center [929, 598] width 32 height 13
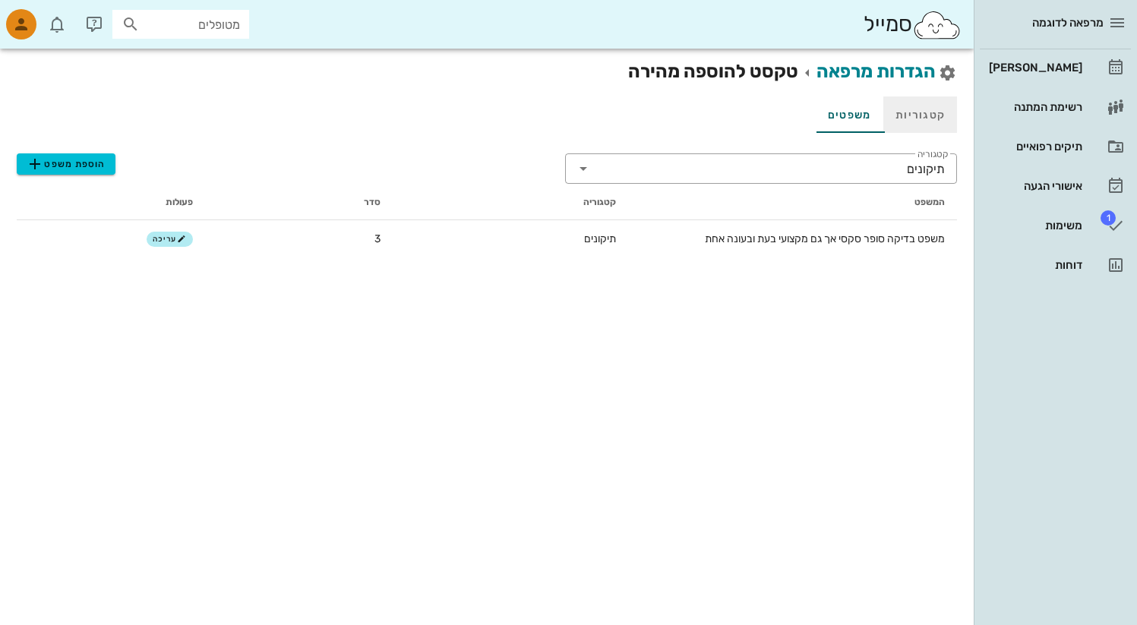
click at [912, 116] on link "קטגוריות" at bounding box center [921, 114] width 74 height 36
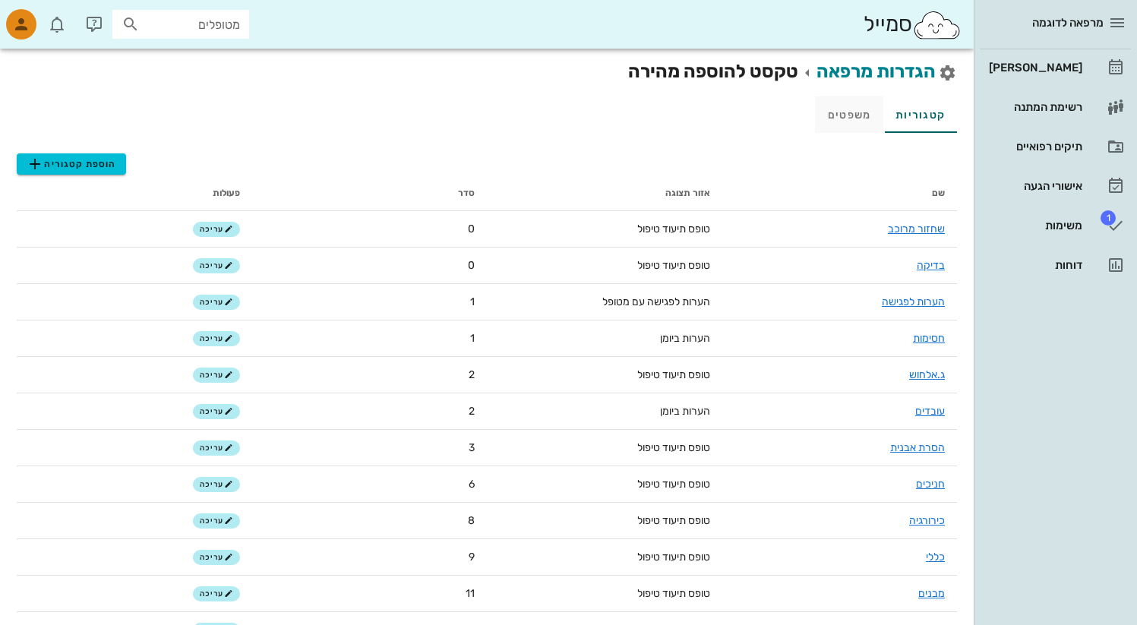
click at [866, 119] on link "משפטים" at bounding box center [849, 114] width 68 height 36
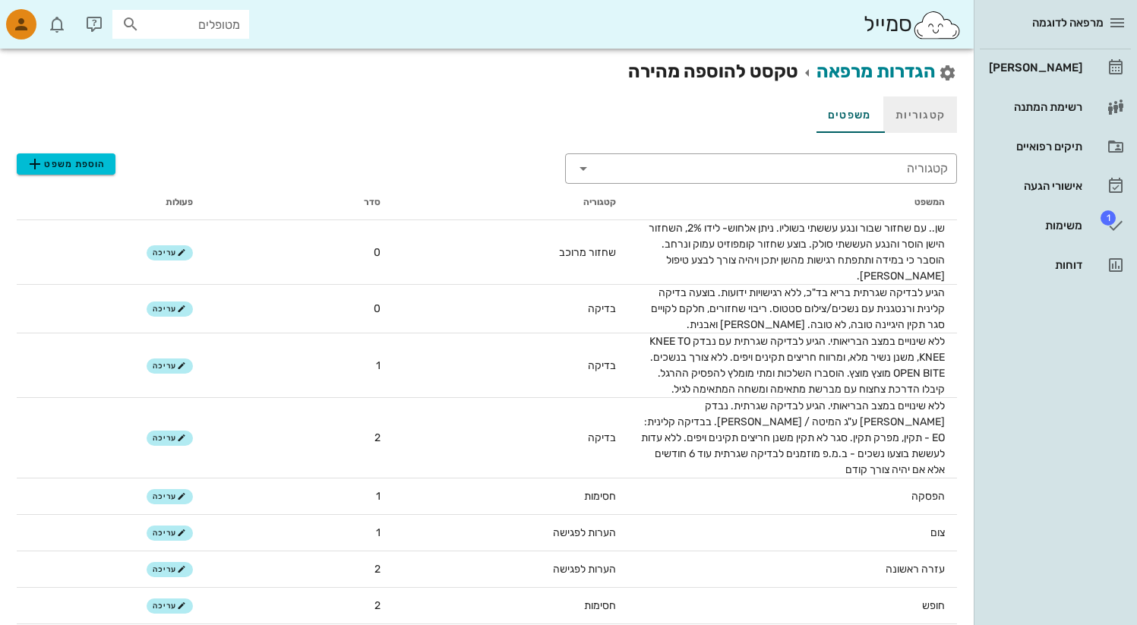
click at [925, 120] on link "קטגוריות" at bounding box center [921, 114] width 74 height 36
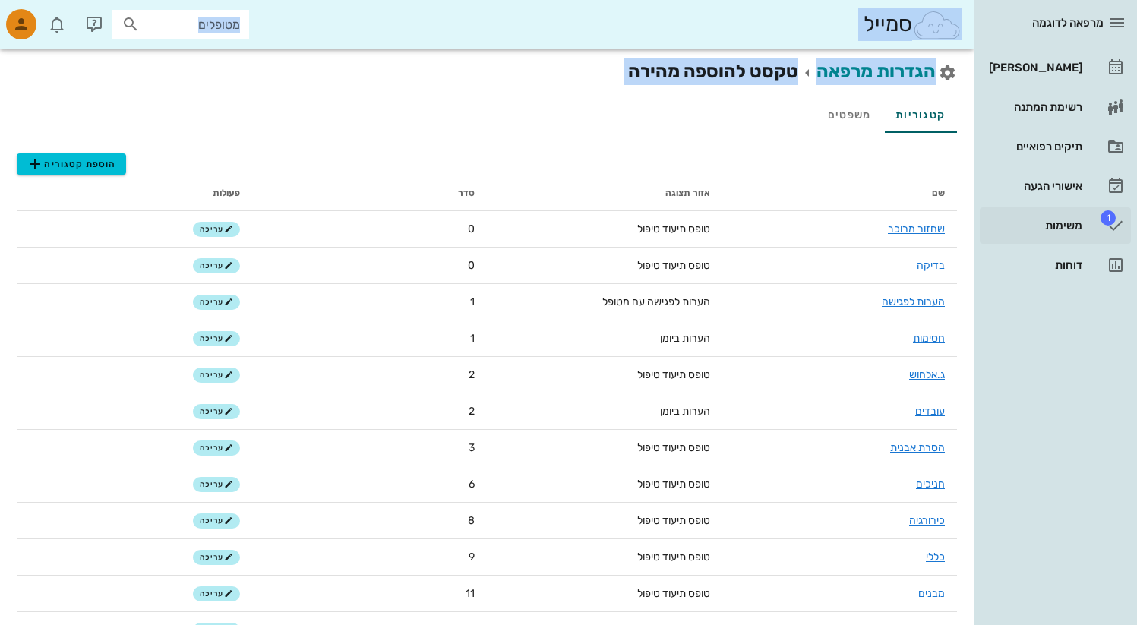
drag, startPoint x: 965, startPoint y: 221, endPoint x: 985, endPoint y: 222, distance: 19.8
click at [985, 222] on div "מרפאה לדוגמה [PERSON_NAME] רשימת המתנה תיקים רפואיים אישורי הגעה 1 משימות דוחות…" at bounding box center [568, 347] width 1137 height 694
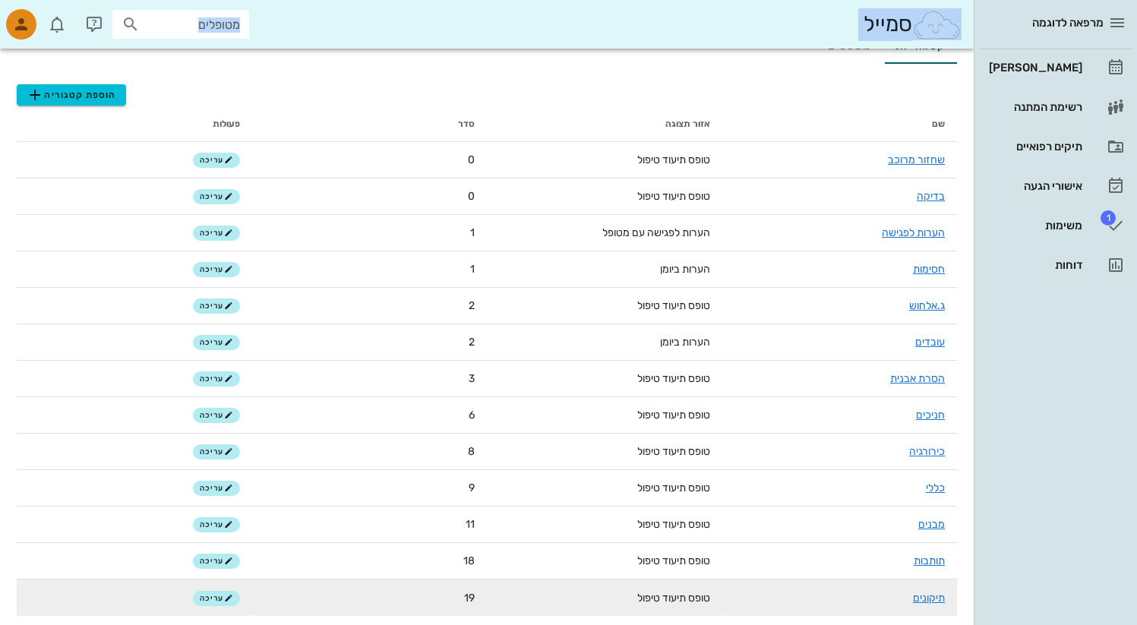
click at [394, 612] on td "19" at bounding box center [370, 598] width 236 height 36
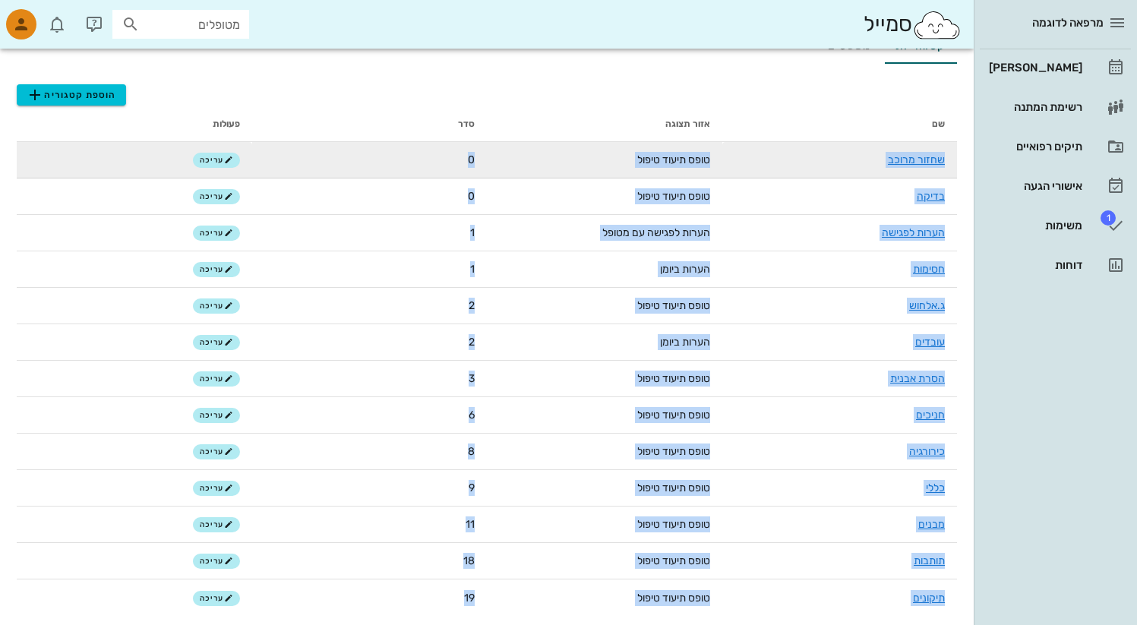
drag, startPoint x: 419, startPoint y: 602, endPoint x: 949, endPoint y: 164, distance: 687.6
click at [949, 164] on tbody "שחזור מרוכב טופס תיעוד טיפול 0 עריכה בדיקה טופס תיעוד טיפול 0 עריכה הערות לפגיש…" at bounding box center [487, 379] width 941 height 474
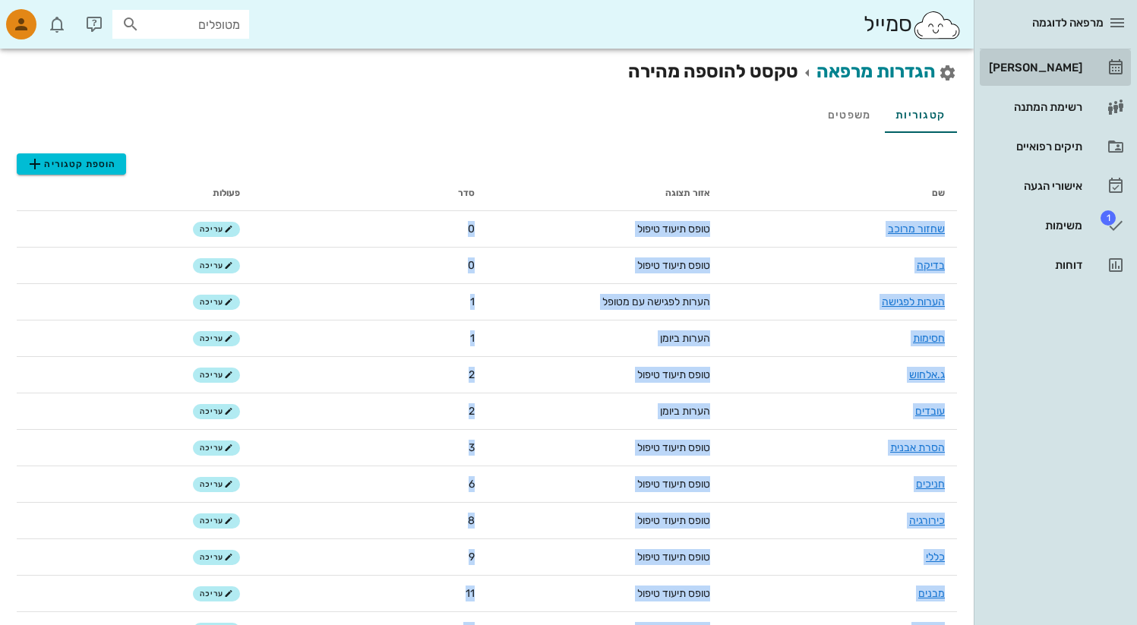
click at [1048, 74] on div "[PERSON_NAME]" at bounding box center [1034, 67] width 96 height 24
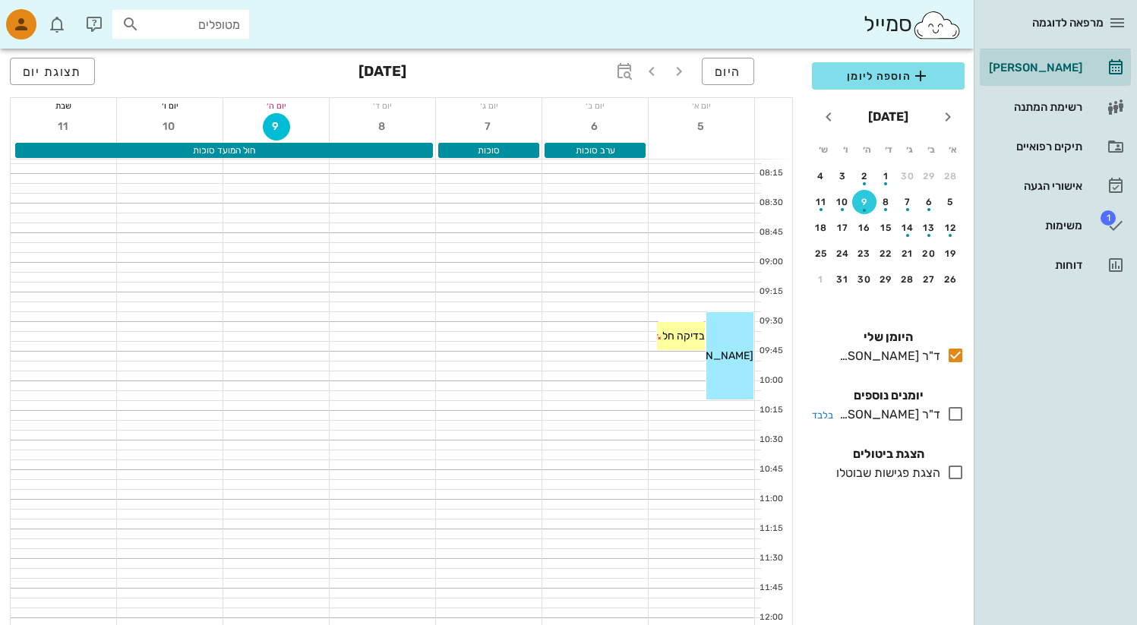
click at [955, 418] on icon at bounding box center [956, 414] width 18 height 18
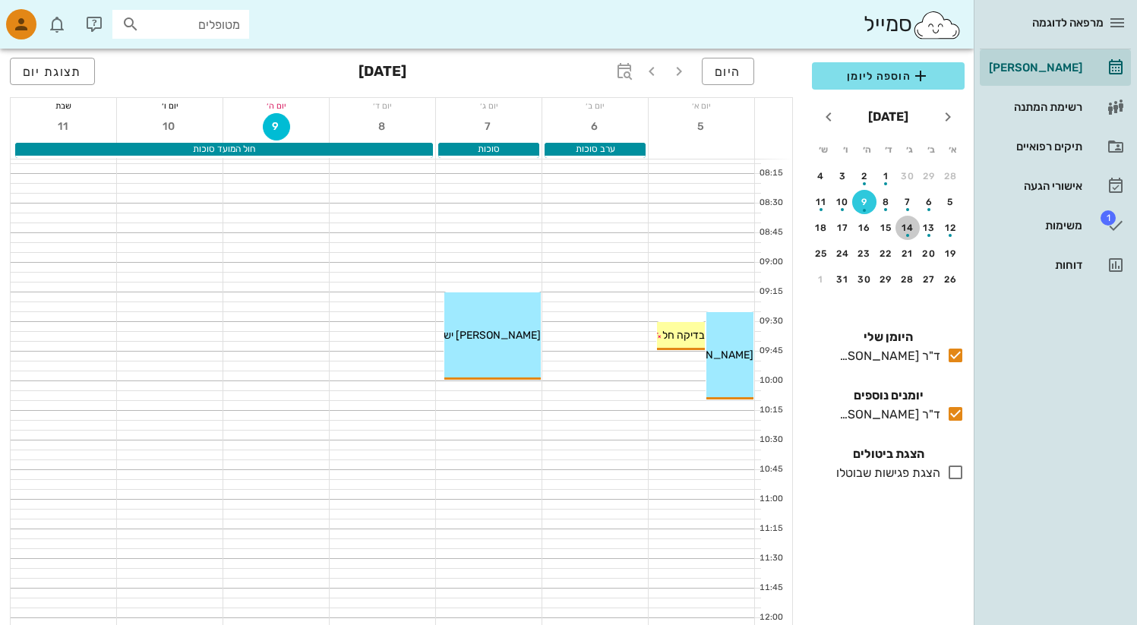
click at [908, 234] on div "button" at bounding box center [907, 235] width 3 height 3
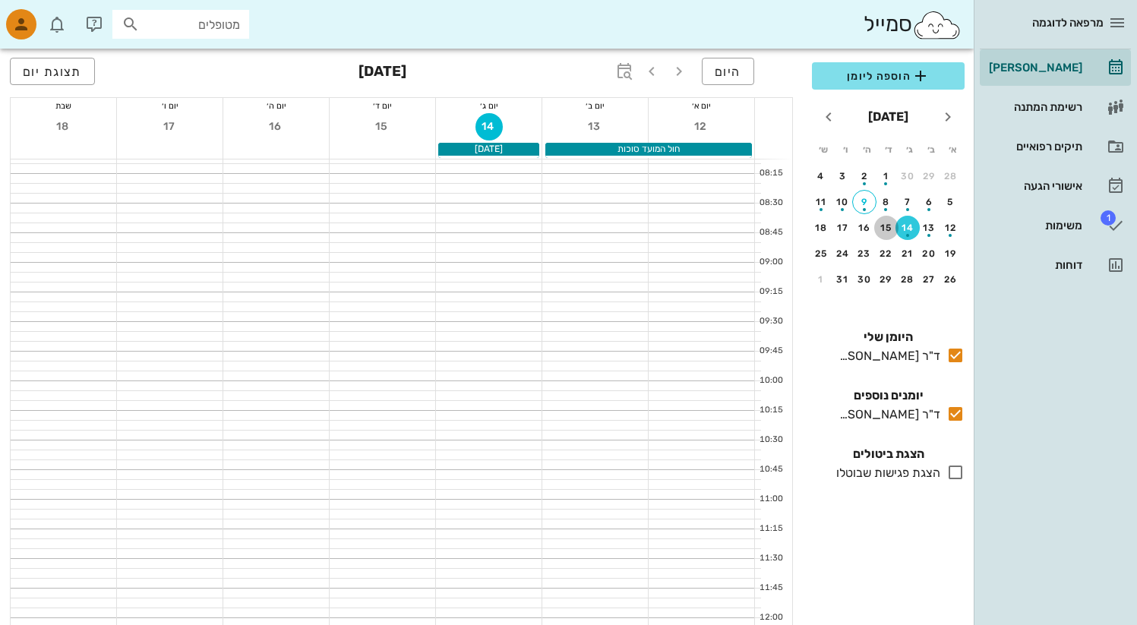
click at [891, 227] on div "15" at bounding box center [887, 228] width 24 height 11
click at [679, 70] on icon "button" at bounding box center [679, 71] width 18 height 18
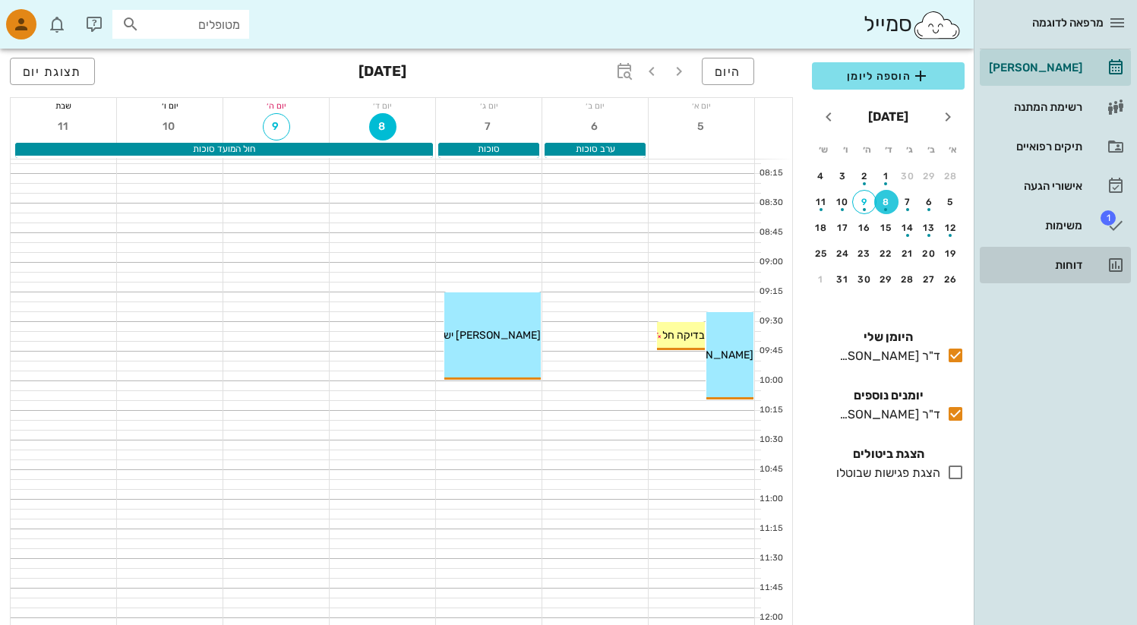
click at [1087, 263] on link "דוחות" at bounding box center [1055, 265] width 151 height 36
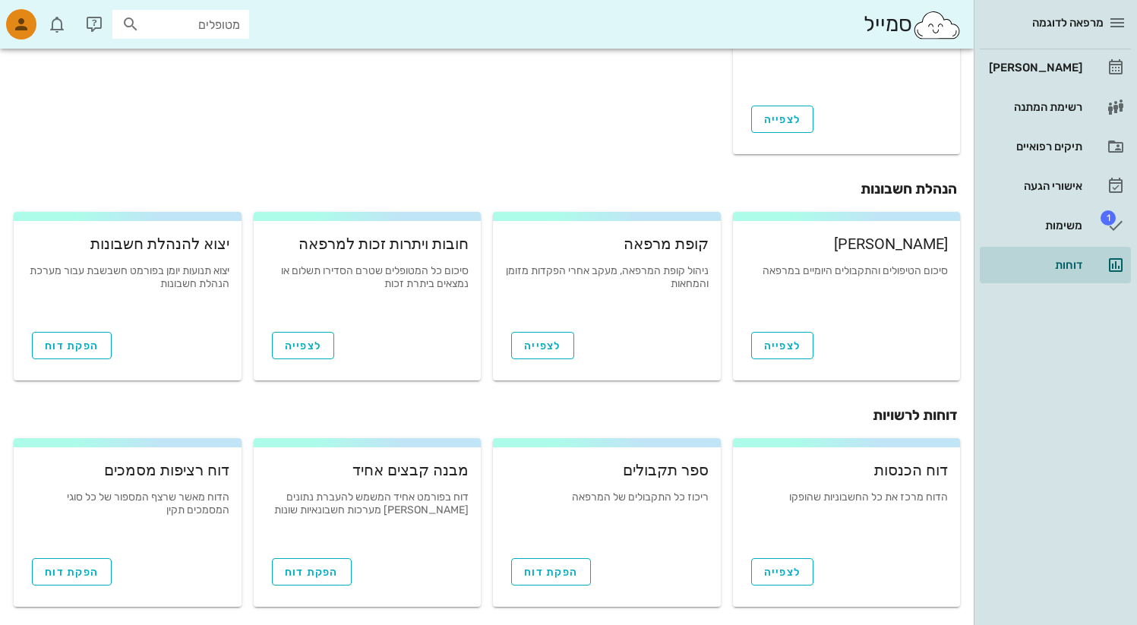
scroll to position [498, 0]
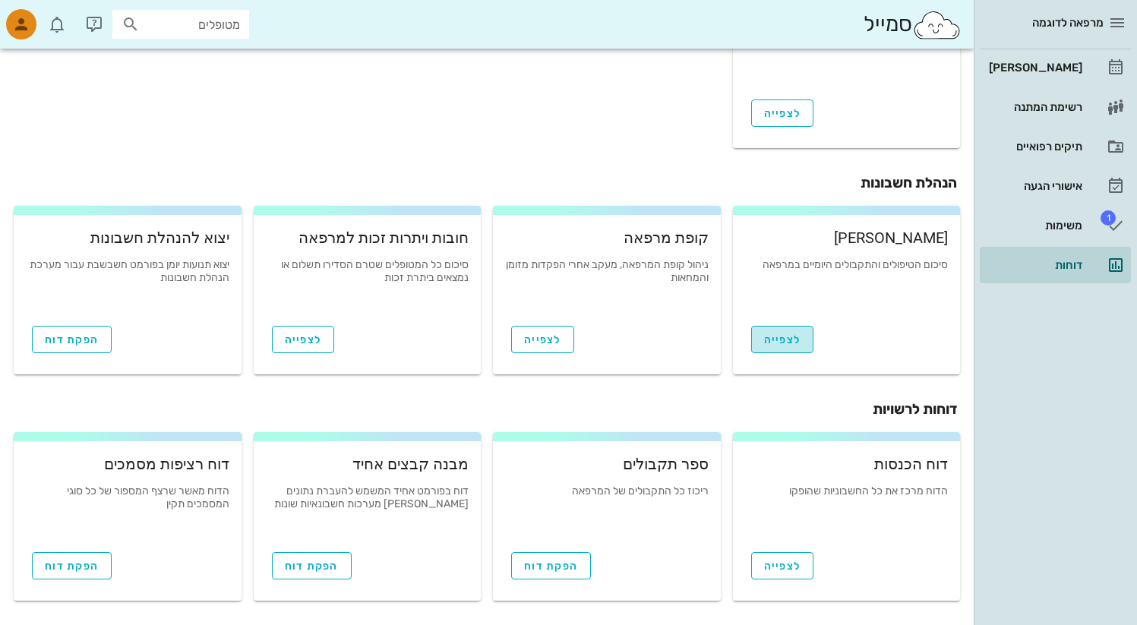
click at [776, 339] on span "לצפייה" at bounding box center [782, 340] width 37 height 13
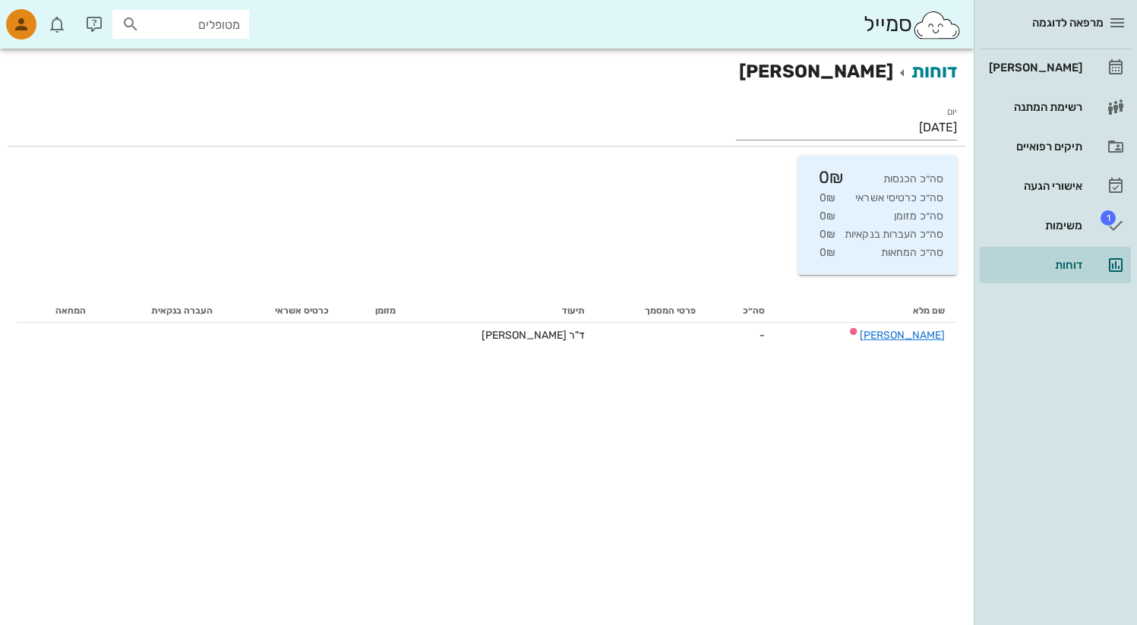
click at [885, 227] on td "סה״כ העברות בנקאיות" at bounding box center [894, 234] width 99 height 17
click at [857, 176] on td "סה״כ הכנסות" at bounding box center [894, 178] width 99 height 19
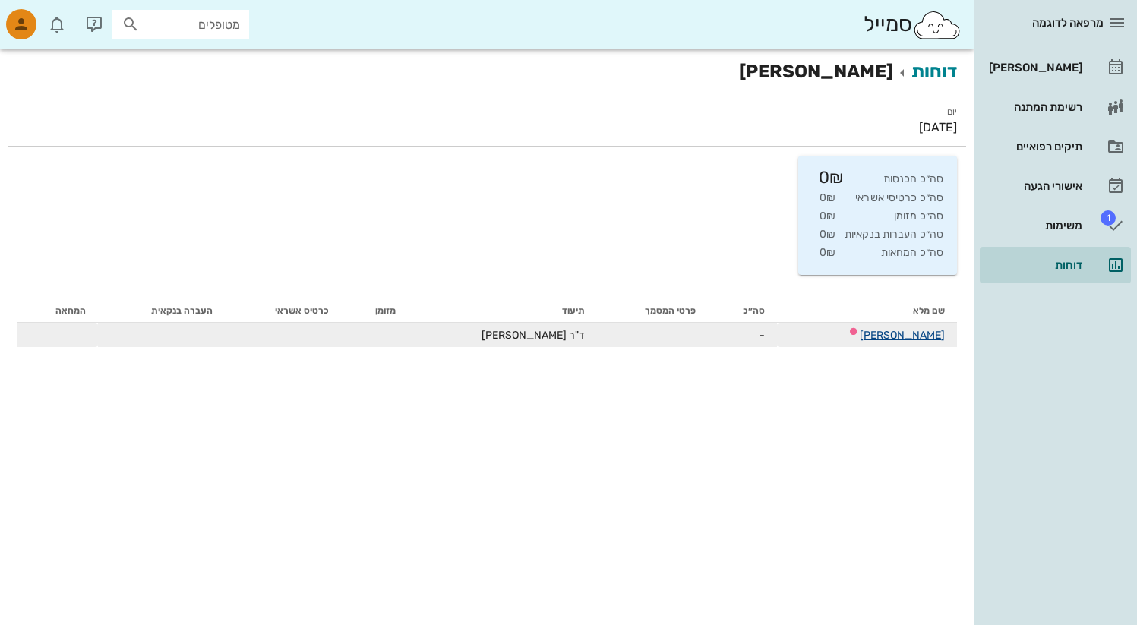
click at [929, 336] on link "[PERSON_NAME]" at bounding box center [902, 335] width 85 height 13
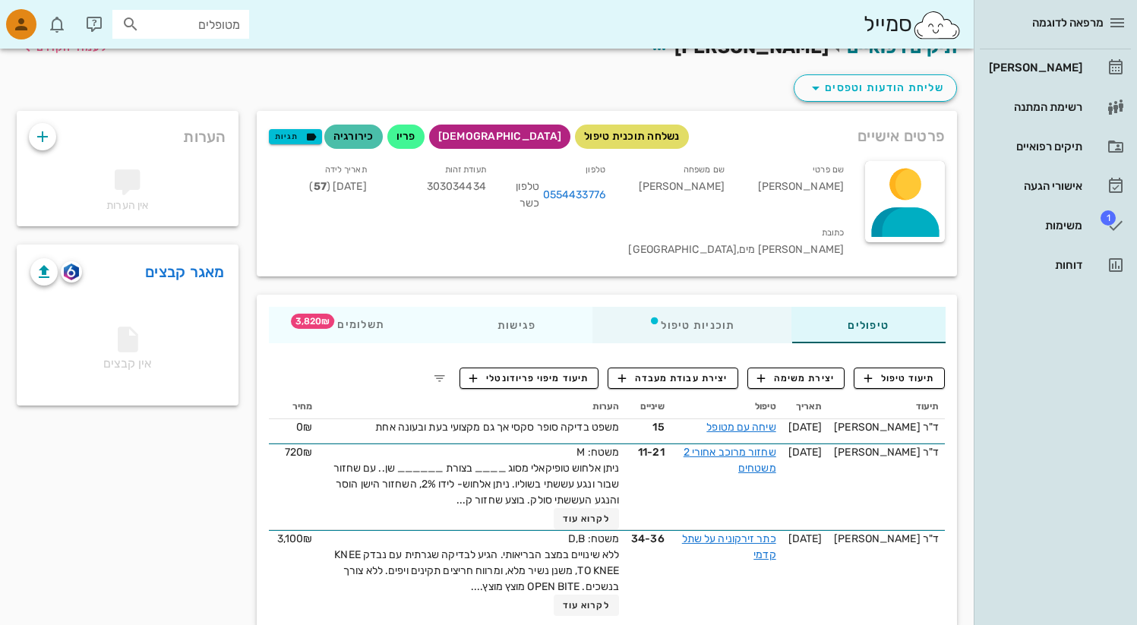
scroll to position [29, 0]
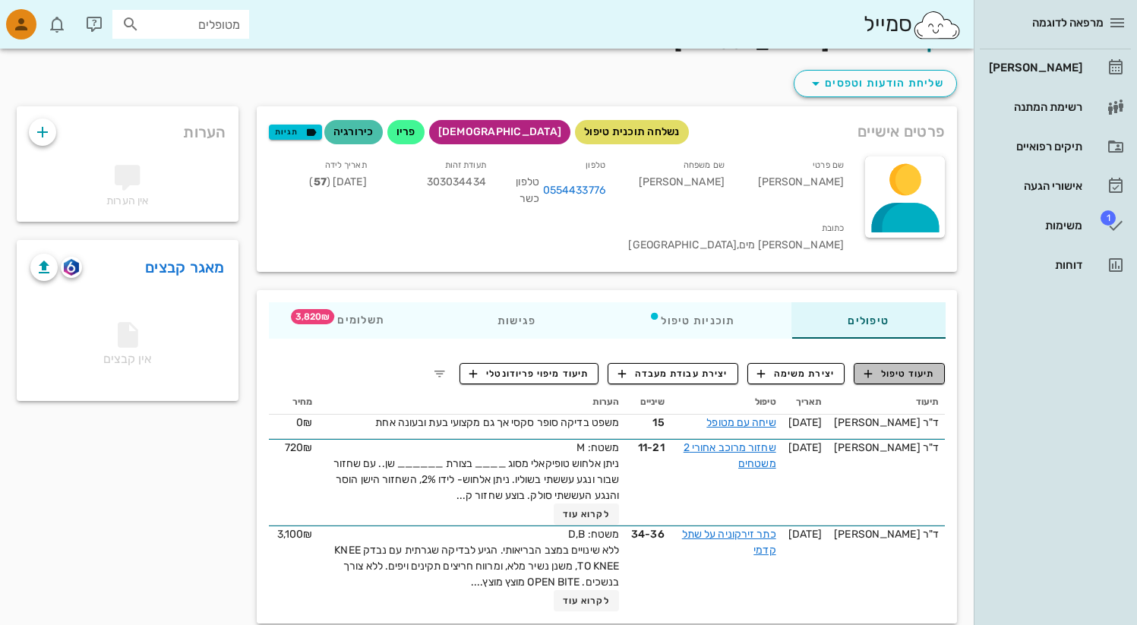
click at [909, 367] on span "תיעוד טיפול" at bounding box center [900, 374] width 71 height 14
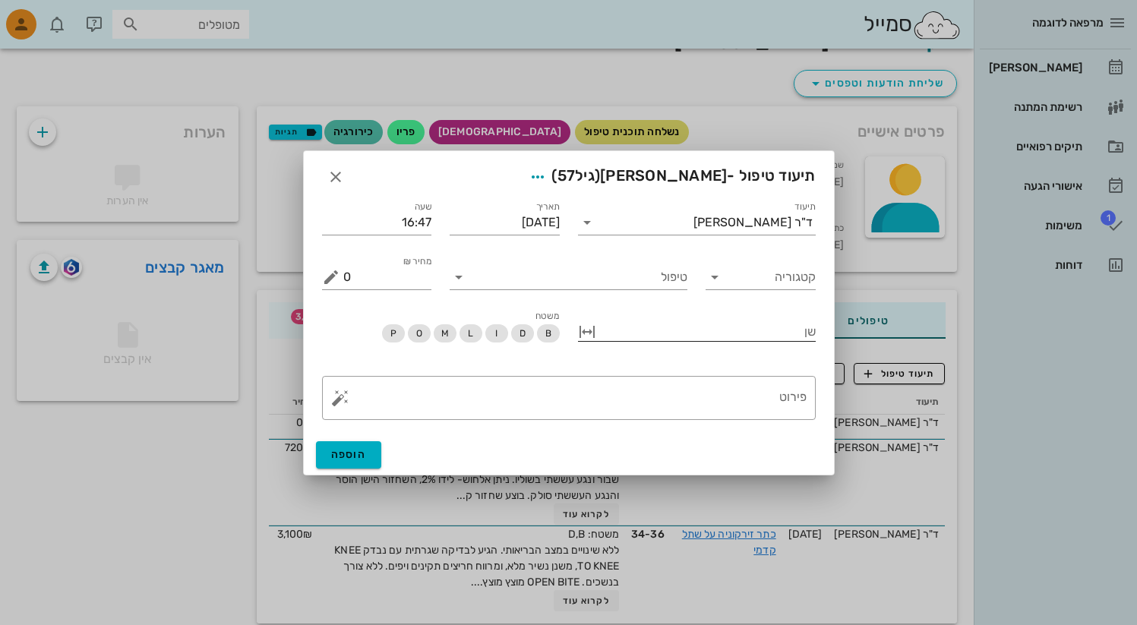
click at [739, 335] on div at bounding box center [708, 331] width 217 height 20
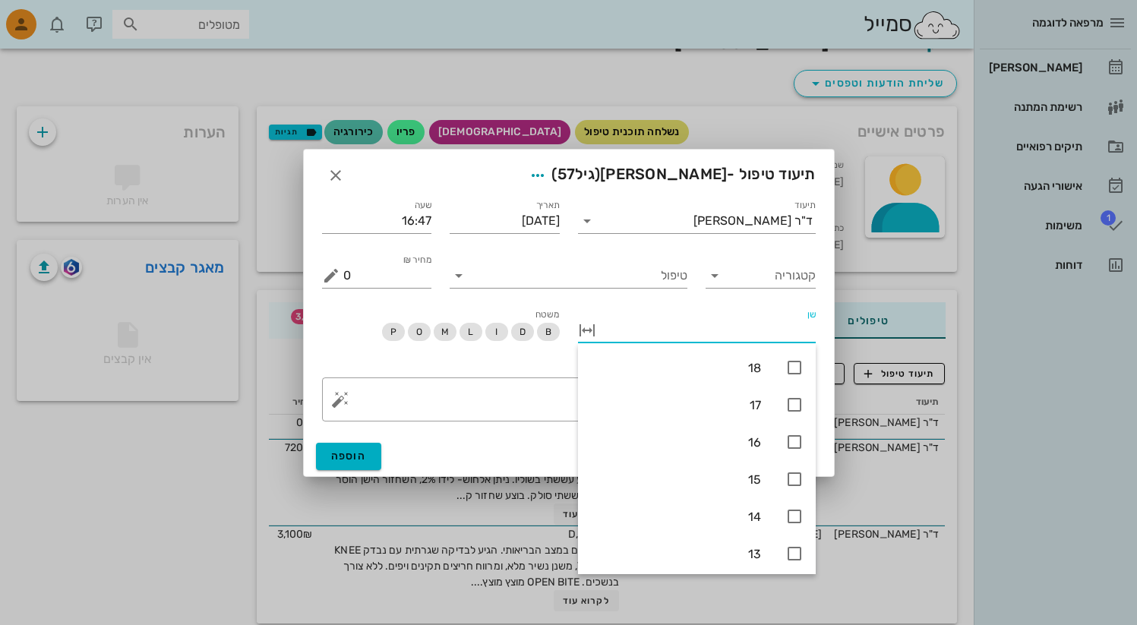
click at [590, 334] on button "button" at bounding box center [587, 330] width 18 height 18
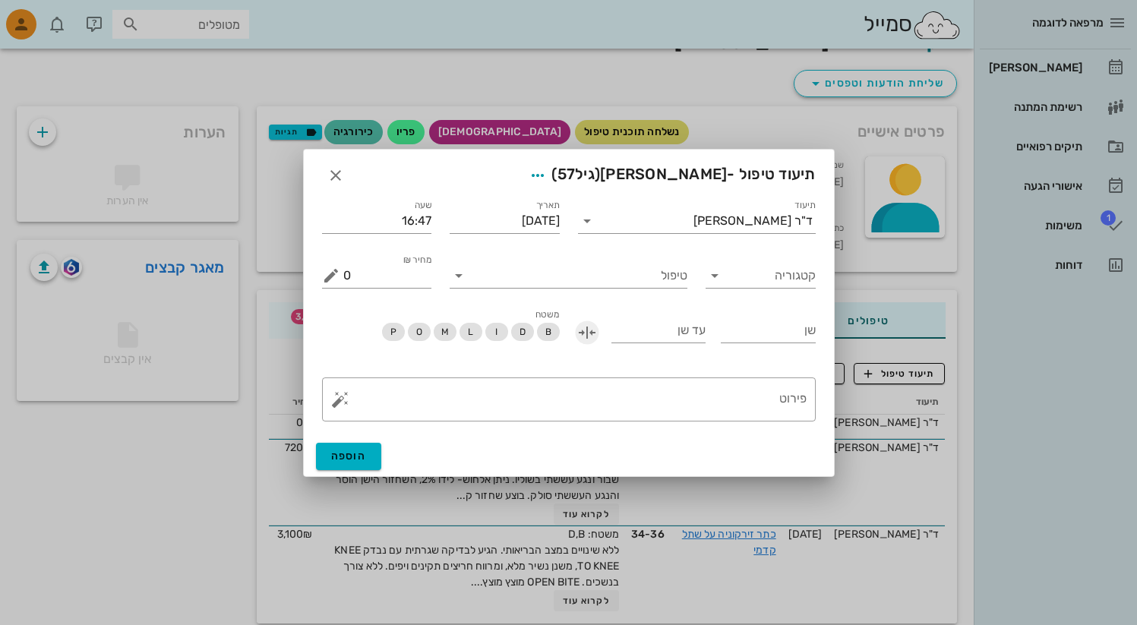
click at [579, 333] on button "button" at bounding box center [587, 333] width 18 height 18
click at [498, 330] on span "I" at bounding box center [497, 333] width 23 height 18
click at [543, 331] on span "B" at bounding box center [548, 333] width 23 height 18
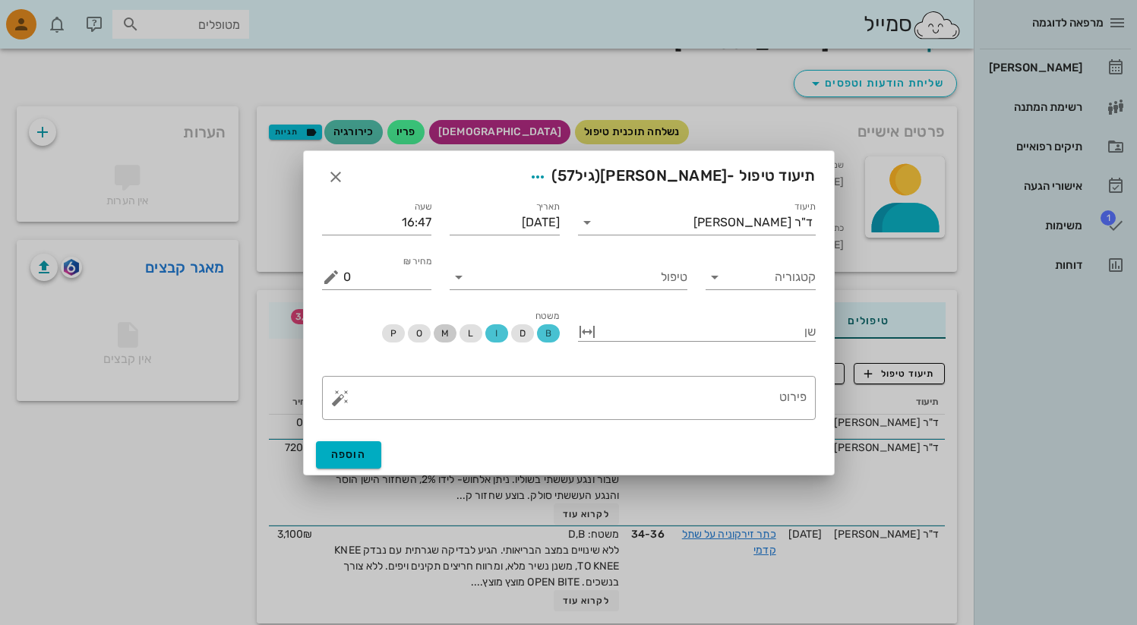
drag, startPoint x: 449, startPoint y: 331, endPoint x: 491, endPoint y: 337, distance: 42.1
click at [450, 331] on span "M" at bounding box center [445, 333] width 23 height 18
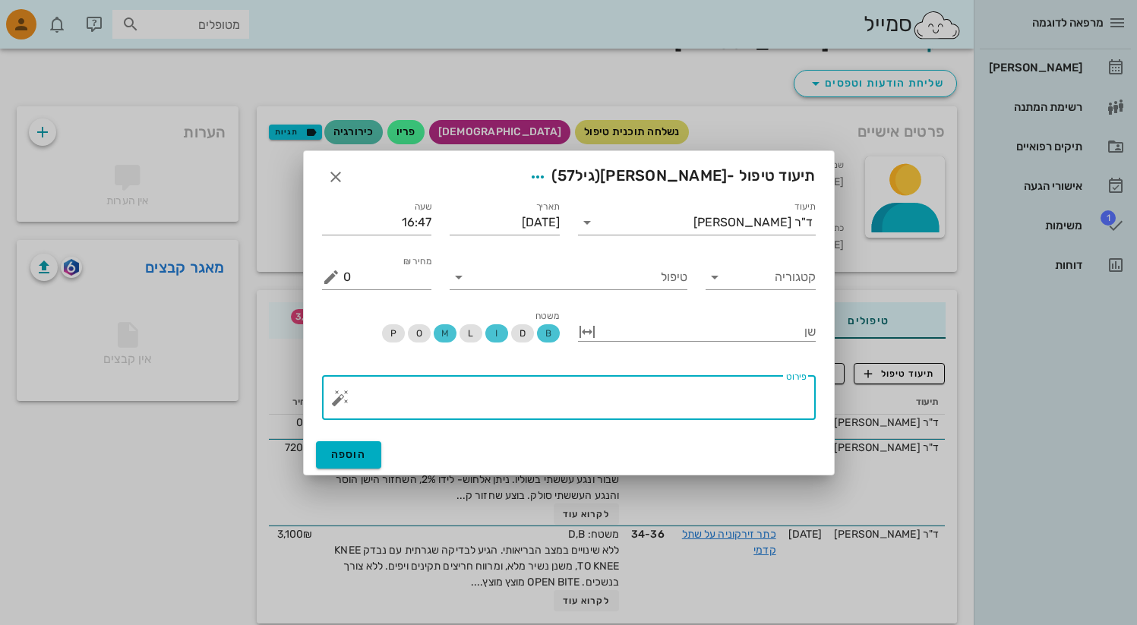
click at [523, 402] on textarea "פירוט" at bounding box center [575, 402] width 464 height 36
type textarea "9"
type textarea "0"
click at [366, 453] on button "הוספה" at bounding box center [349, 454] width 66 height 27
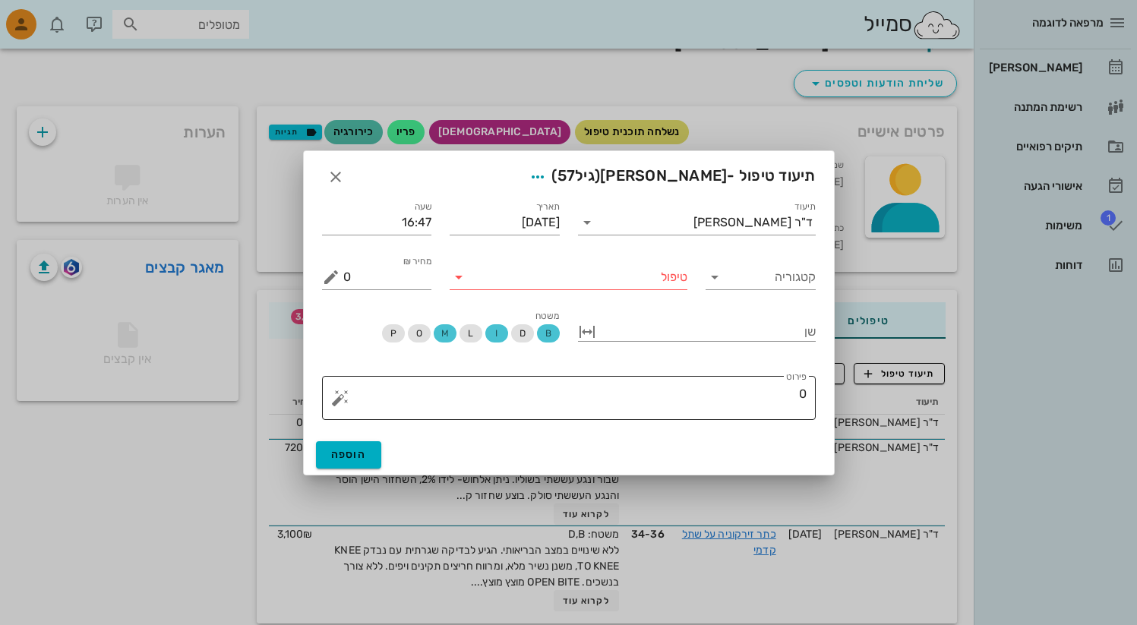
click at [346, 400] on button "button" at bounding box center [340, 398] width 18 height 18
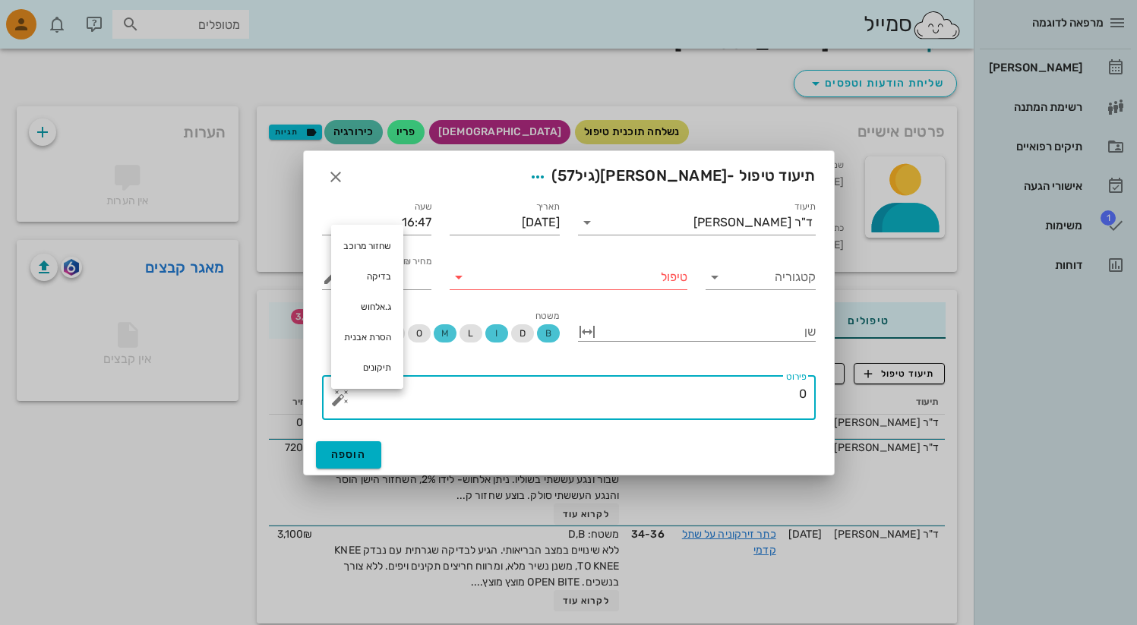
click at [667, 391] on textarea "0" at bounding box center [575, 402] width 464 height 36
click at [331, 176] on icon "button" at bounding box center [336, 177] width 18 height 18
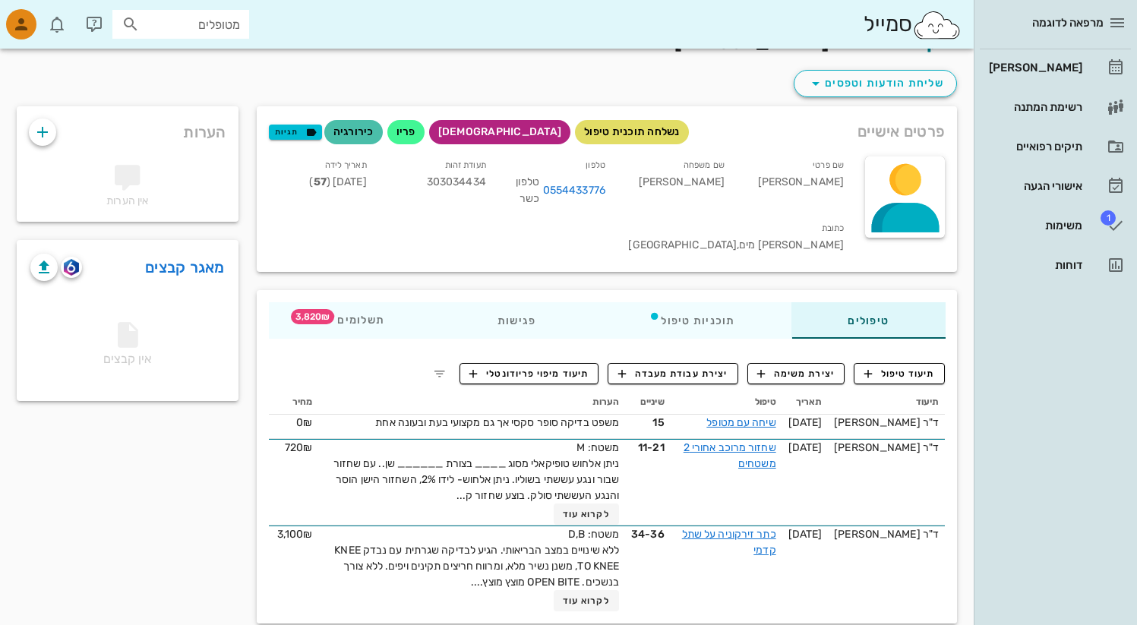
click at [935, 24] on img at bounding box center [937, 25] width 49 height 30
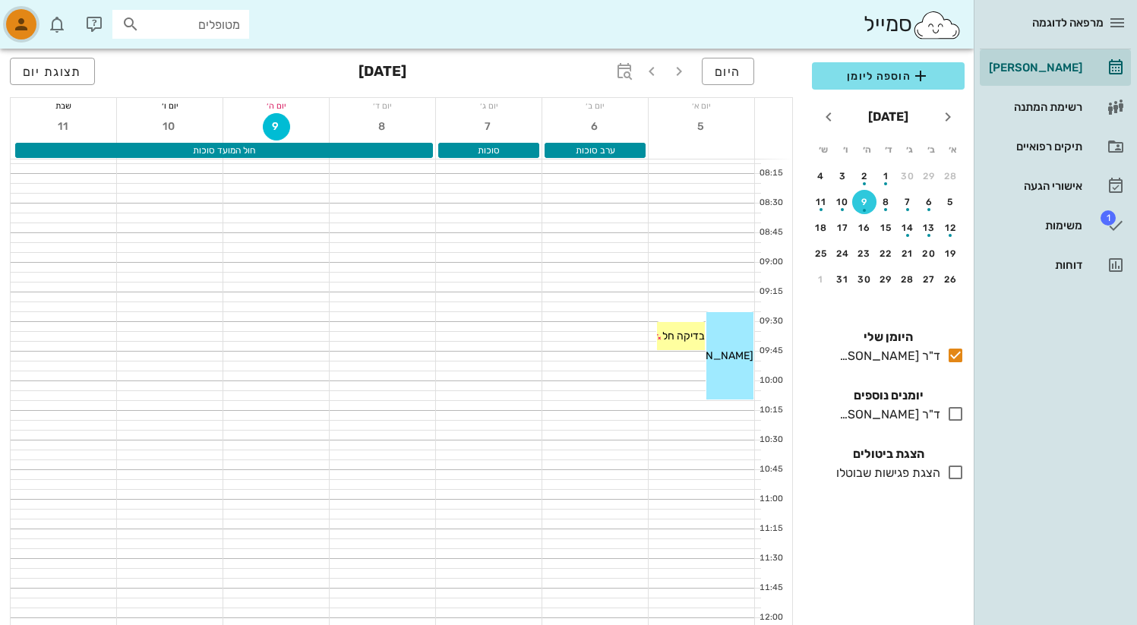
click at [26, 33] on div "button" at bounding box center [21, 24] width 30 height 30
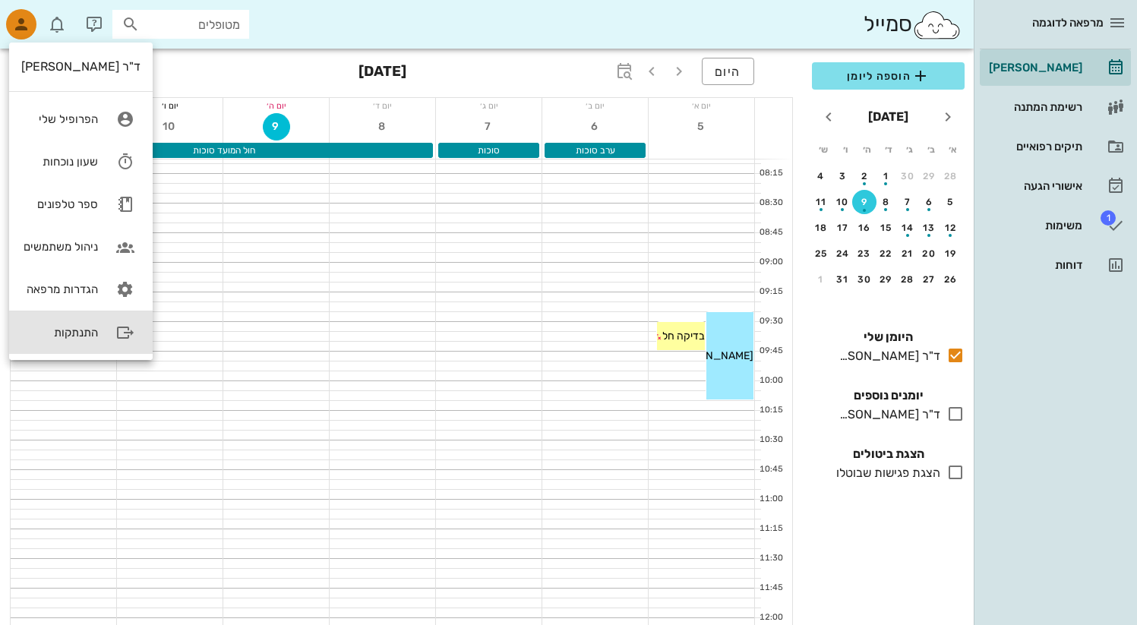
click at [72, 331] on div "התנתקות" at bounding box center [59, 333] width 77 height 14
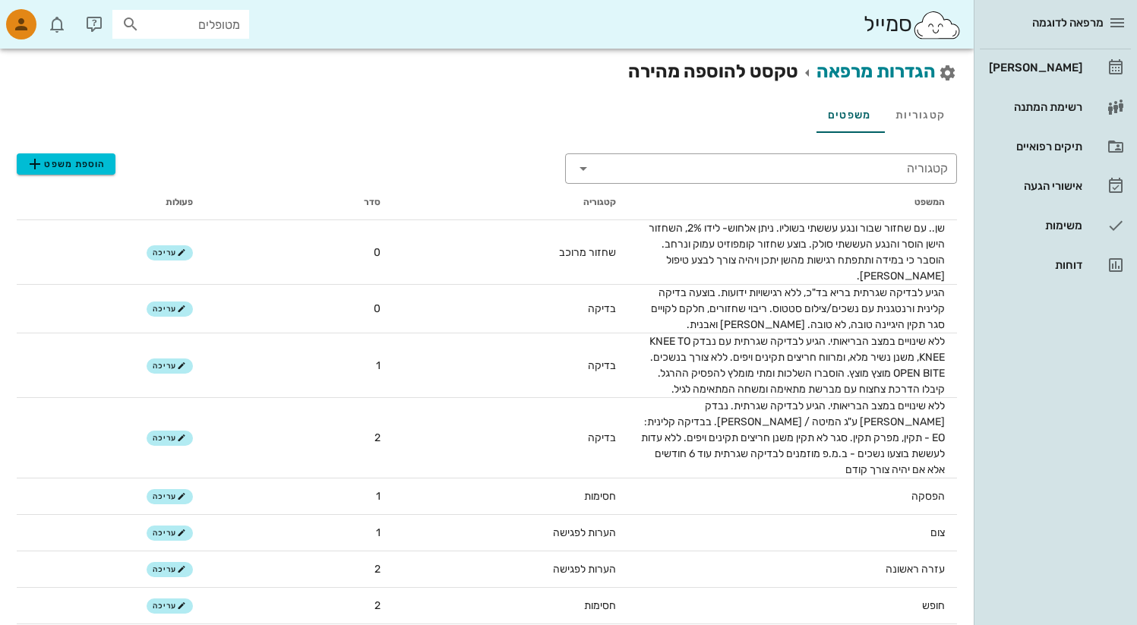
scroll to position [442, 0]
